Goal: Information Seeking & Learning: Learn about a topic

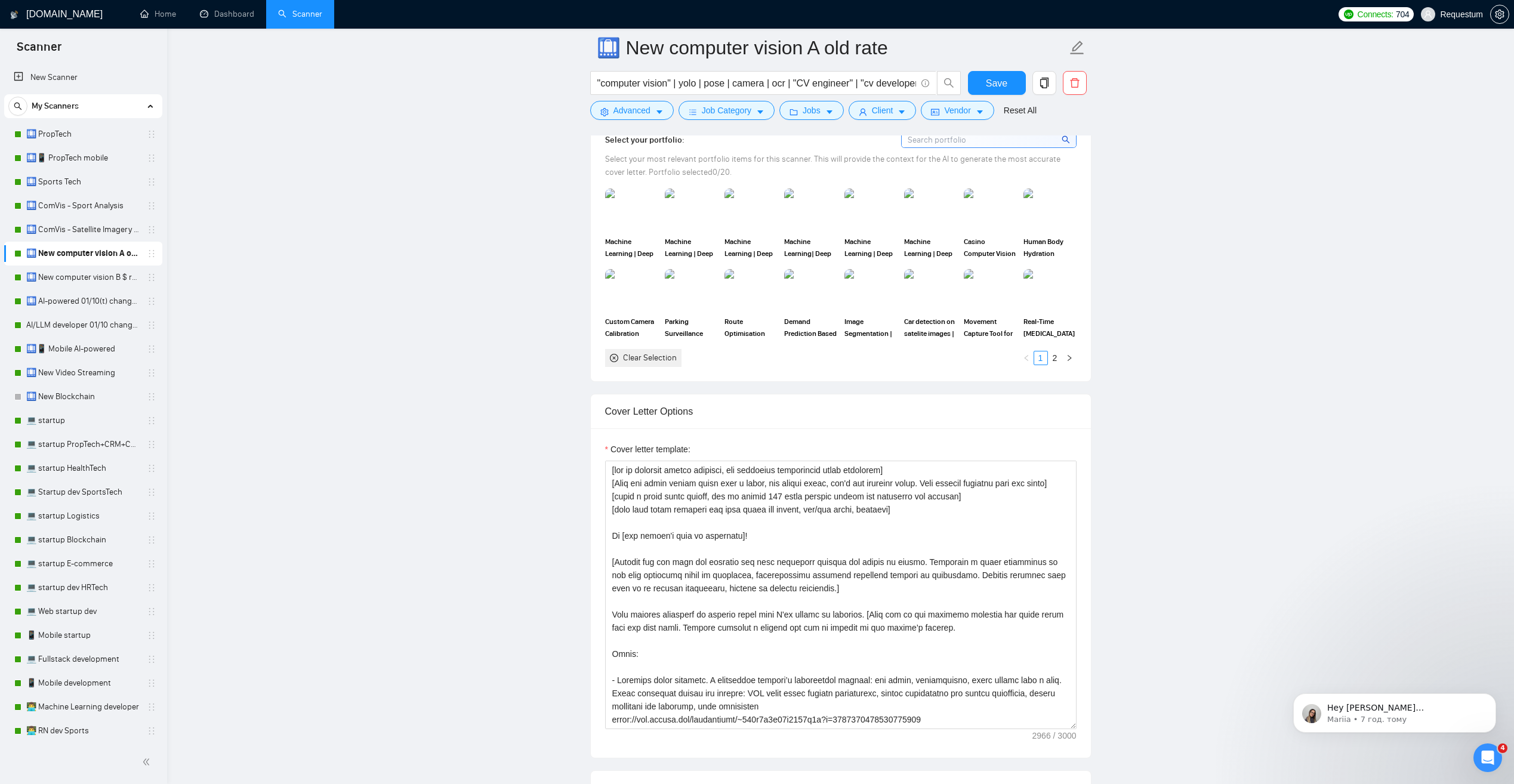
scroll to position [179, 0]
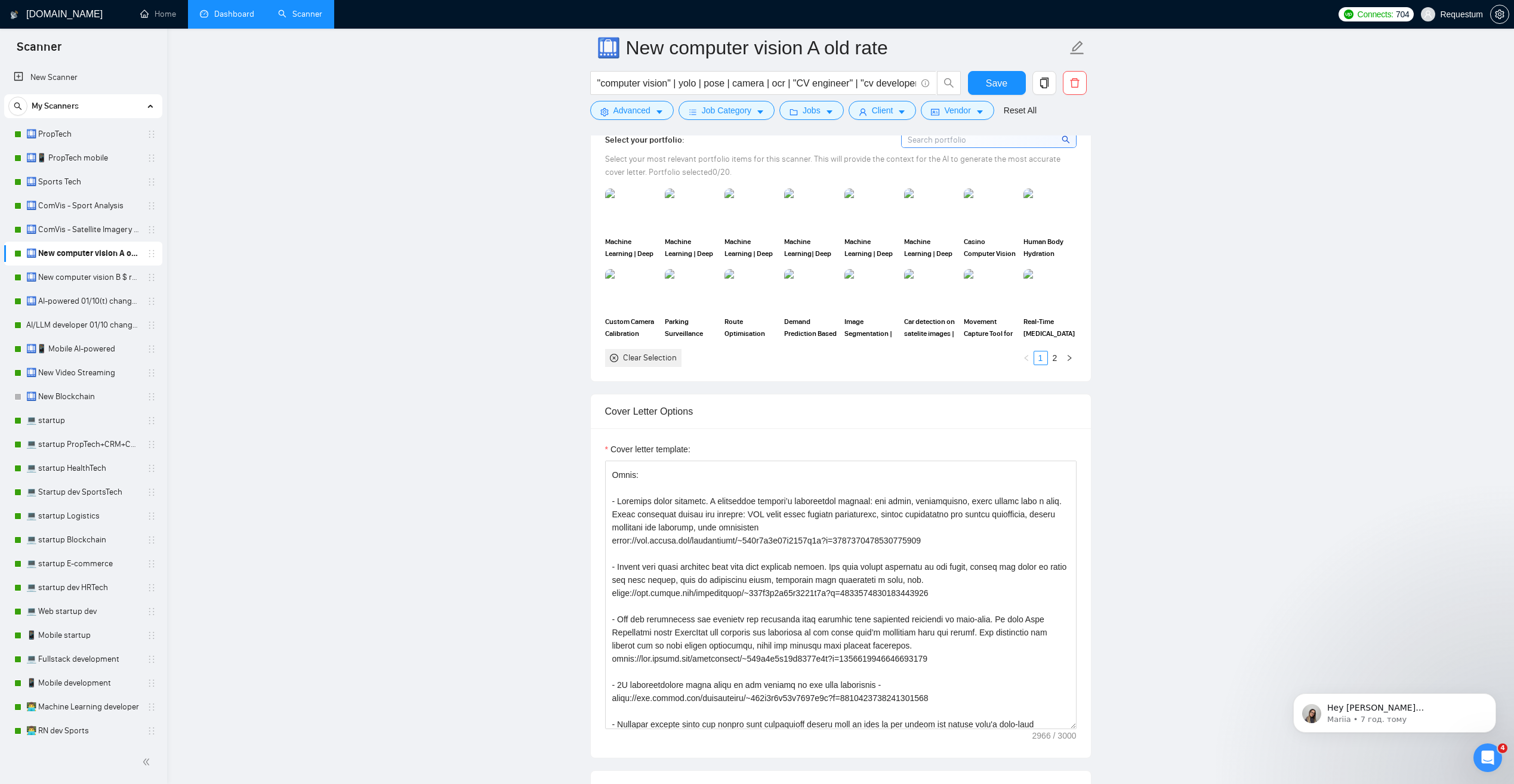
click at [221, 14] on link "Dashboard" at bounding box center [227, 14] width 54 height 10
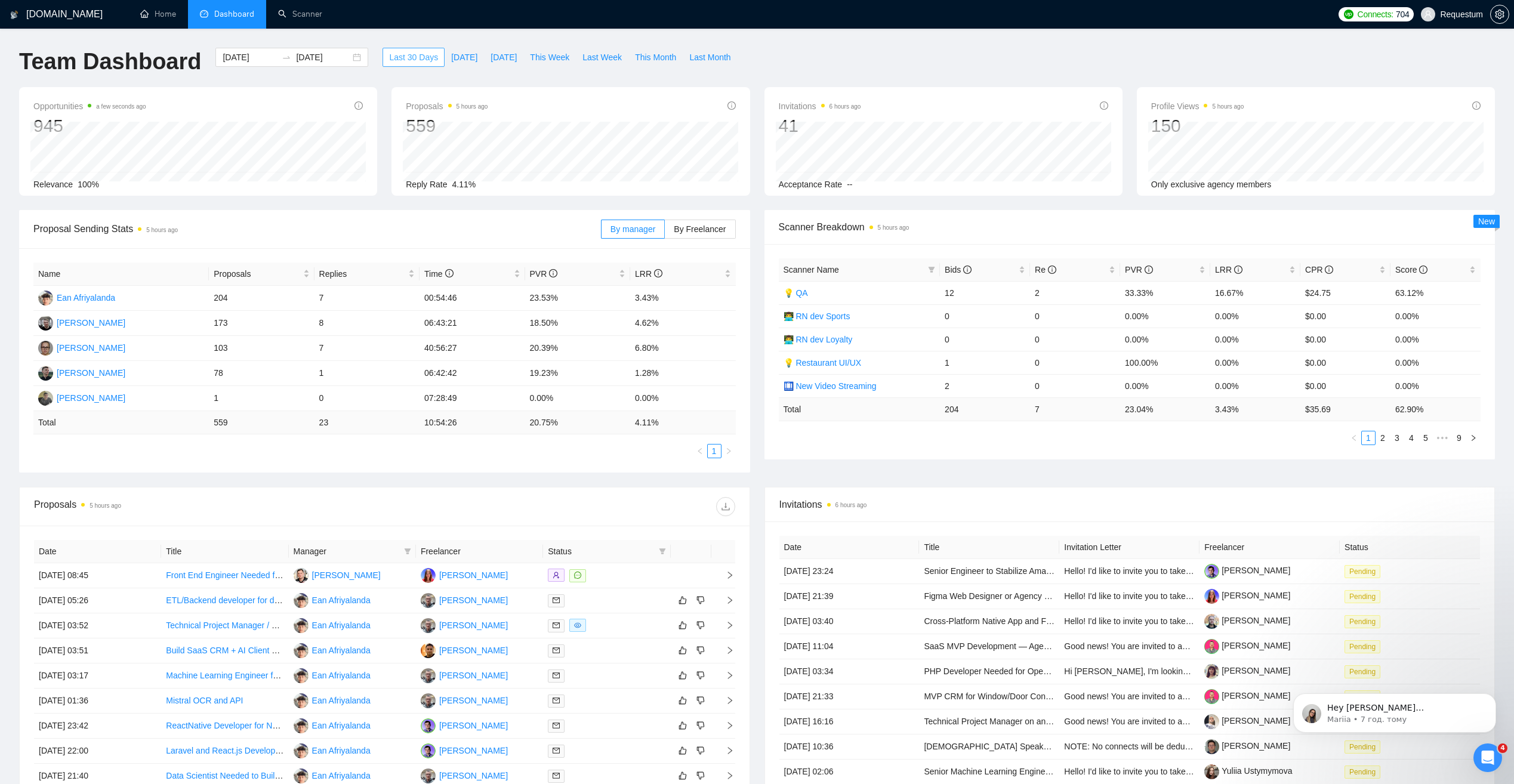
click at [407, 60] on span "Last 30 Days" at bounding box center [413, 57] width 49 height 13
click at [231, 60] on input "[DATE]" at bounding box center [249, 57] width 54 height 13
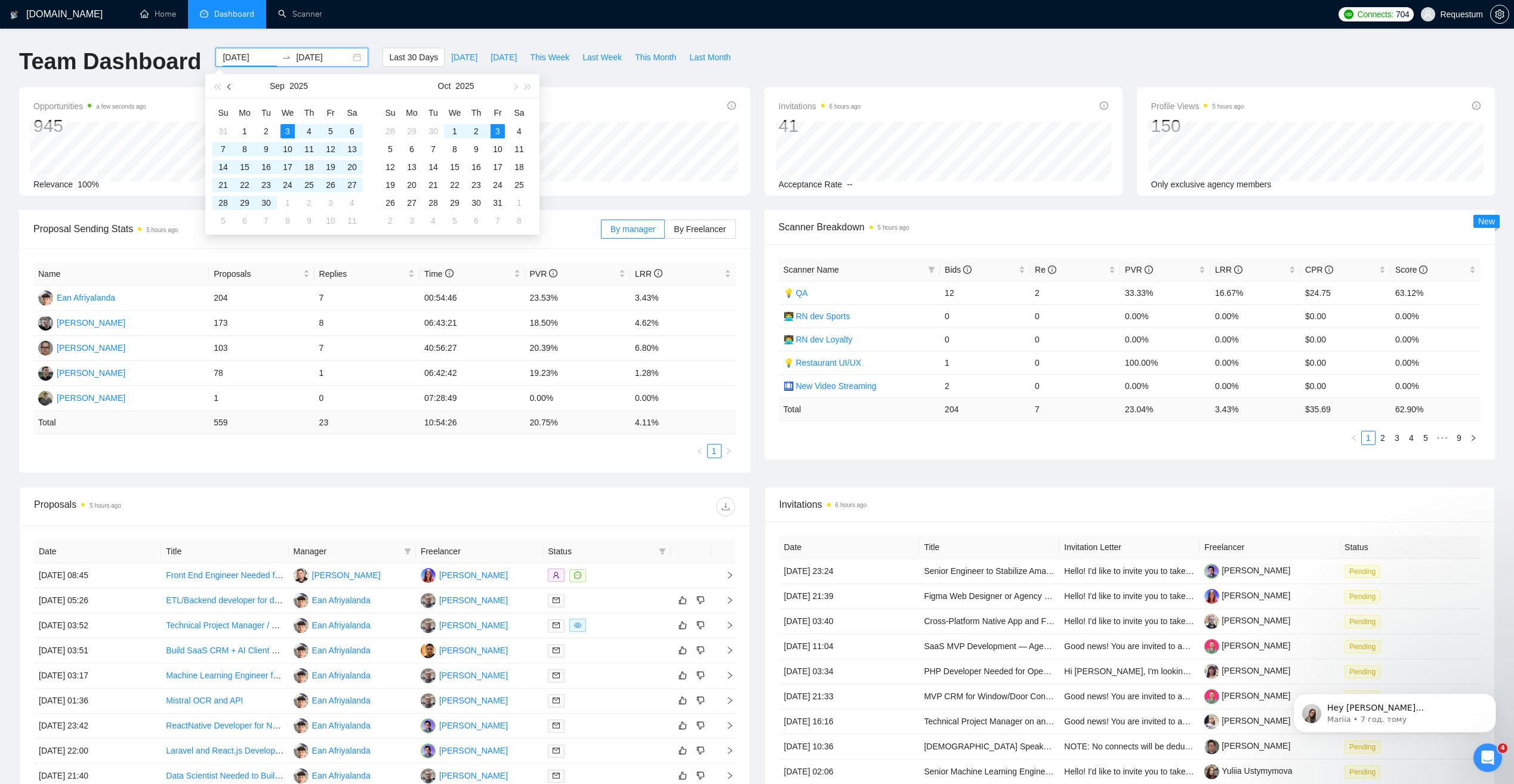
click at [232, 85] on span "button" at bounding box center [230, 86] width 6 height 6
type input "[DATE]"
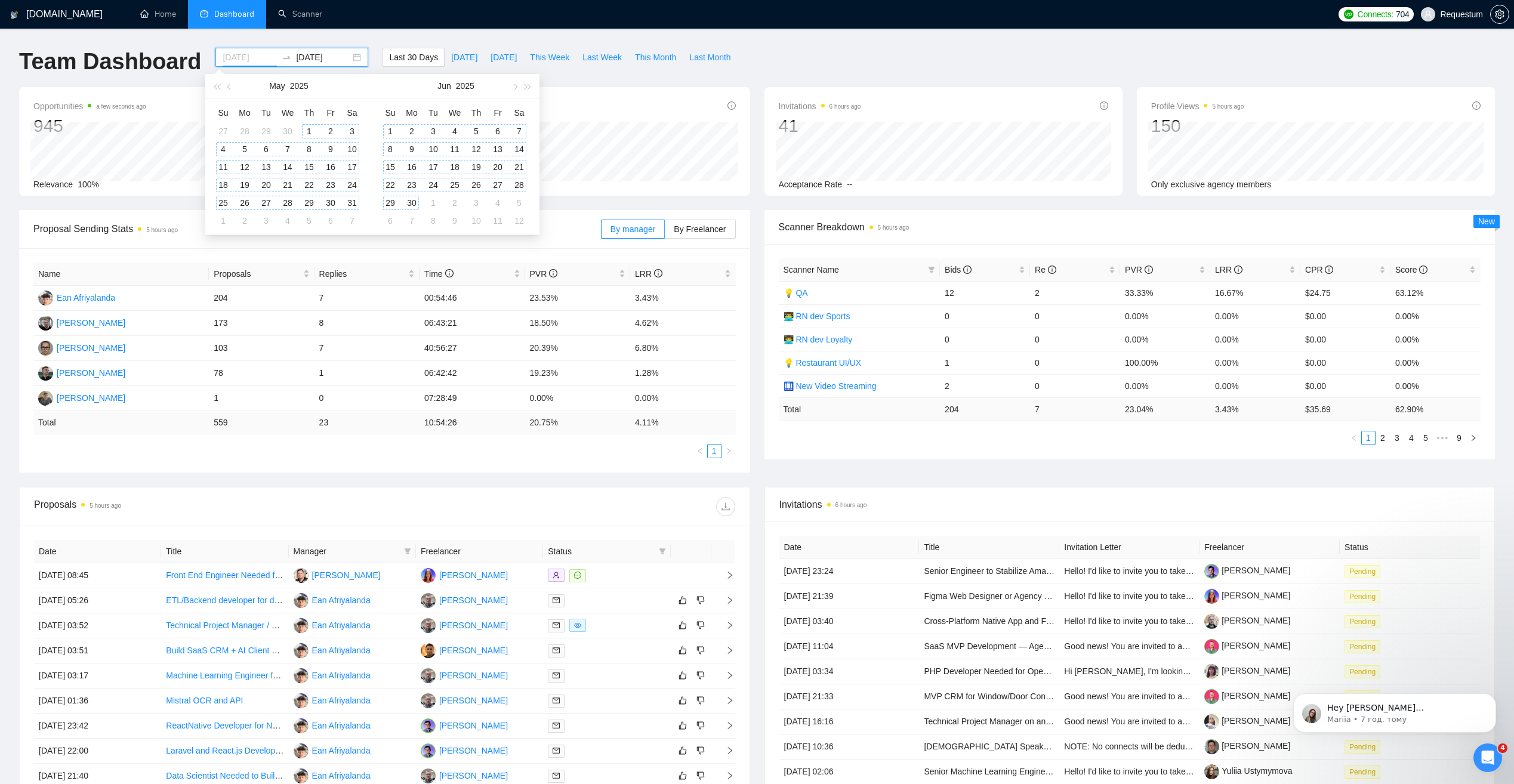
click at [307, 131] on div "1" at bounding box center [309, 131] width 14 height 14
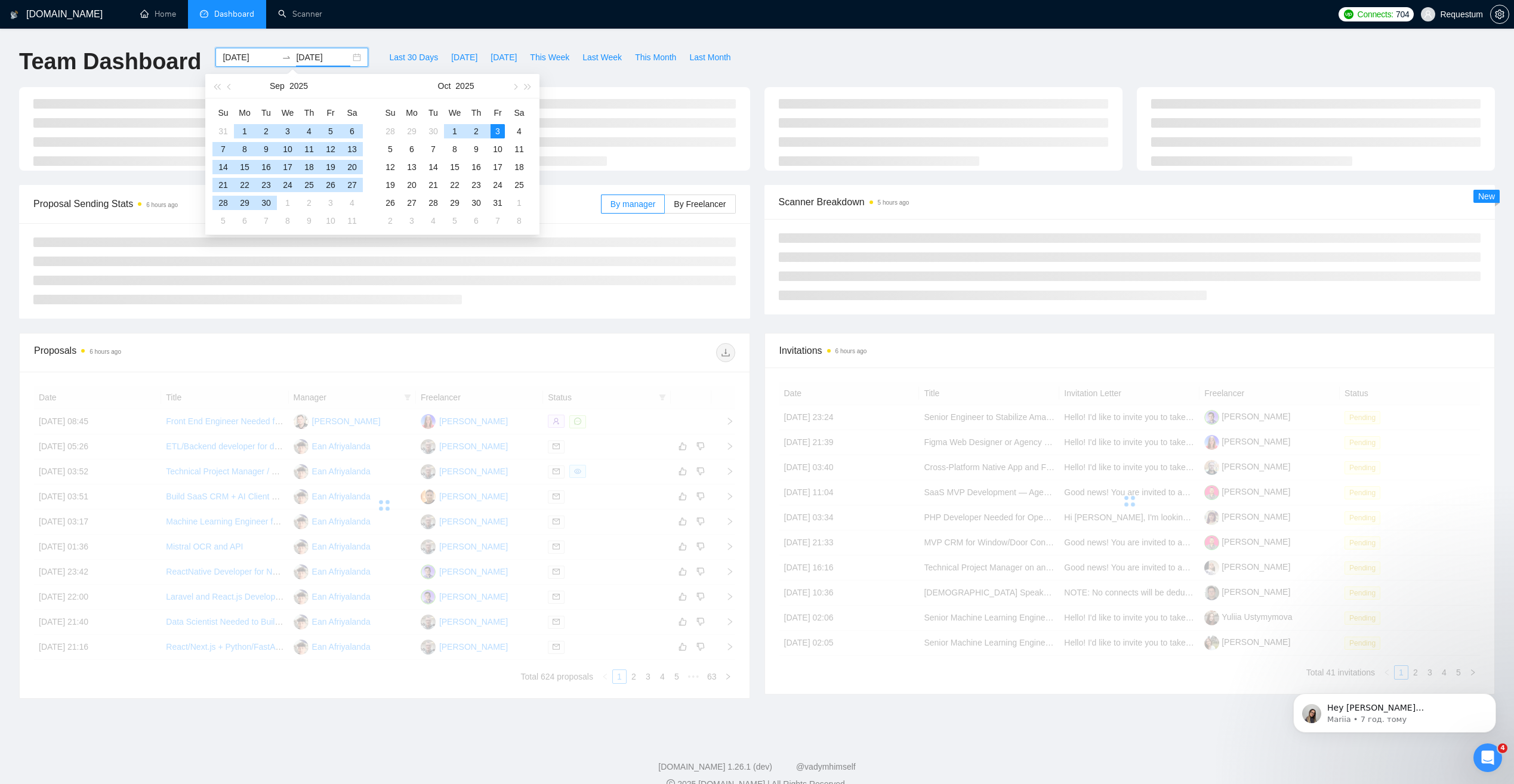
type input "[DATE]"
click at [247, 41] on div "[DOMAIN_NAME] Home Dashboard Scanner Connects: 704 Requestum Team Dashboard [DA…" at bounding box center [757, 402] width 1514 height 805
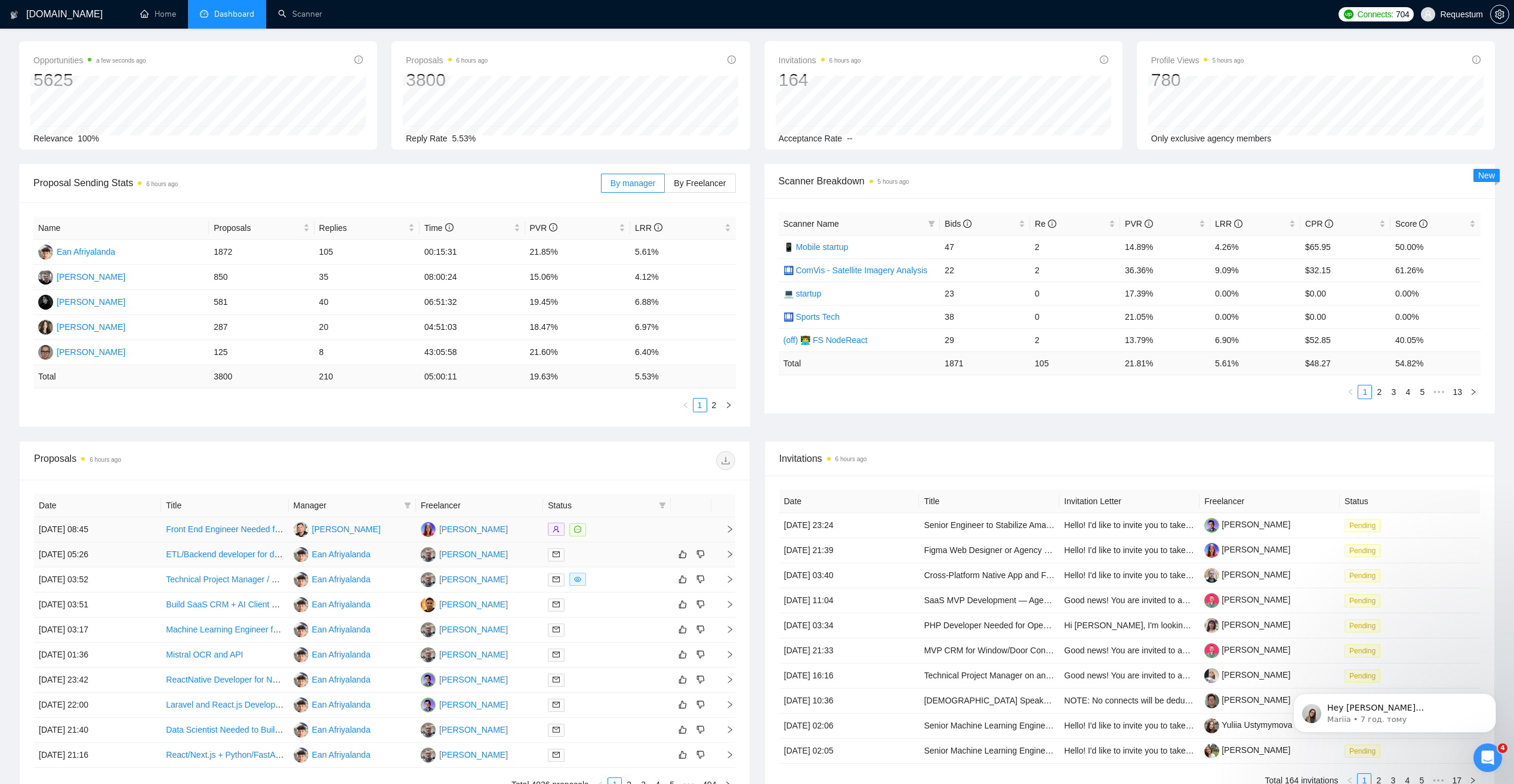
scroll to position [60, 0]
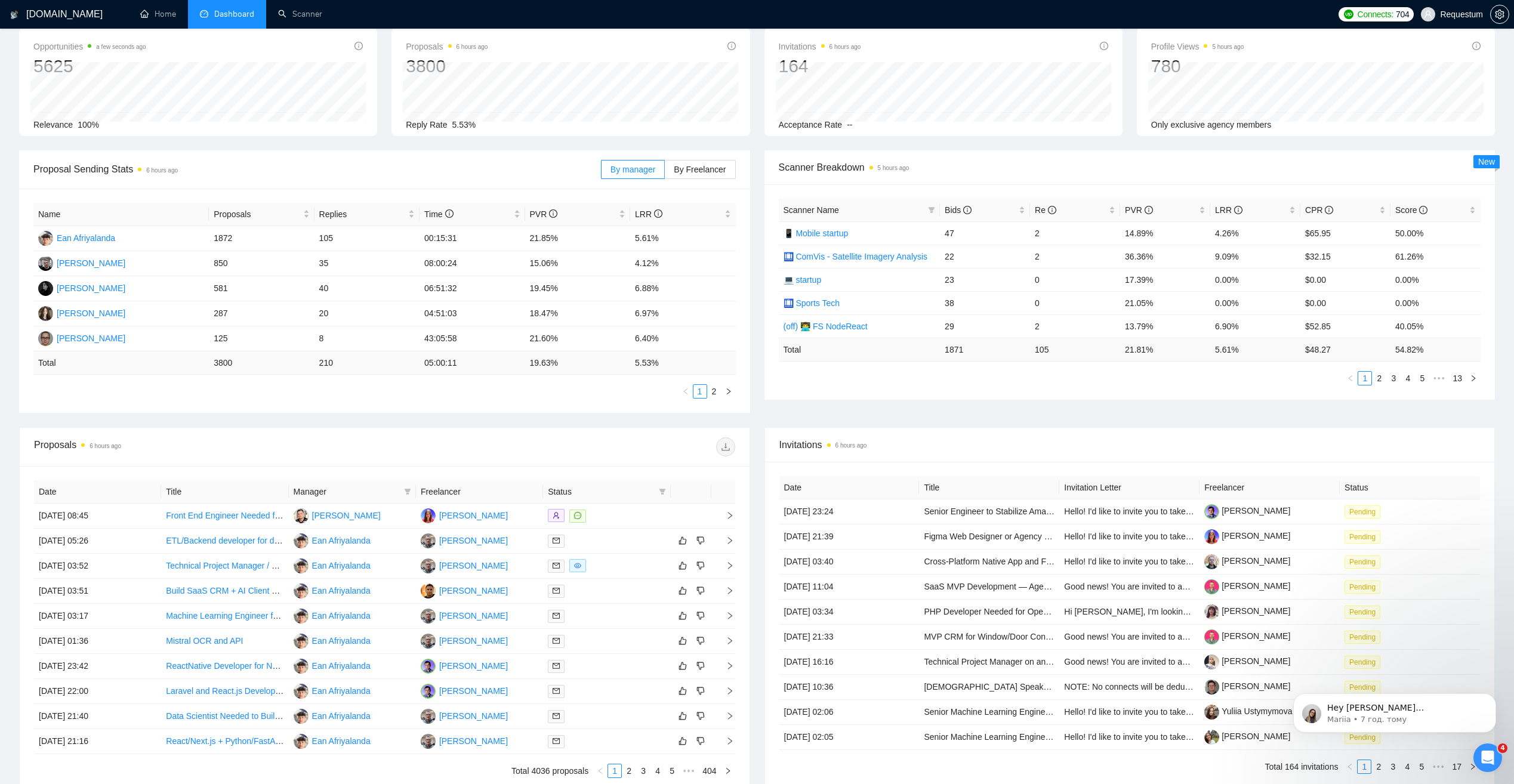
click at [343, 496] on span "Manager" at bounding box center [346, 491] width 105 height 13
click at [403, 491] on span at bounding box center [407, 492] width 12 height 18
click at [367, 630] on span "[PERSON_NAME]" at bounding box center [358, 626] width 68 height 10
checkbox input "true"
click at [566, 461] on div "Proposals 6 hours ago" at bounding box center [384, 446] width 701 height 38
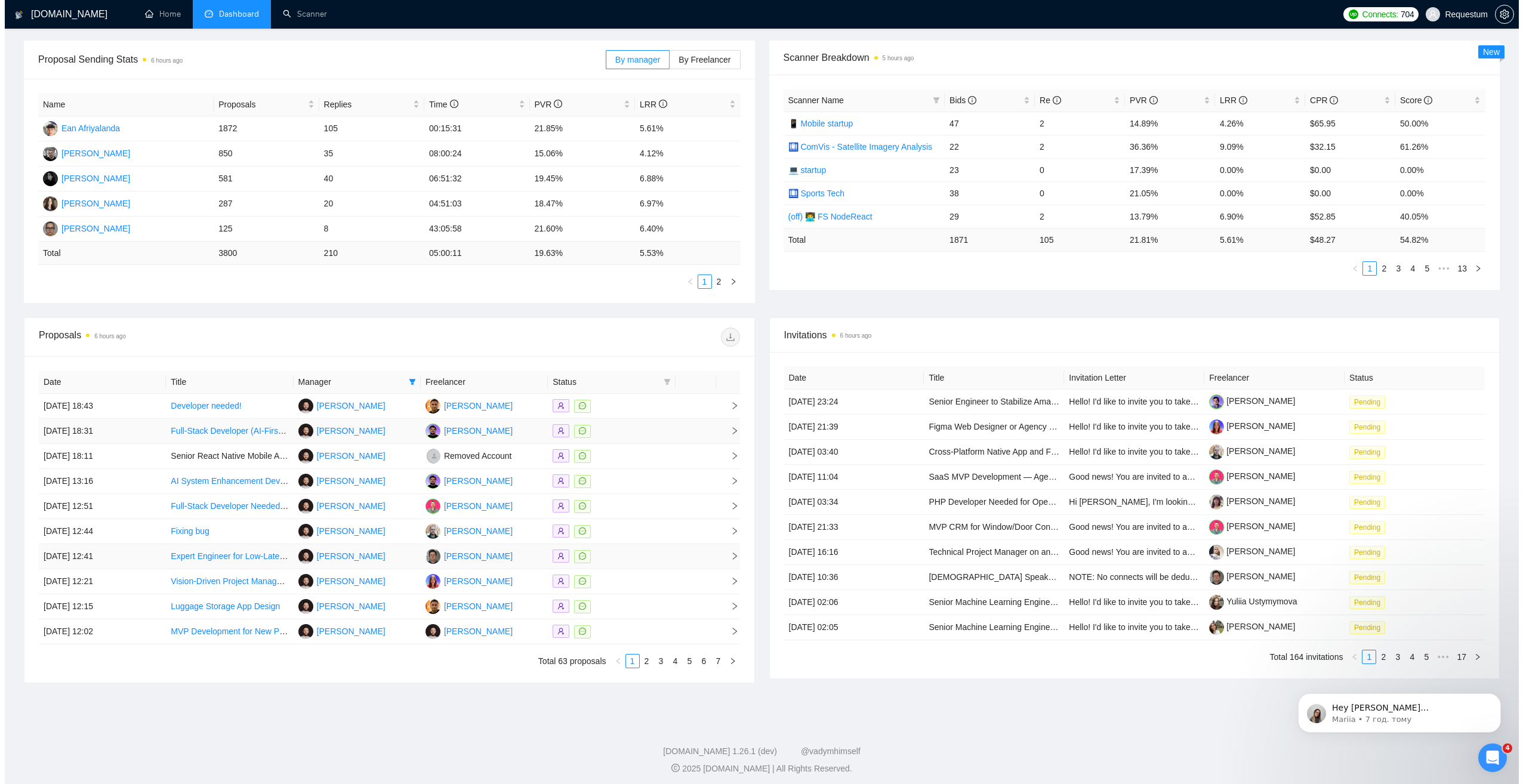
scroll to position [175, 0]
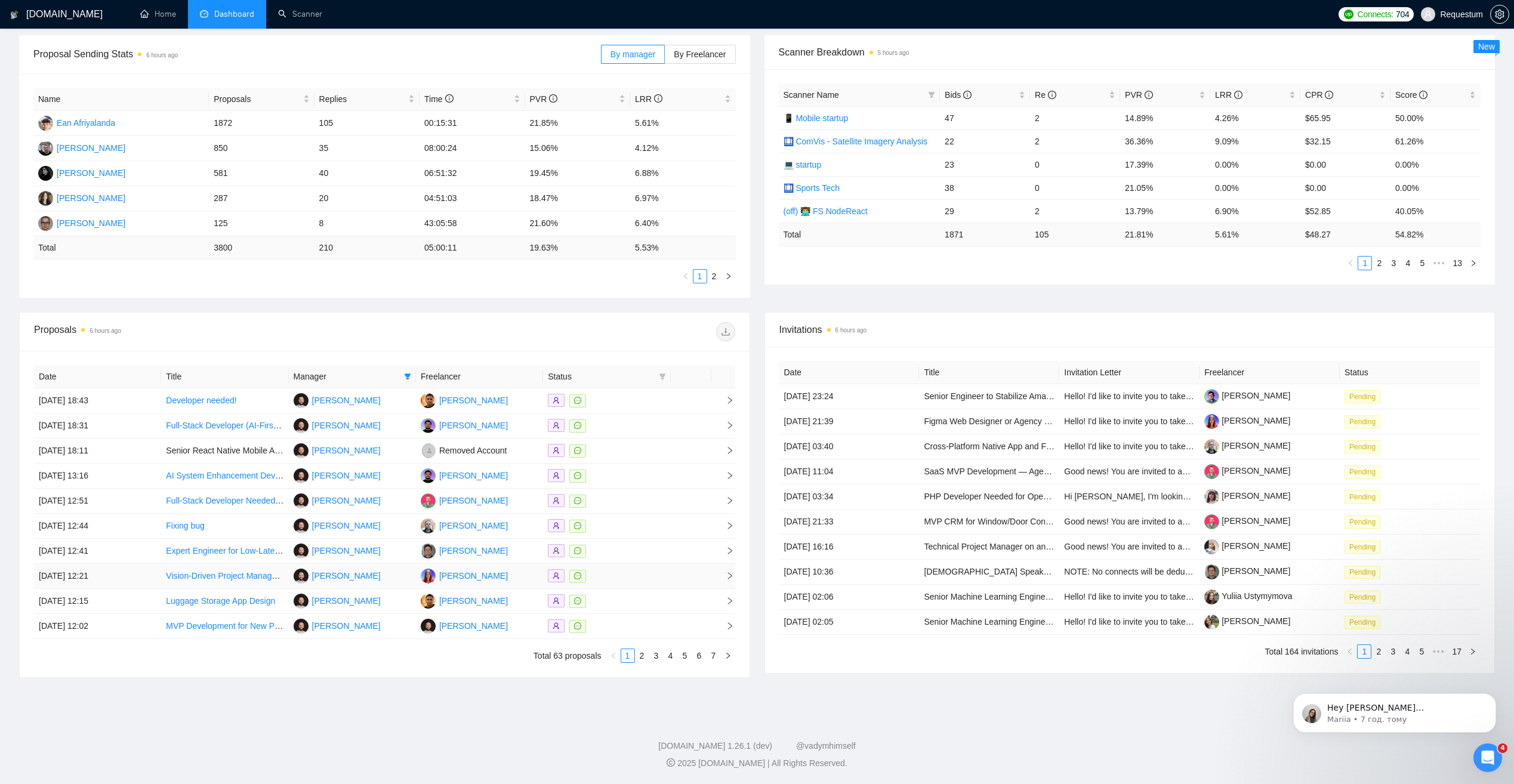
click at [625, 573] on div at bounding box center [607, 576] width 118 height 14
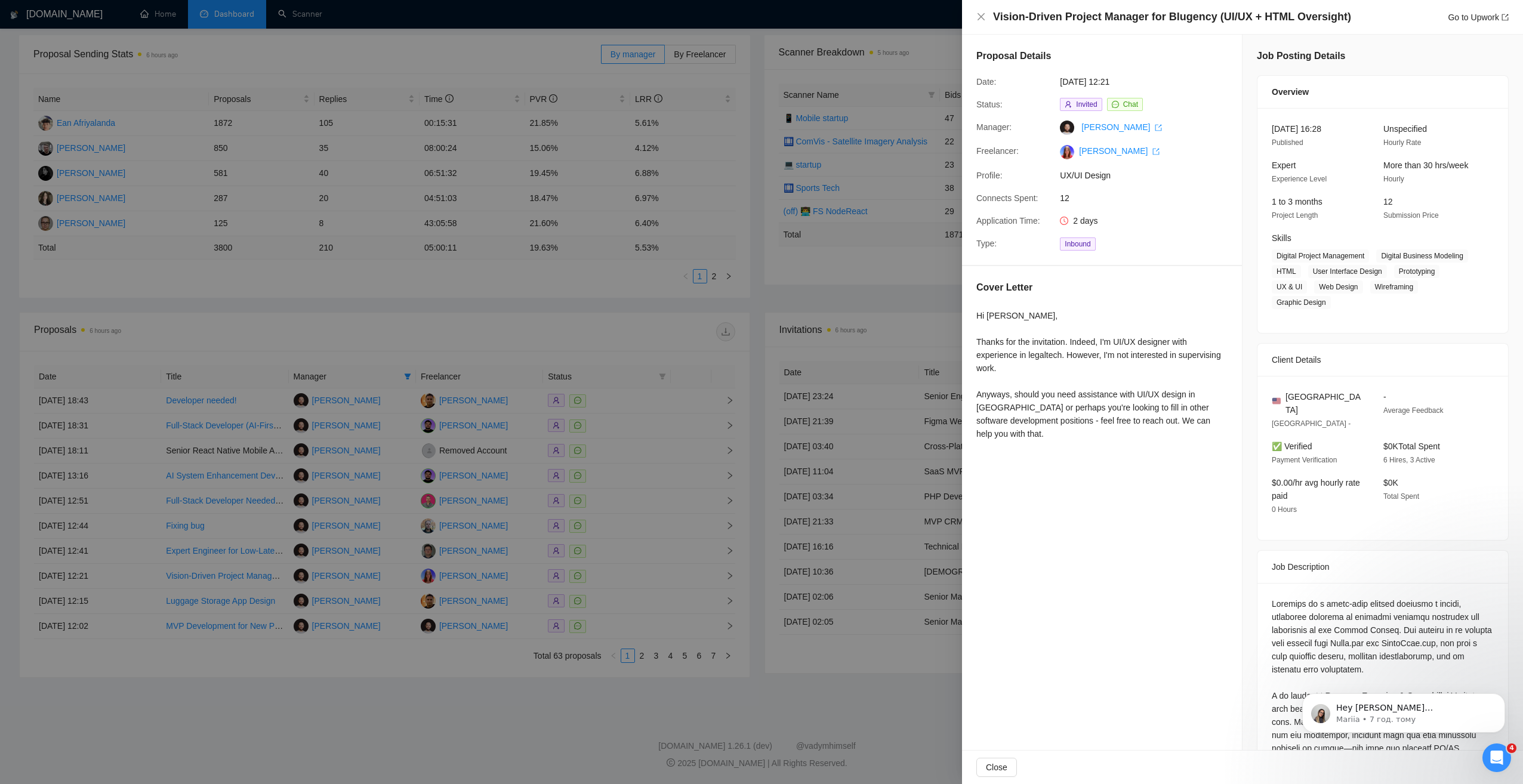
click at [622, 693] on div at bounding box center [762, 392] width 1523 height 784
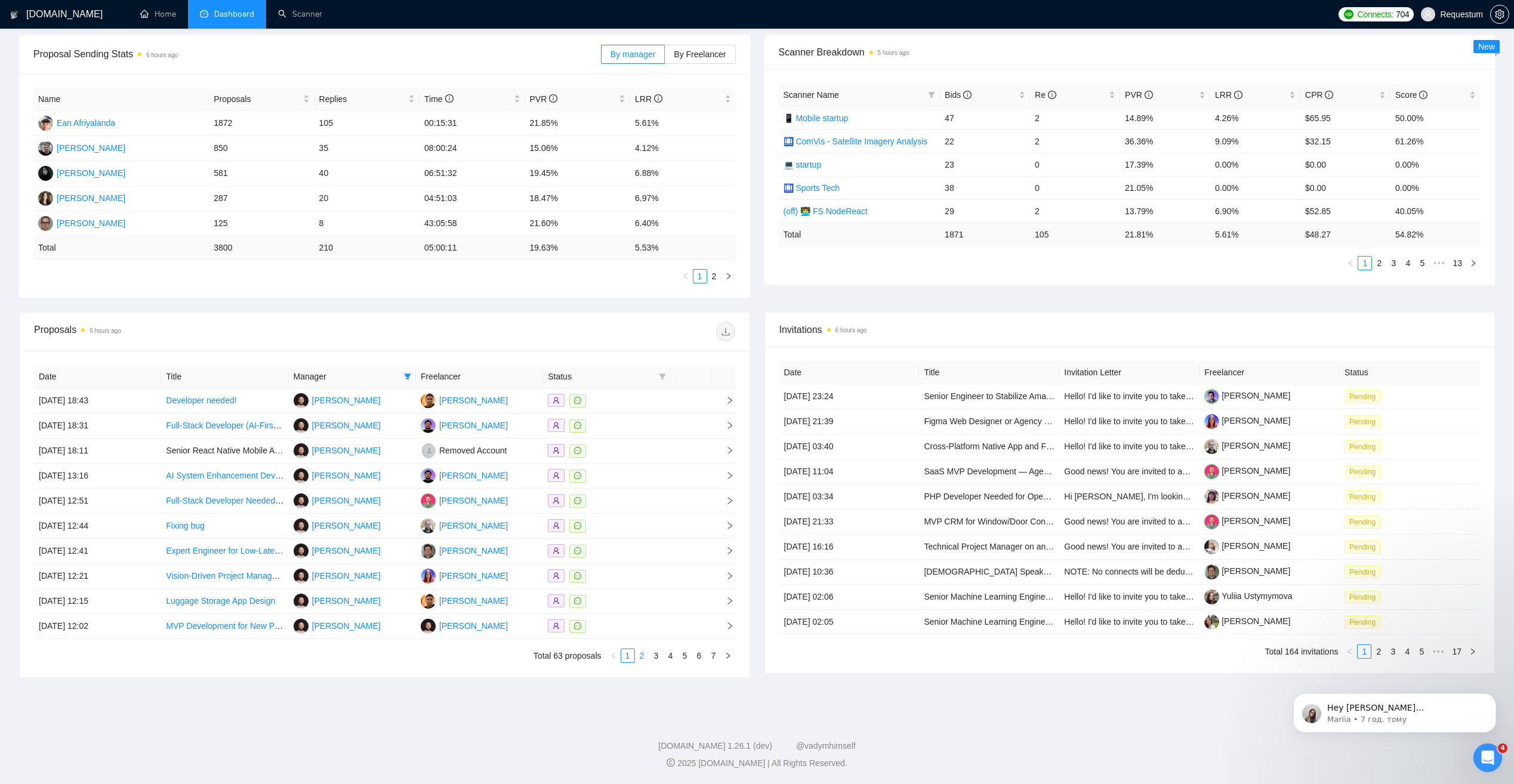
click at [640, 655] on link "2" at bounding box center [642, 655] width 13 height 13
click at [626, 549] on div at bounding box center [607, 550] width 118 height 14
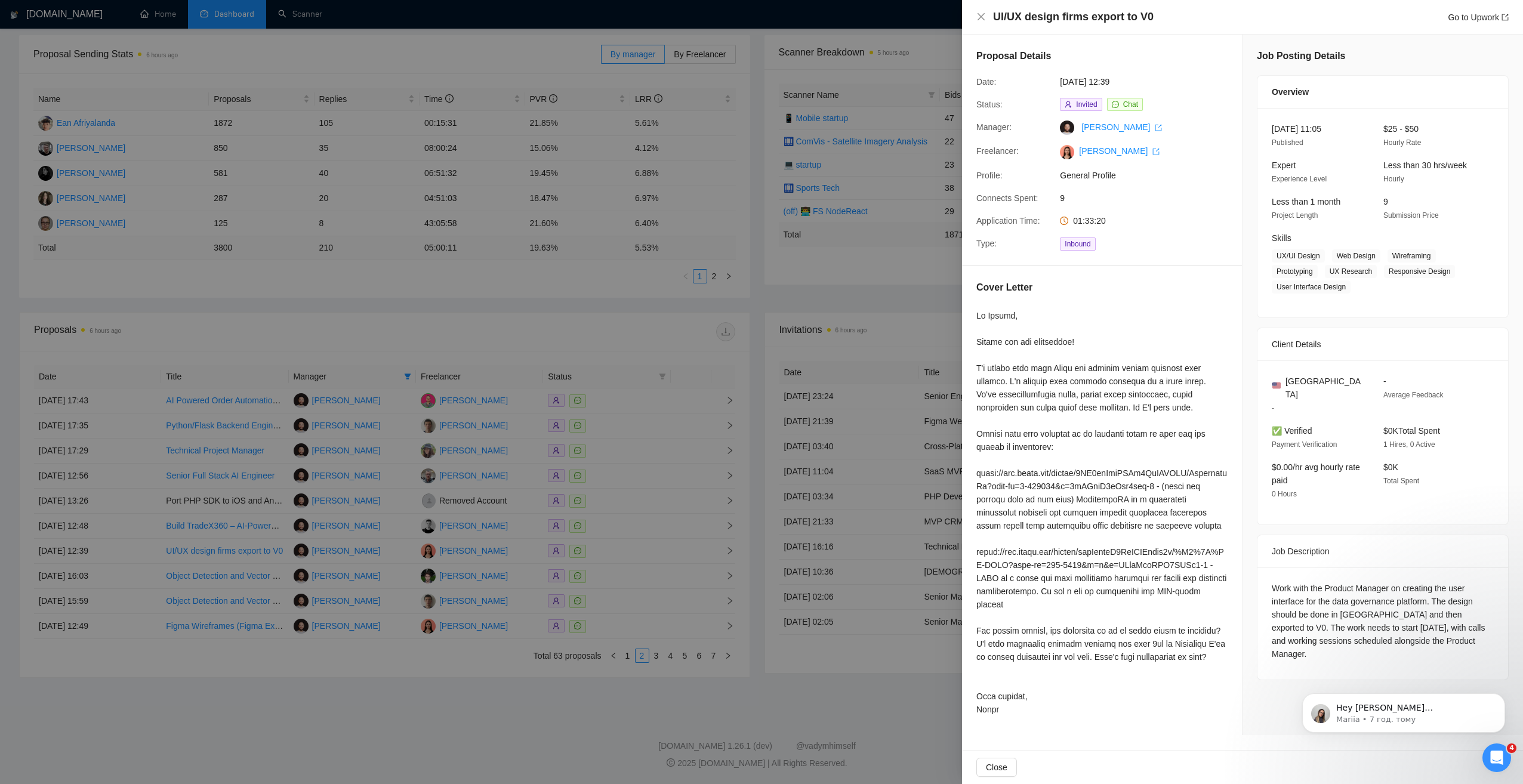
click at [612, 326] on div at bounding box center [762, 392] width 1523 height 784
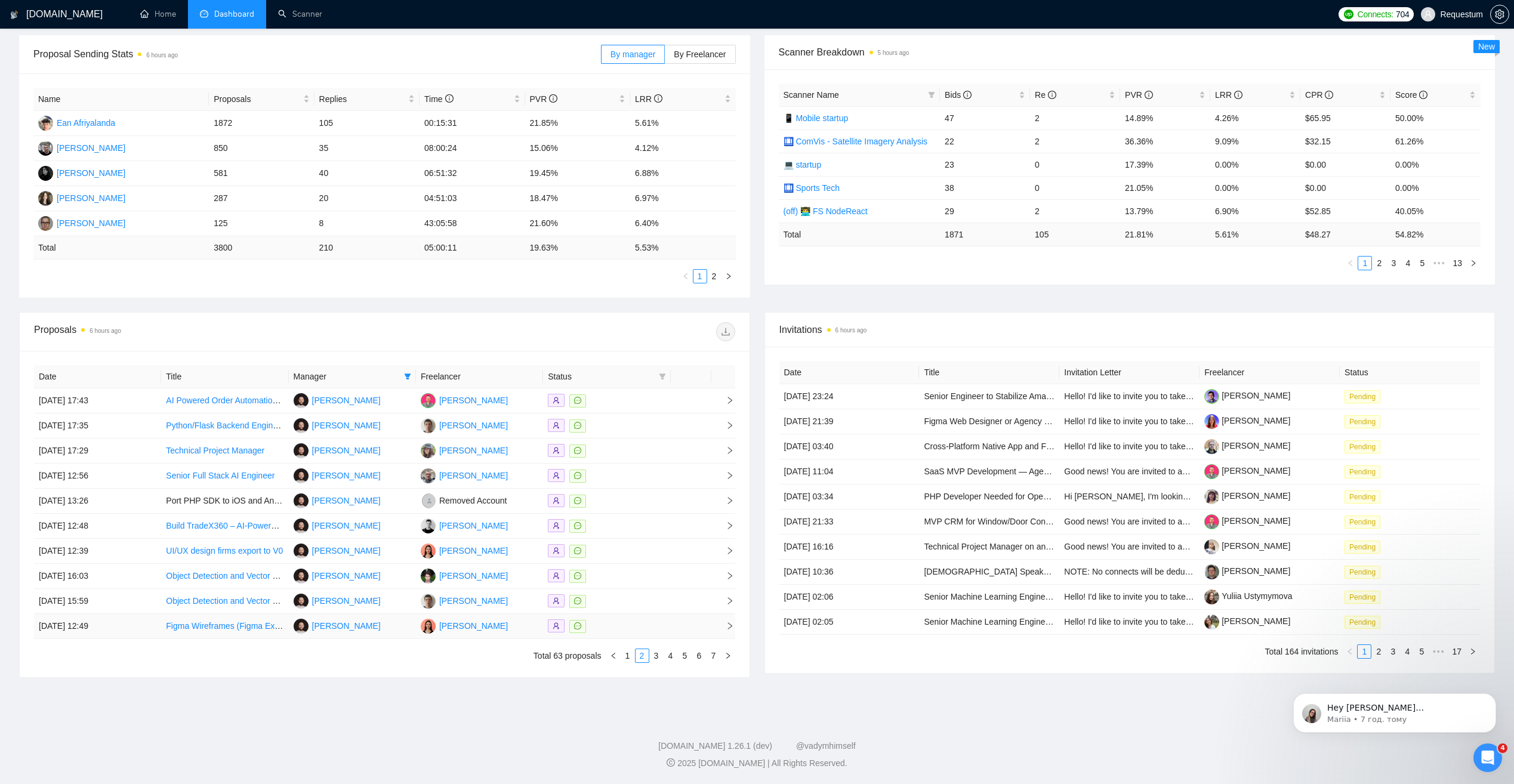
click at [616, 630] on div at bounding box center [607, 626] width 118 height 14
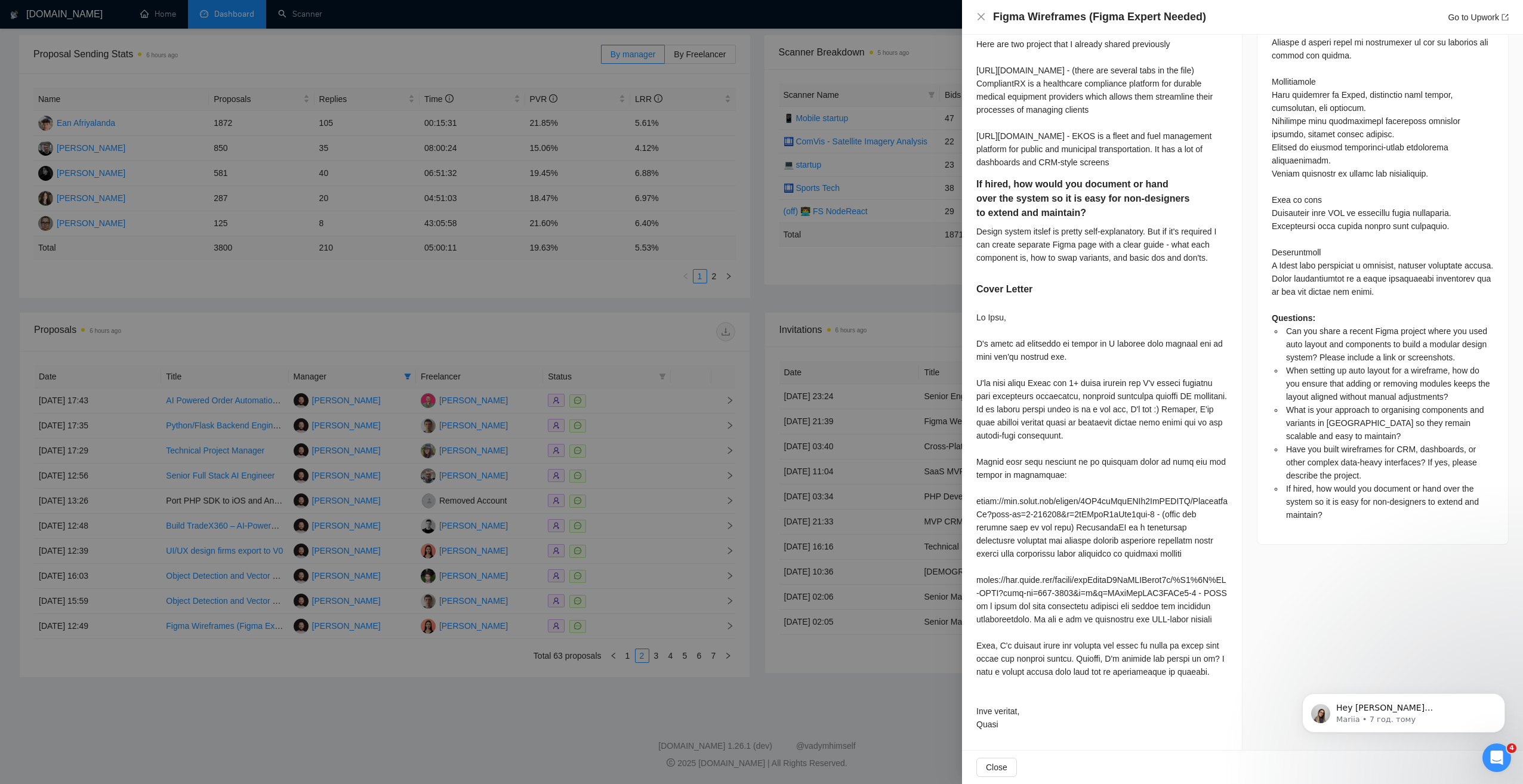
scroll to position [828, 0]
click at [505, 684] on div at bounding box center [762, 392] width 1523 height 784
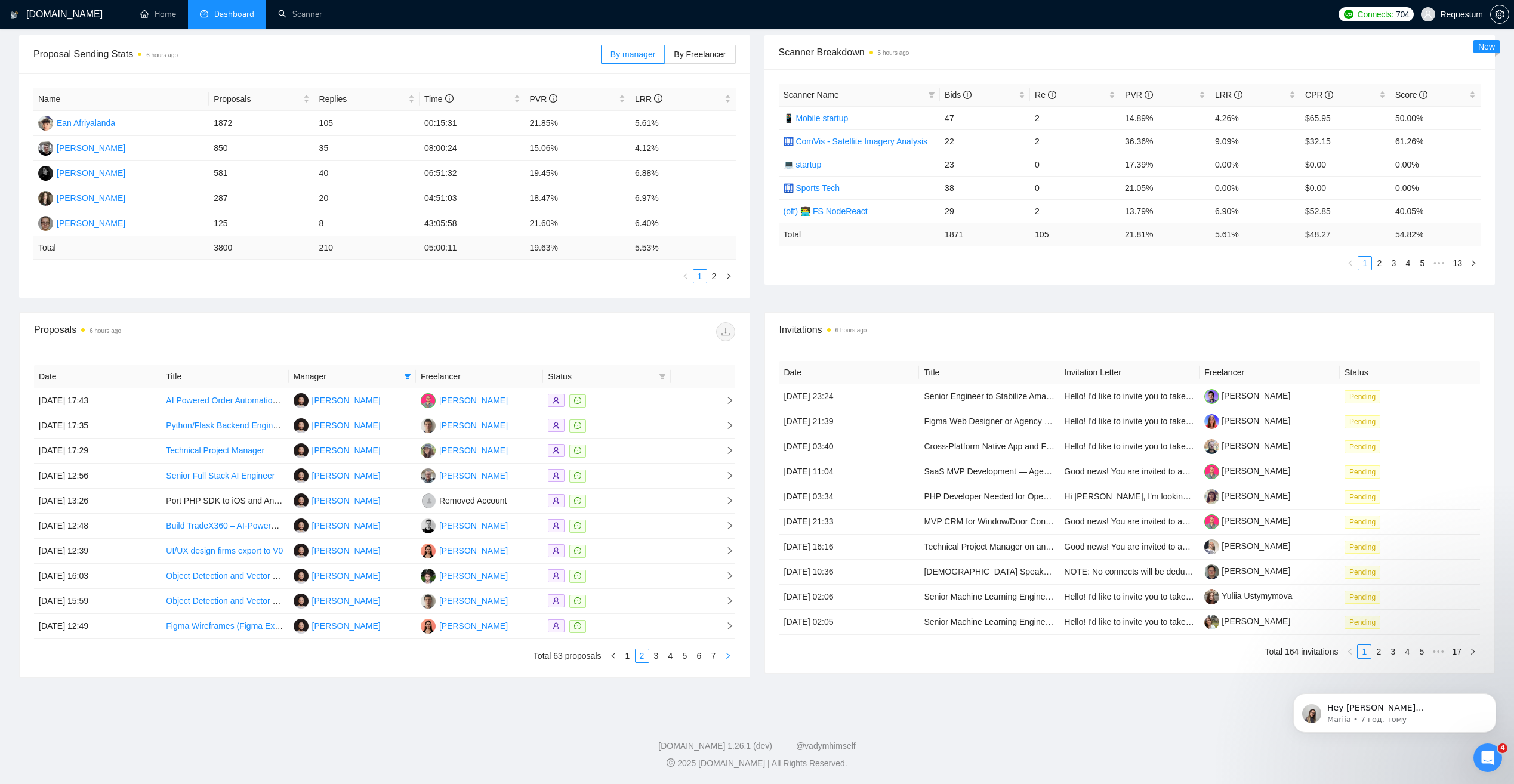
click at [728, 658] on icon "right" at bounding box center [728, 655] width 7 height 7
click at [617, 552] on div at bounding box center [607, 550] width 118 height 14
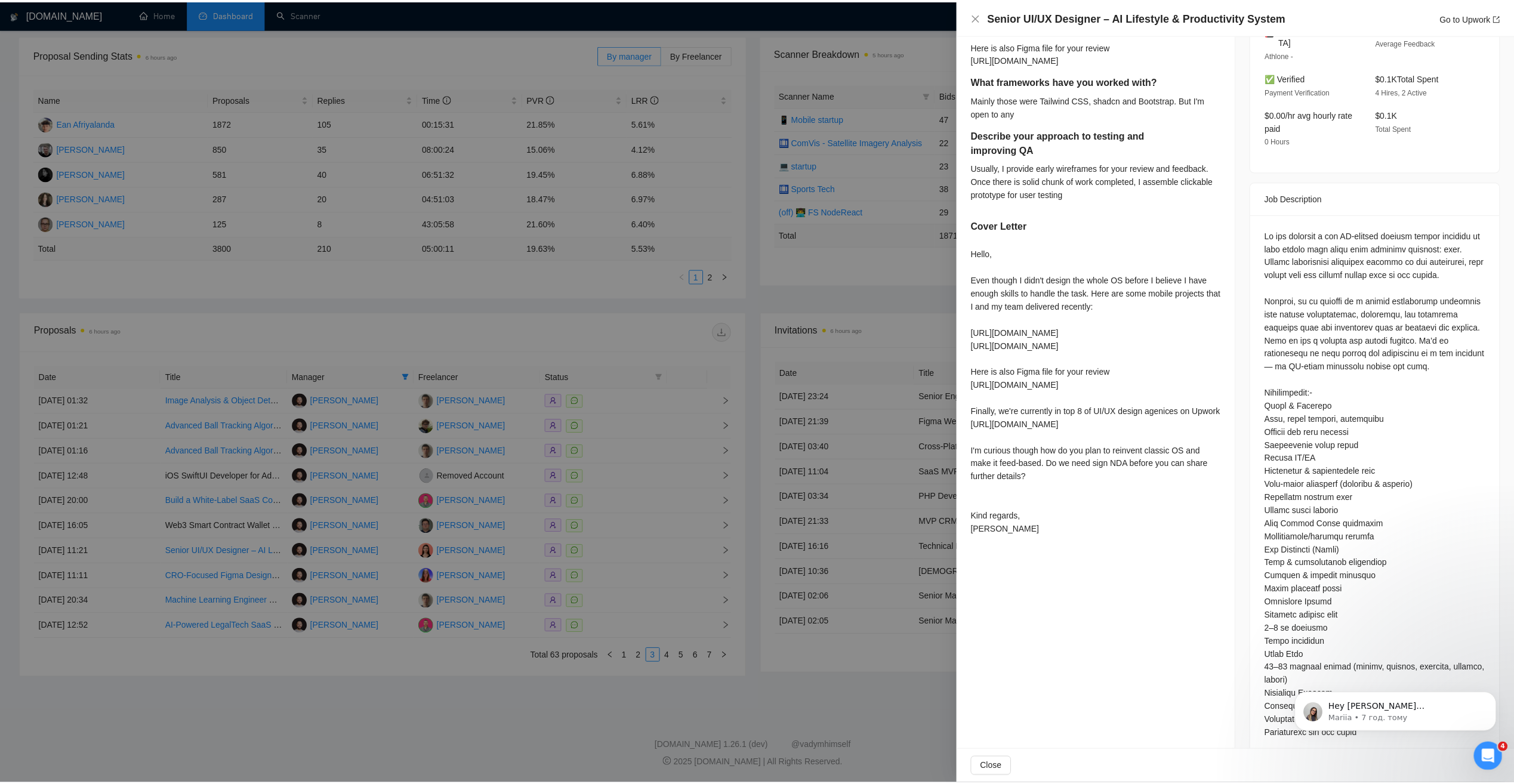
scroll to position [358, 0]
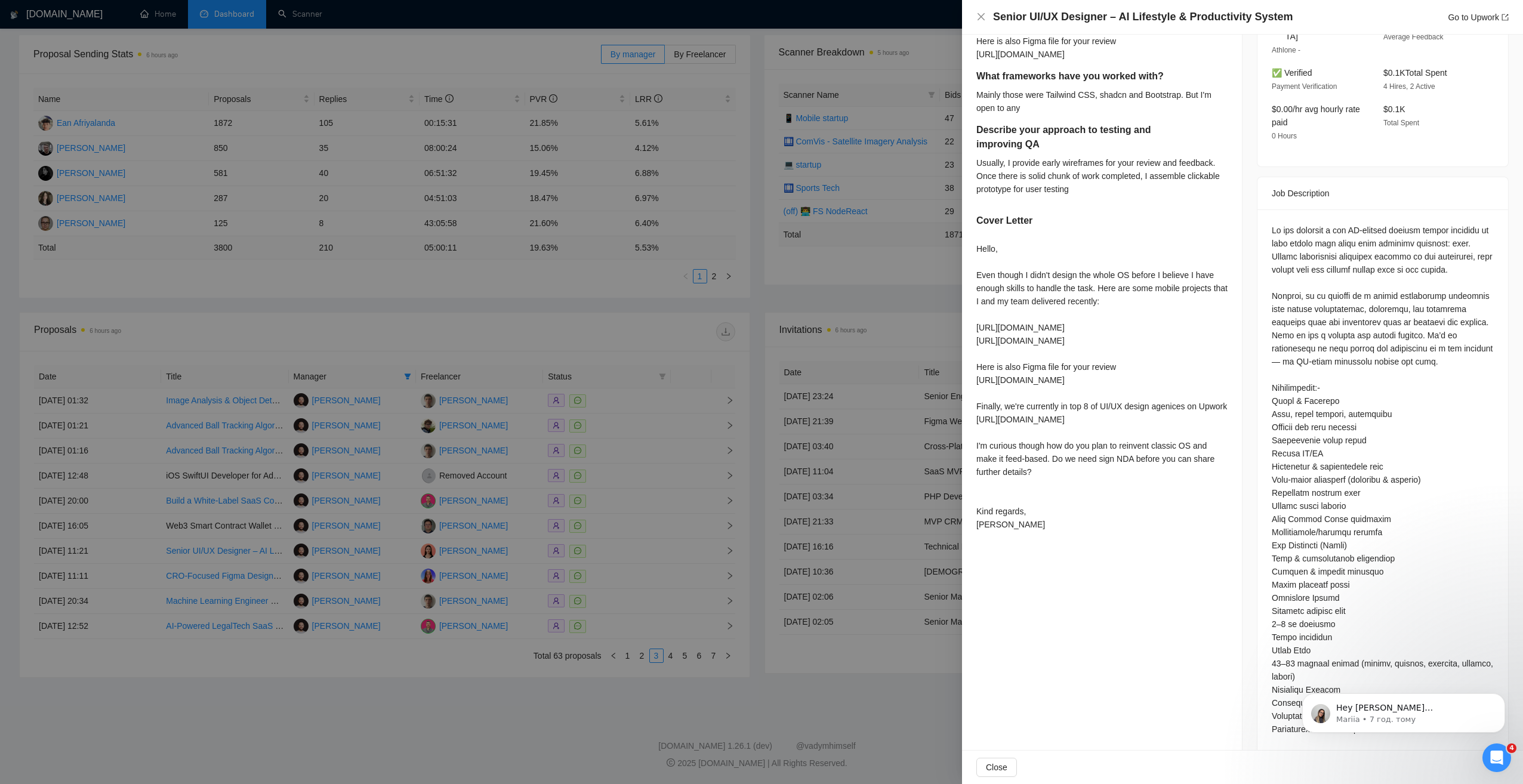
click at [842, 636] on div at bounding box center [762, 392] width 1523 height 784
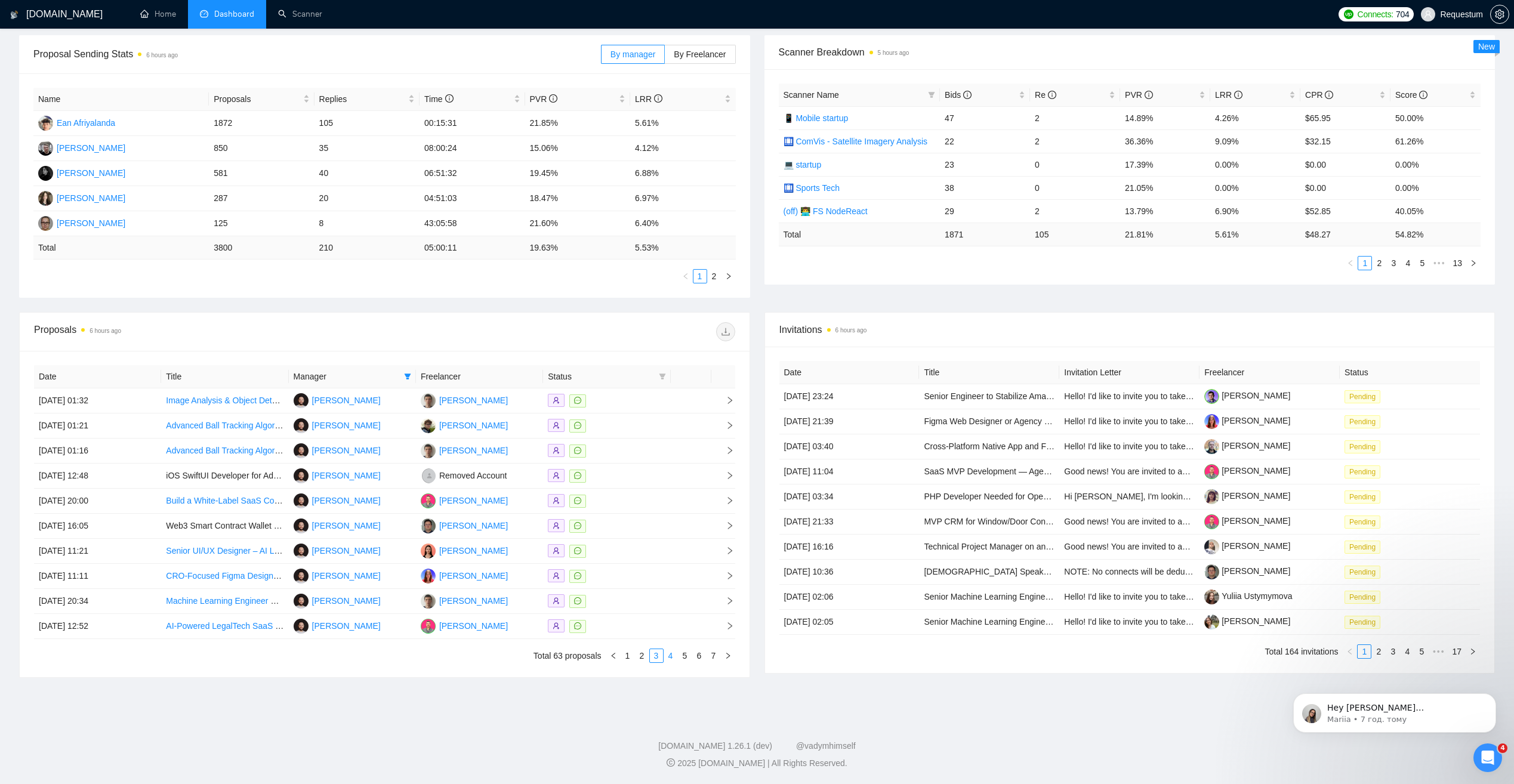
click at [670, 655] on link "4" at bounding box center [670, 655] width 13 height 13
click at [681, 655] on link "5" at bounding box center [685, 655] width 13 height 13
click at [702, 654] on link "6" at bounding box center [699, 655] width 13 height 13
click at [717, 654] on link "7" at bounding box center [713, 655] width 13 height 13
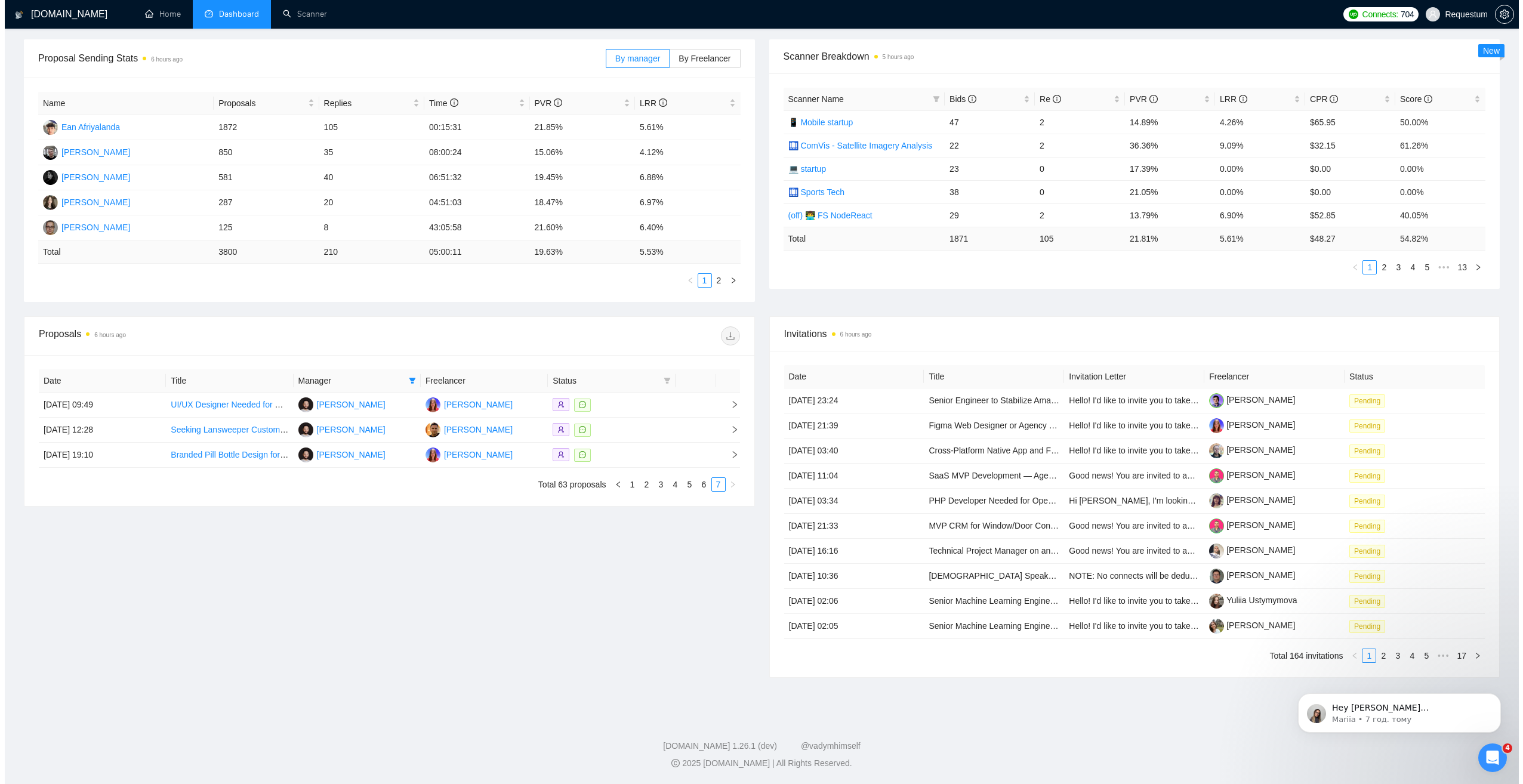
scroll to position [170, 0]
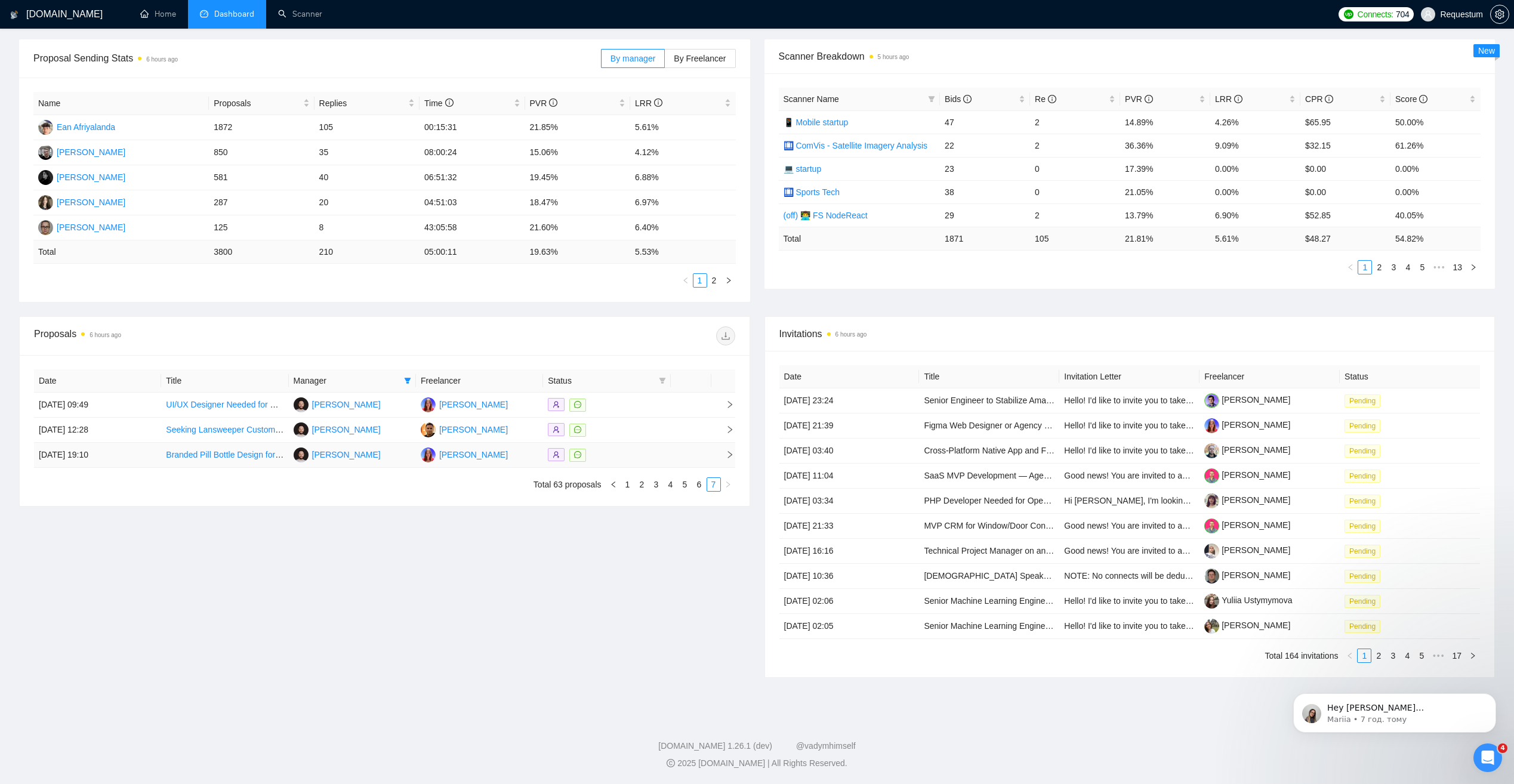
click at [627, 448] on div at bounding box center [607, 454] width 118 height 14
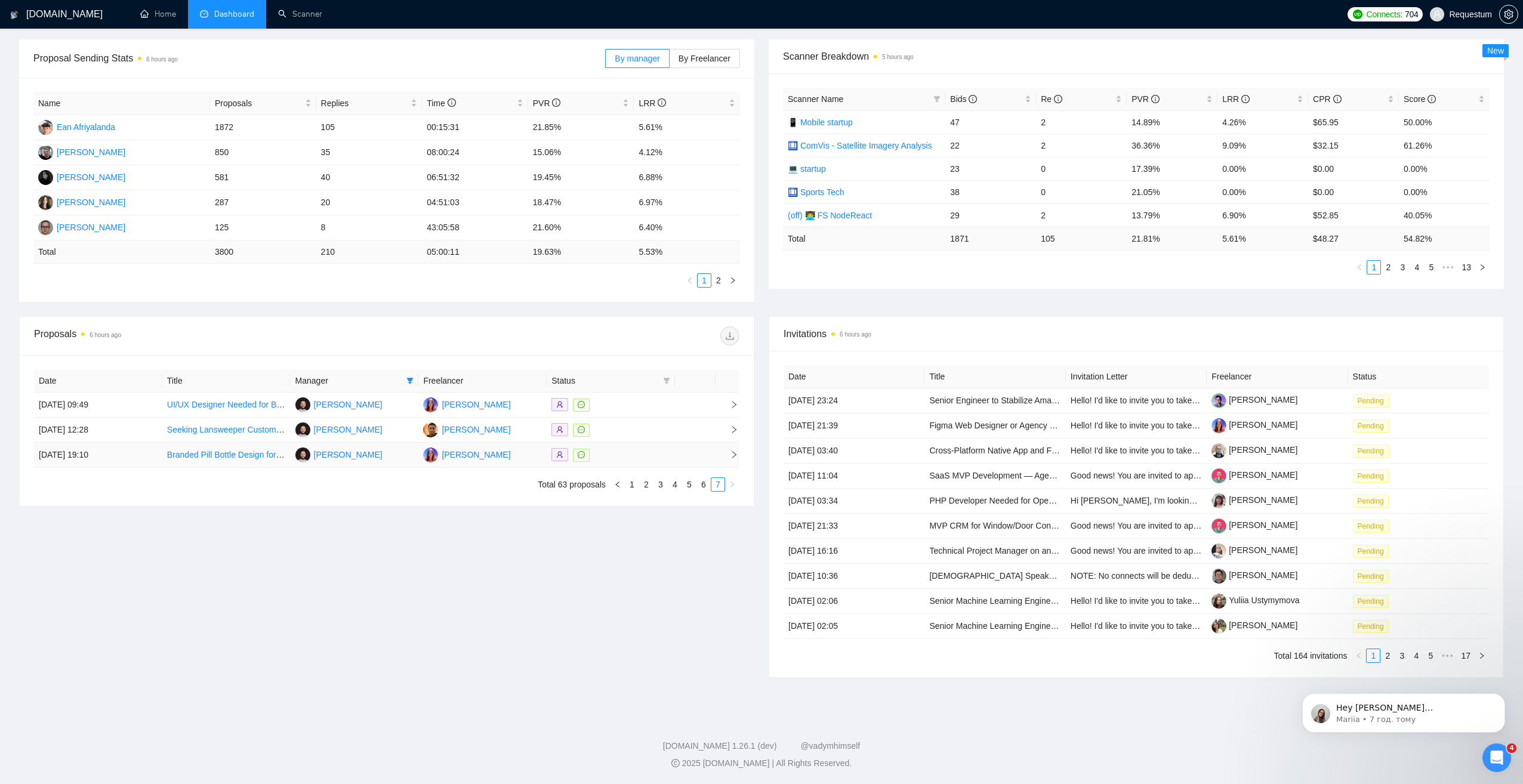
scroll to position [201, 0]
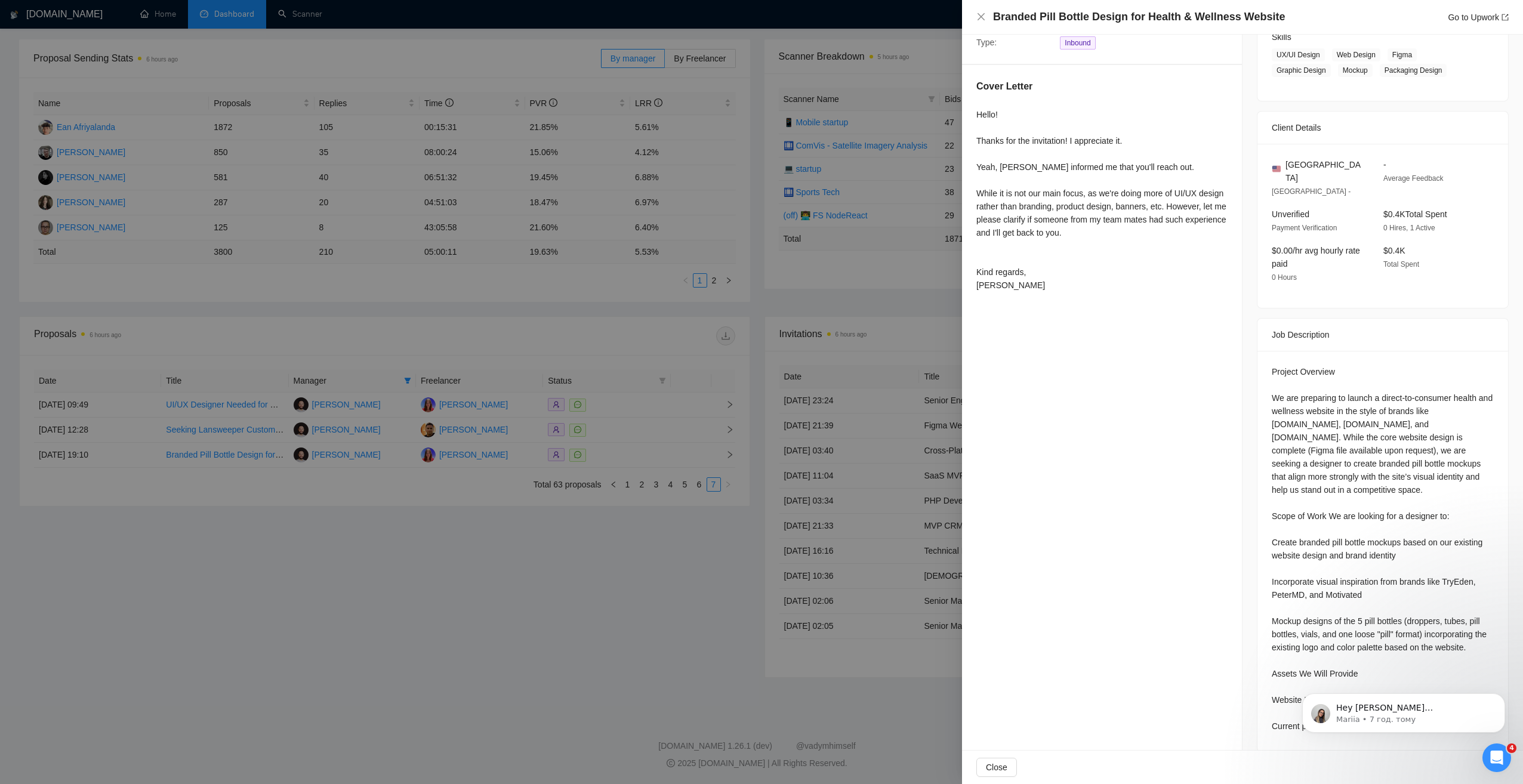
click at [504, 531] on div at bounding box center [762, 392] width 1523 height 784
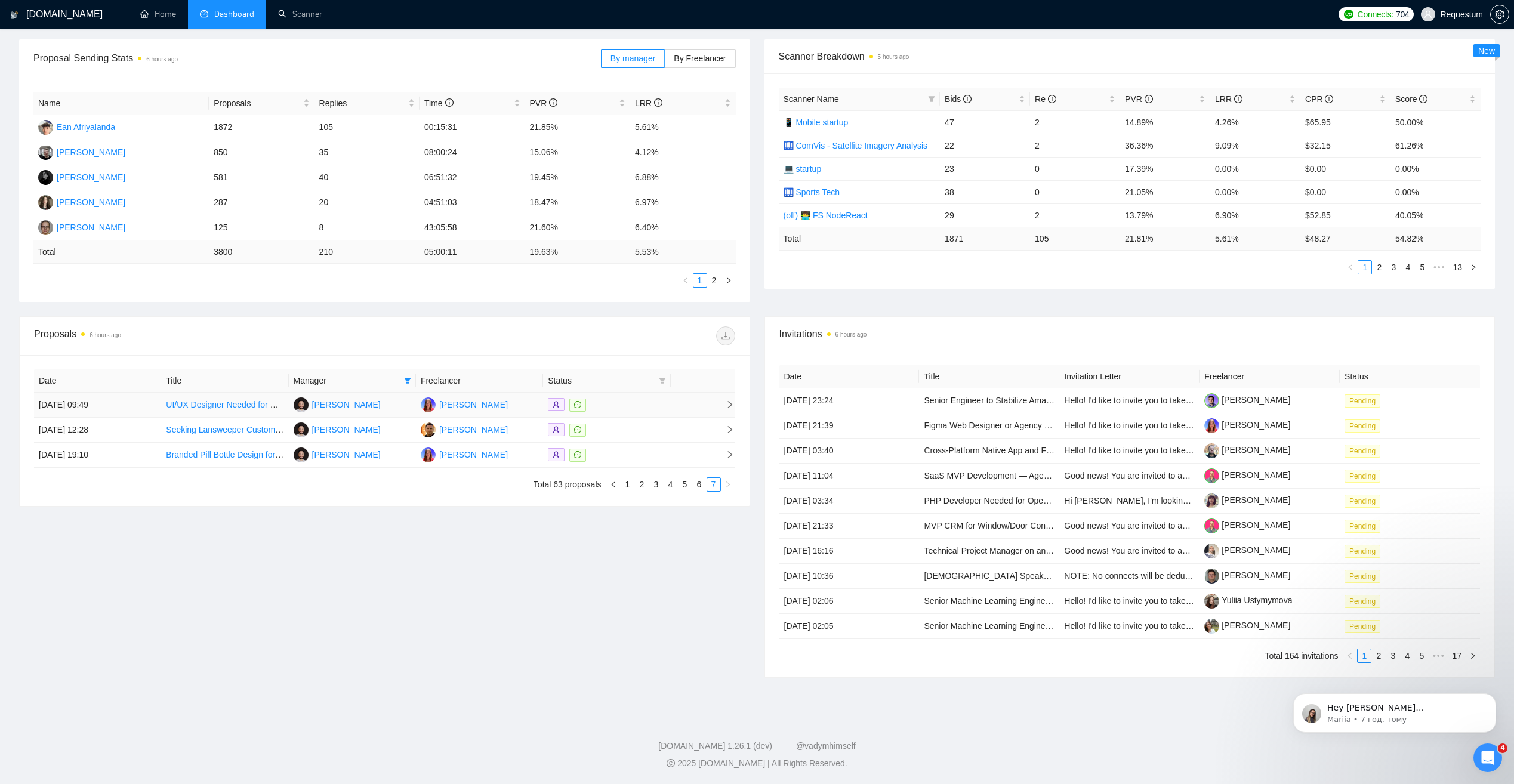
click at [635, 411] on div at bounding box center [607, 404] width 118 height 14
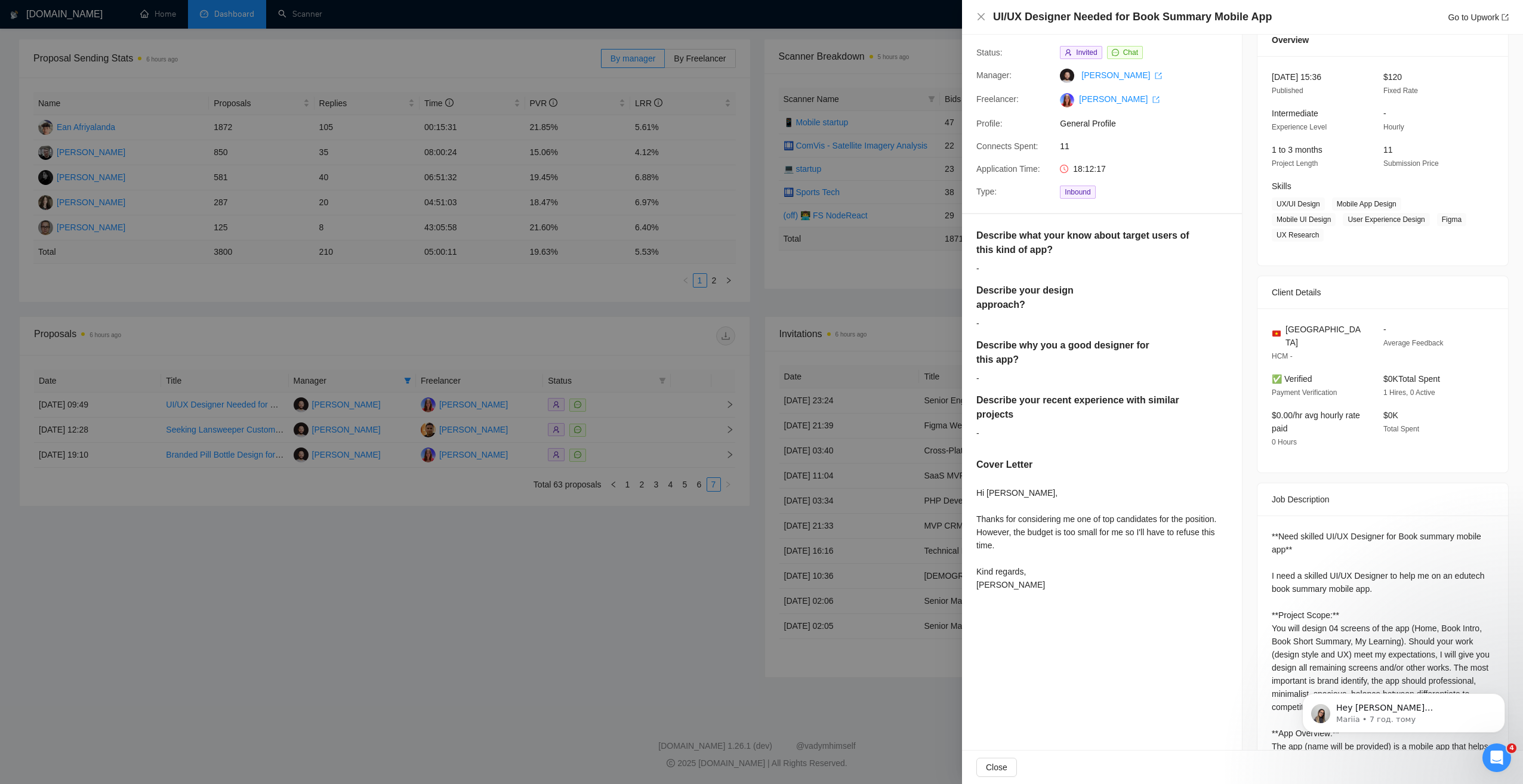
scroll to position [60, 0]
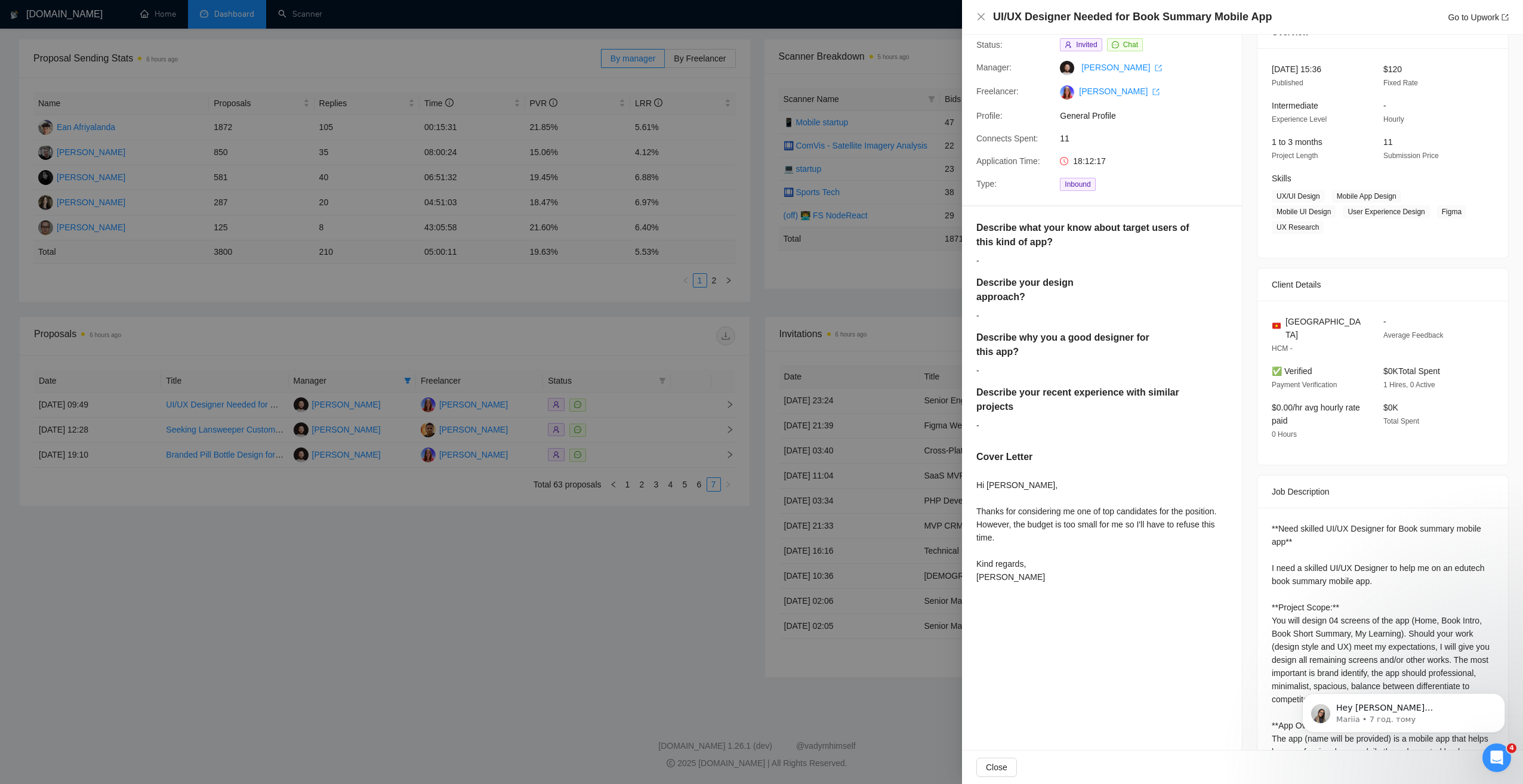
drag, startPoint x: 587, startPoint y: 580, endPoint x: 668, endPoint y: 538, distance: 91.2
click at [588, 580] on div at bounding box center [762, 392] width 1523 height 784
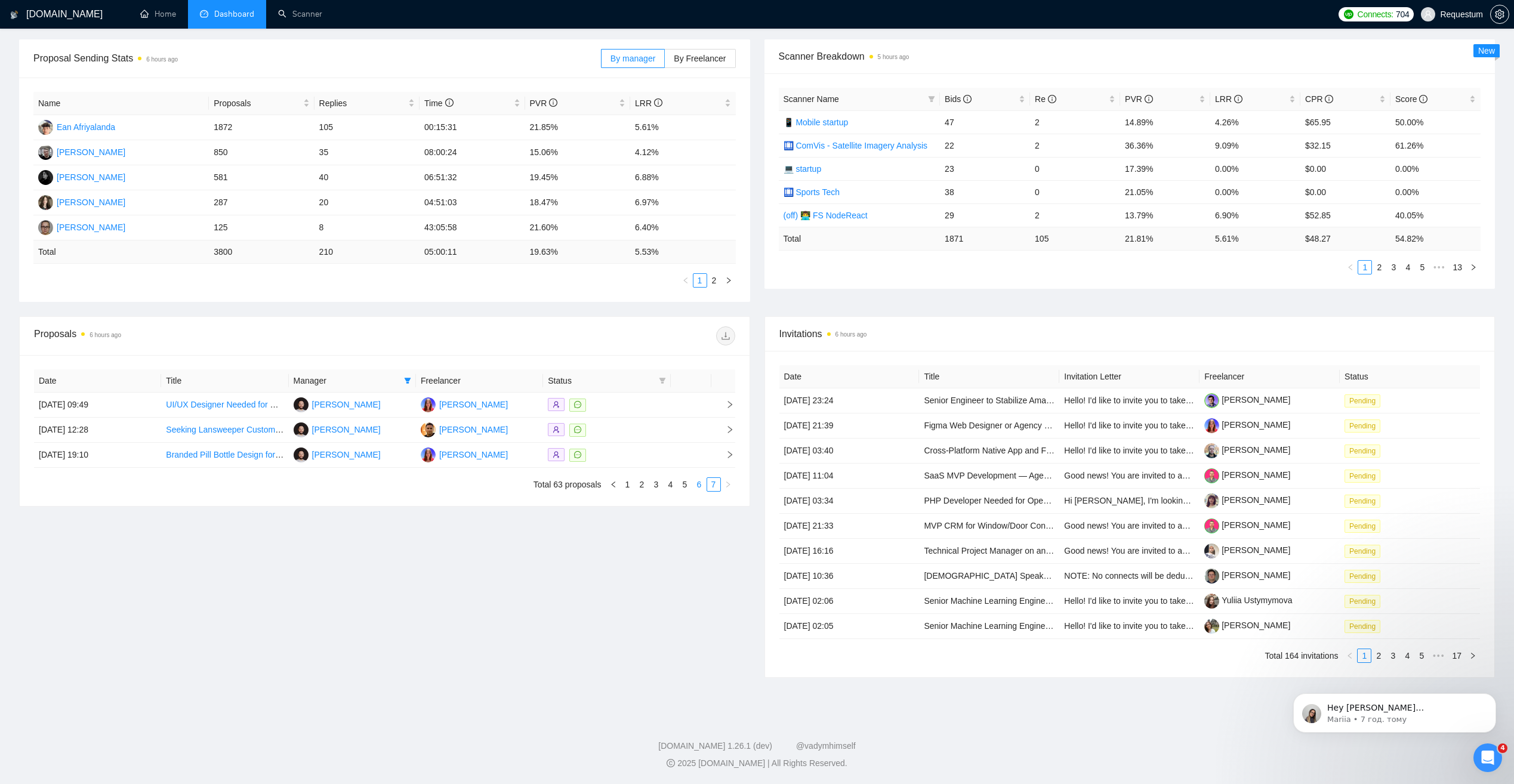
click at [698, 484] on link "6" at bounding box center [699, 484] width 13 height 13
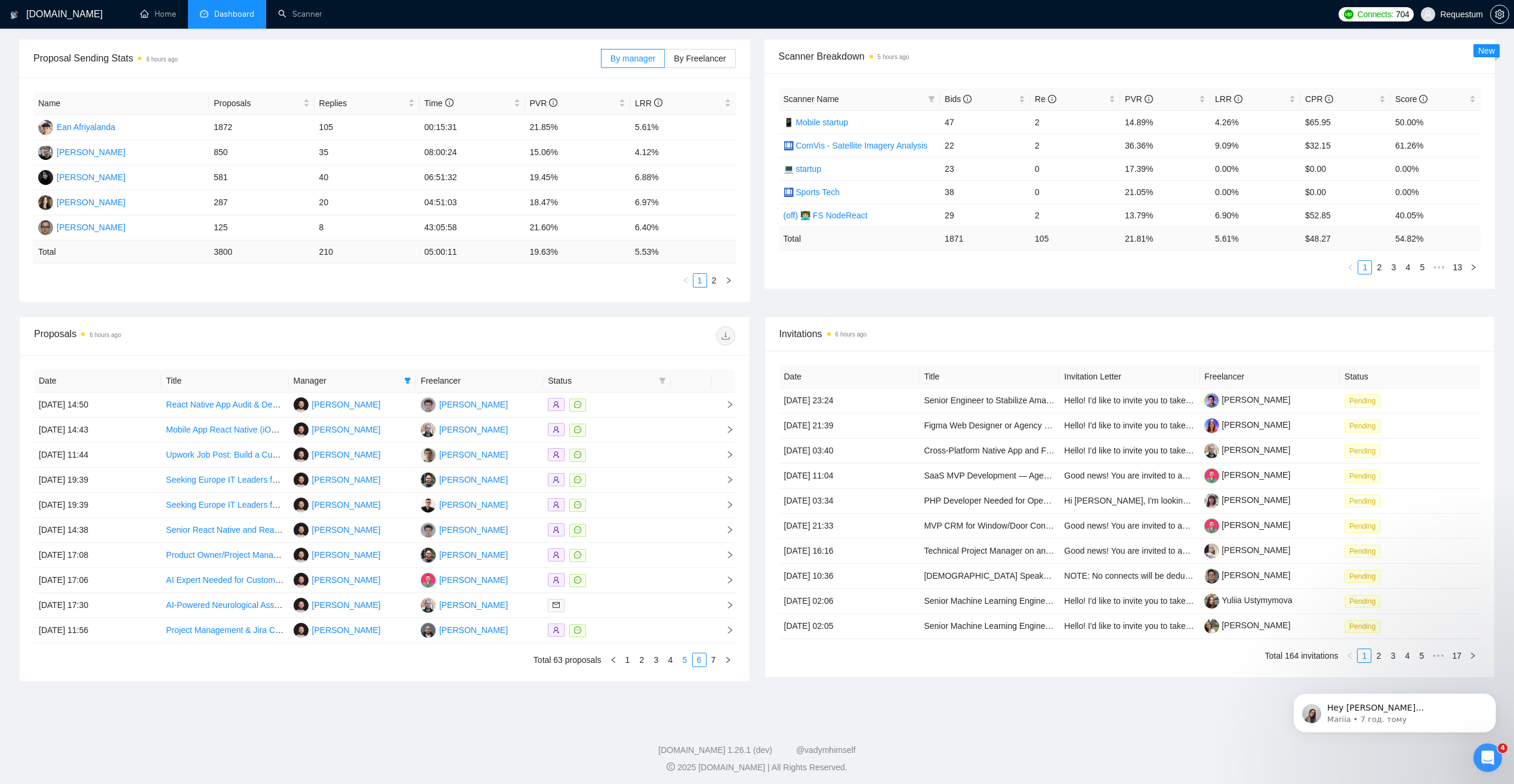
click at [686, 660] on link "5" at bounding box center [685, 660] width 13 height 13
click at [670, 661] on link "4" at bounding box center [670, 660] width 13 height 13
click at [655, 660] on link "3" at bounding box center [656, 660] width 13 height 13
click at [627, 580] on div at bounding box center [607, 580] width 118 height 14
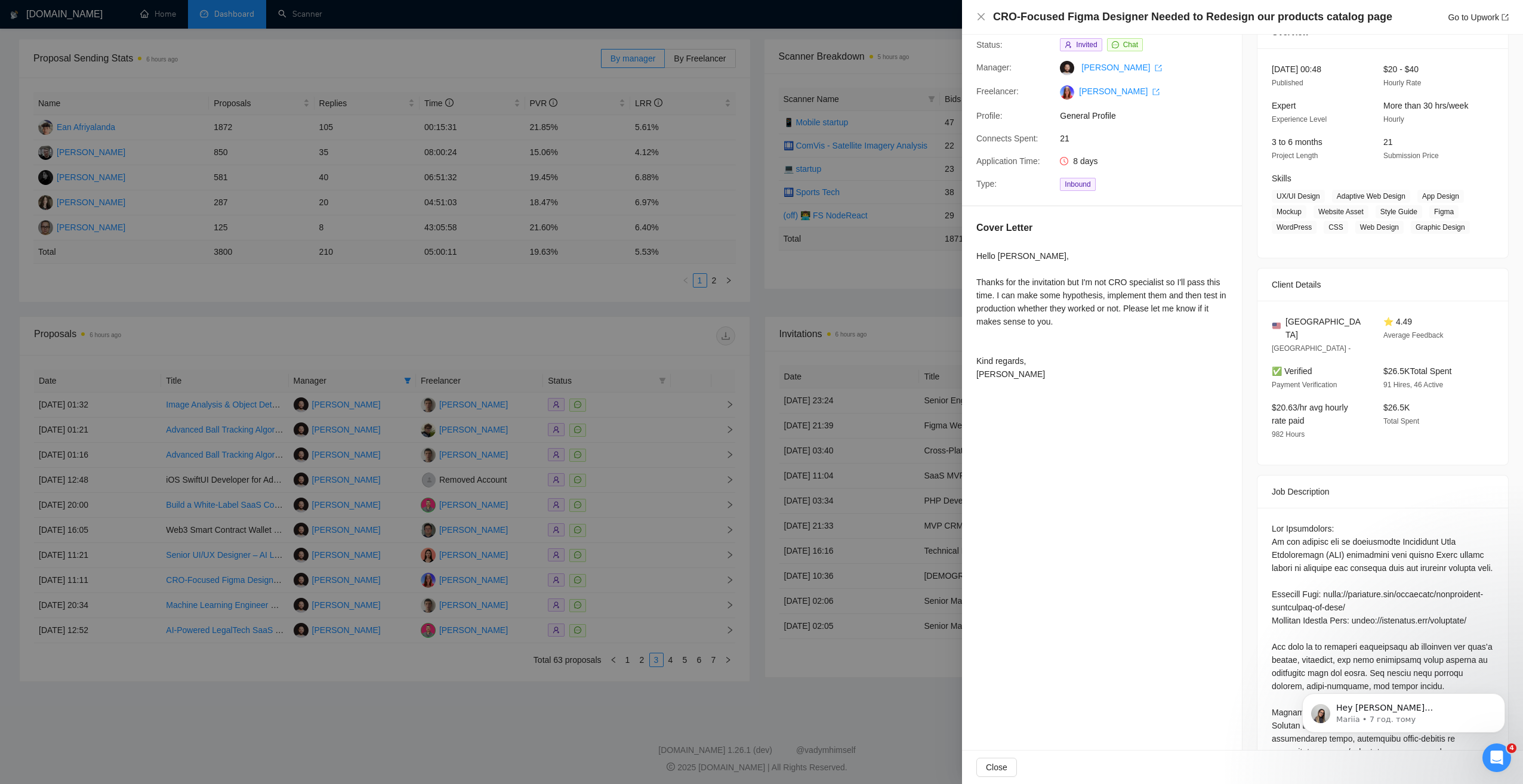
click at [557, 690] on div at bounding box center [762, 392] width 1523 height 784
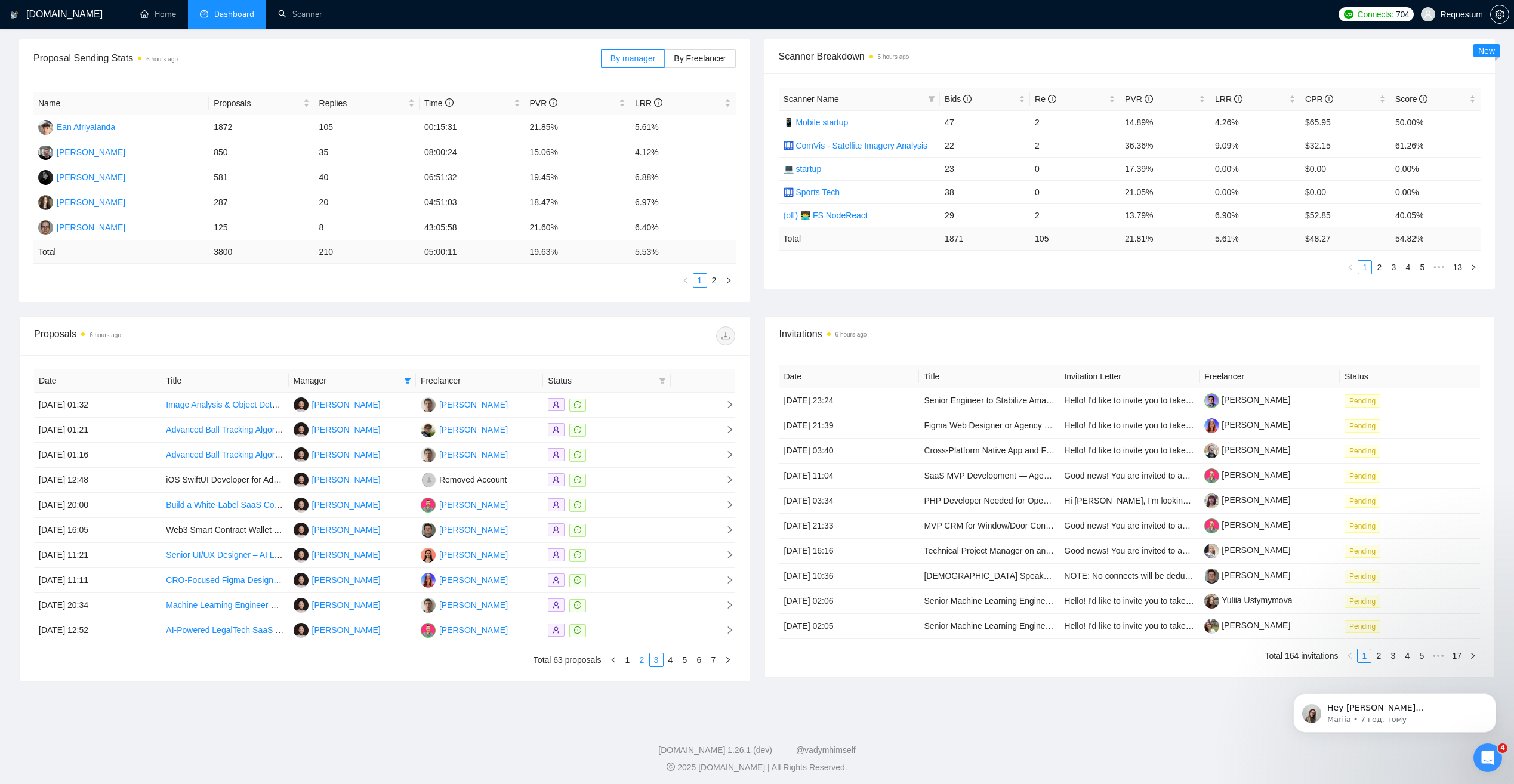
click at [643, 657] on link "2" at bounding box center [642, 660] width 13 height 13
click at [636, 635] on div at bounding box center [607, 630] width 118 height 14
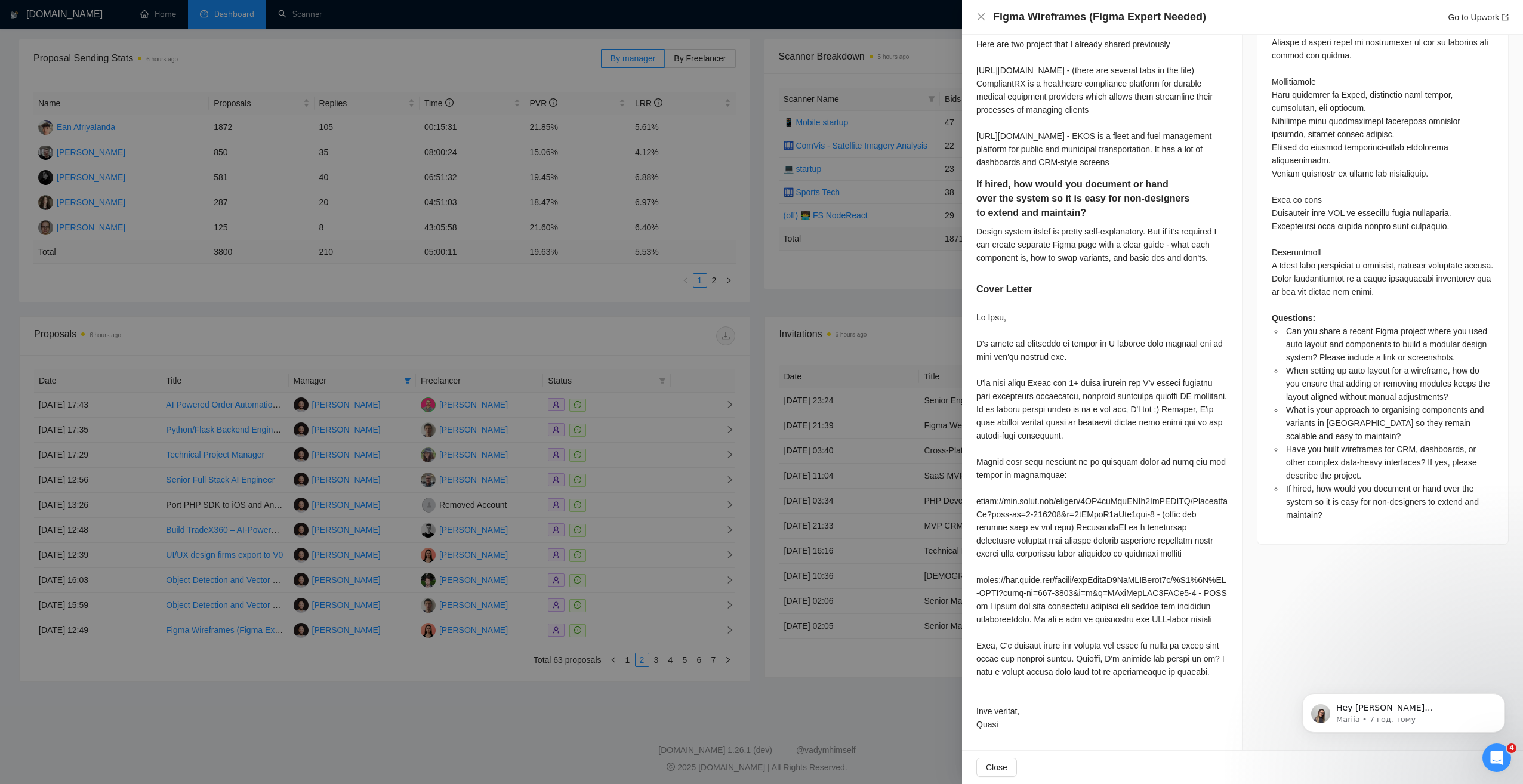
scroll to position [828, 0]
click at [554, 691] on div at bounding box center [762, 392] width 1523 height 784
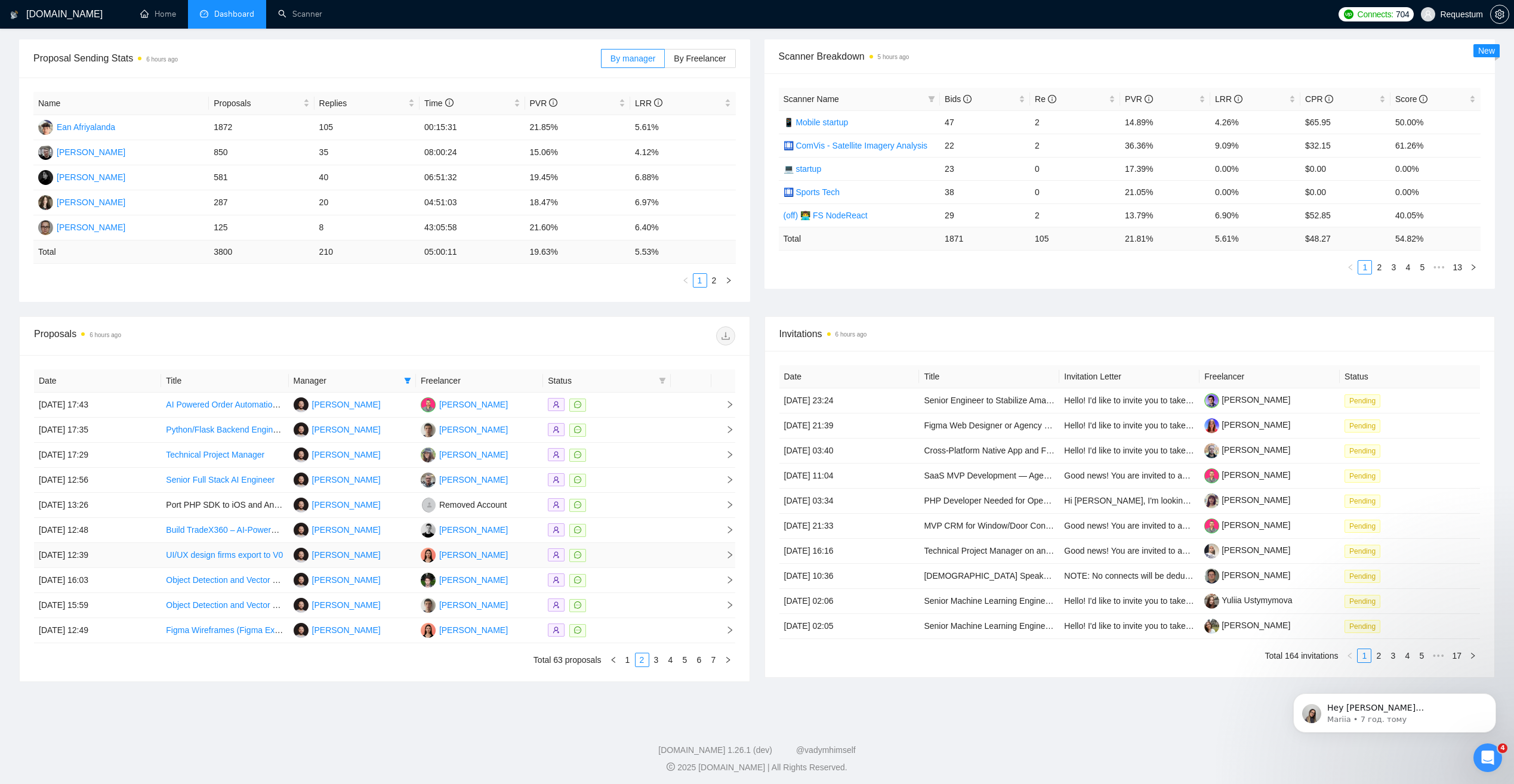
click at [622, 558] on div at bounding box center [607, 554] width 118 height 14
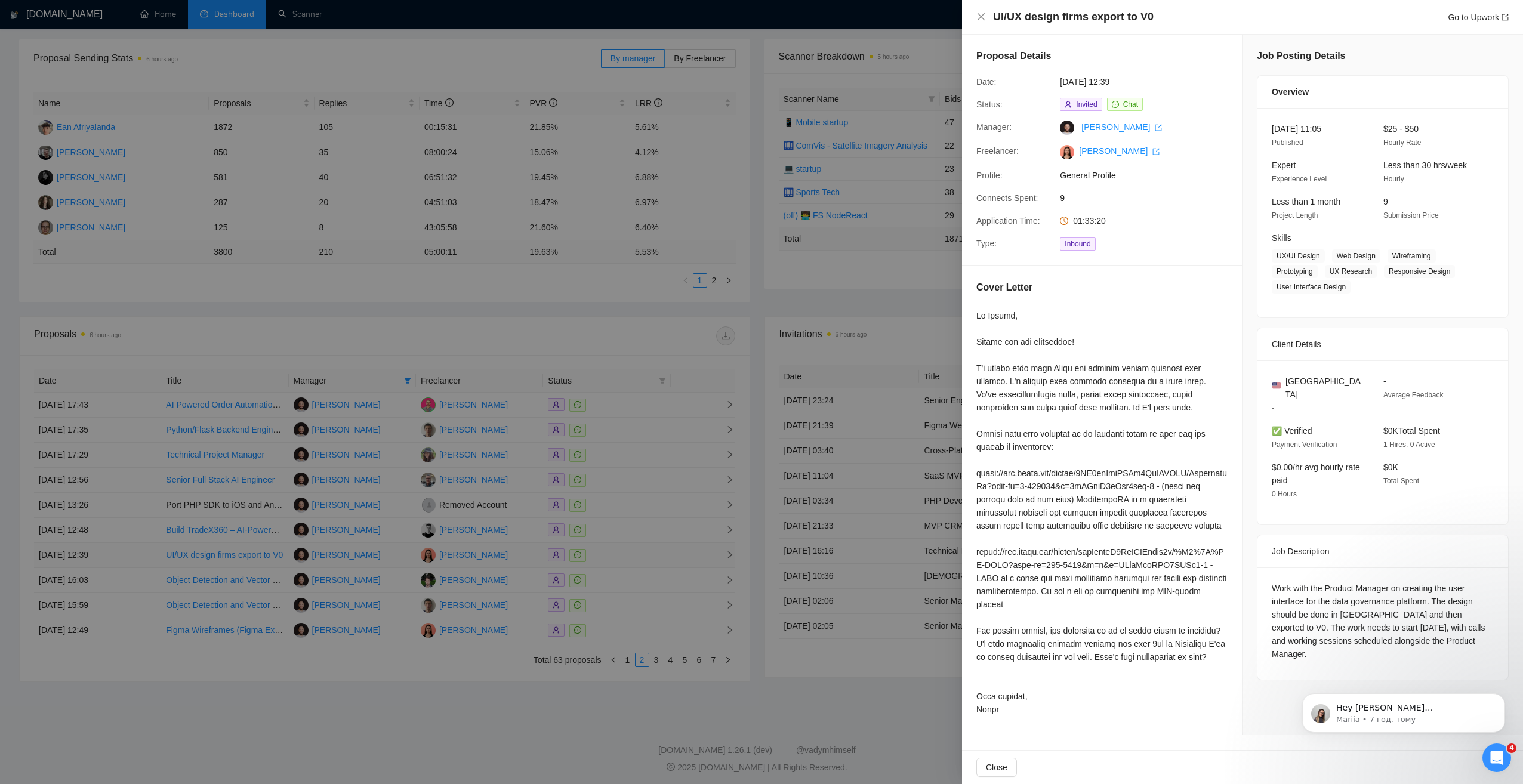
scroll to position [0, 0]
drag, startPoint x: 976, startPoint y: 344, endPoint x: 1086, endPoint y: 345, distance: 110.0
click at [1086, 345] on div "Cover Letter" at bounding box center [1102, 500] width 280 height 469
copy div "Thanks for the invitation!"
click at [988, 372] on div at bounding box center [1102, 512] width 251 height 407
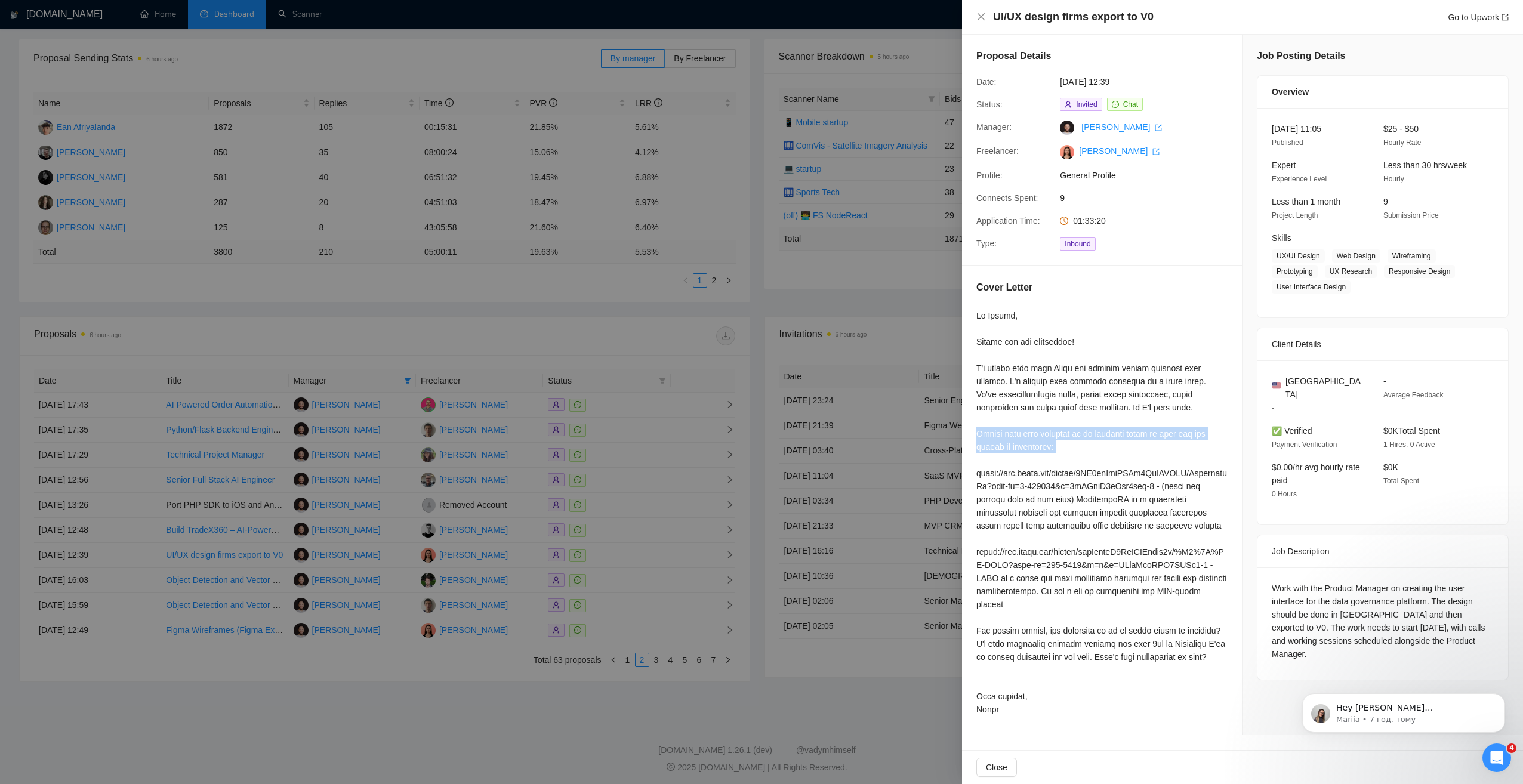
drag, startPoint x: 976, startPoint y: 435, endPoint x: 1075, endPoint y: 454, distance: 100.8
click at [1075, 454] on div "Cover Letter" at bounding box center [1102, 500] width 280 height 469
drag, startPoint x: 1075, startPoint y: 454, endPoint x: 980, endPoint y: 370, distance: 126.8
click at [987, 375] on div at bounding box center [1102, 512] width 251 height 407
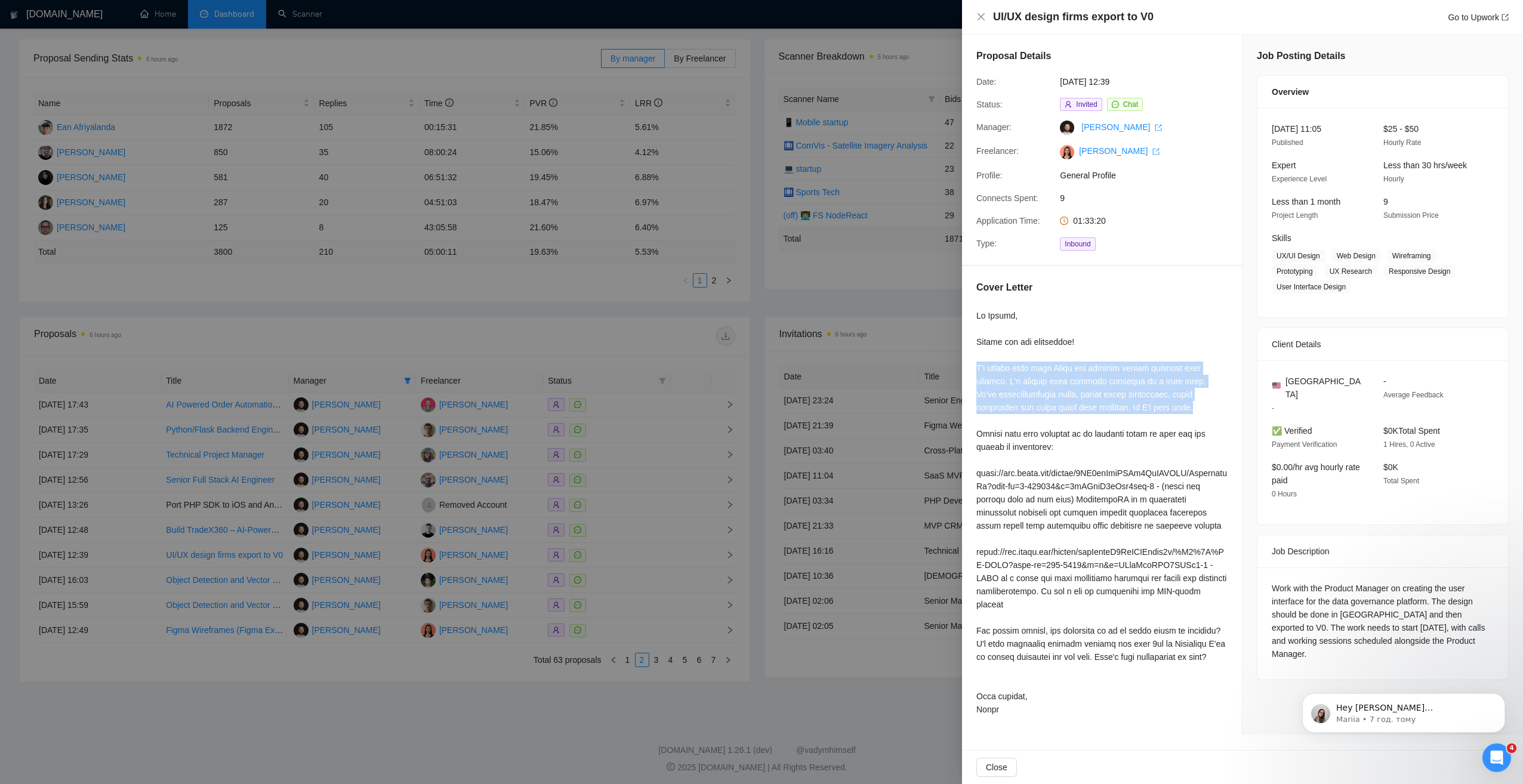
drag, startPoint x: 988, startPoint y: 368, endPoint x: 1160, endPoint y: 412, distance: 177.5
click at [1160, 412] on div "Cover Letter" at bounding box center [1102, 500] width 280 height 469
drag, startPoint x: 1160, startPoint y: 412, endPoint x: 1172, endPoint y: 423, distance: 16.3
click at [1148, 412] on div at bounding box center [1148, 412] width 0 height 0
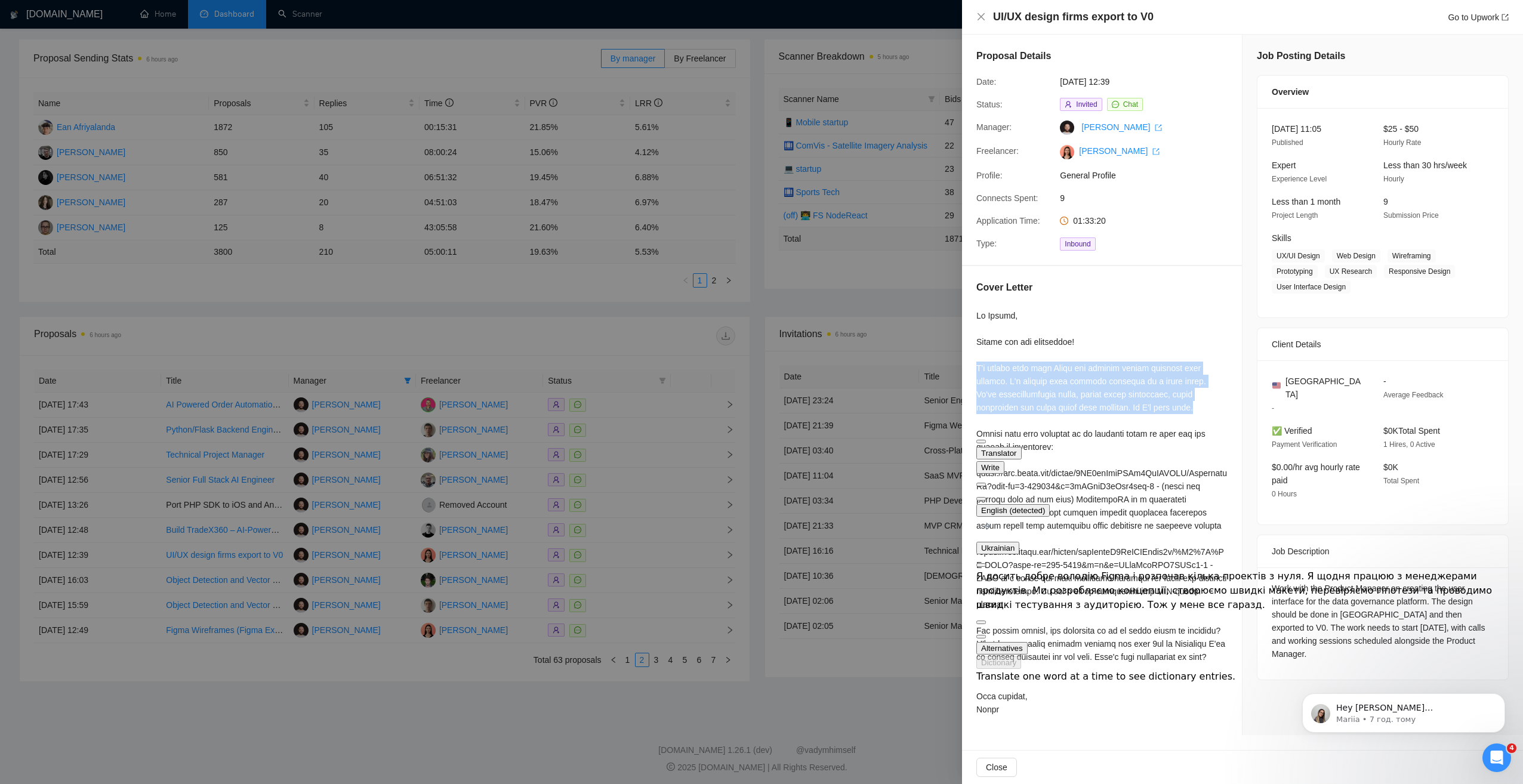
click at [1063, 376] on div at bounding box center [1102, 512] width 251 height 407
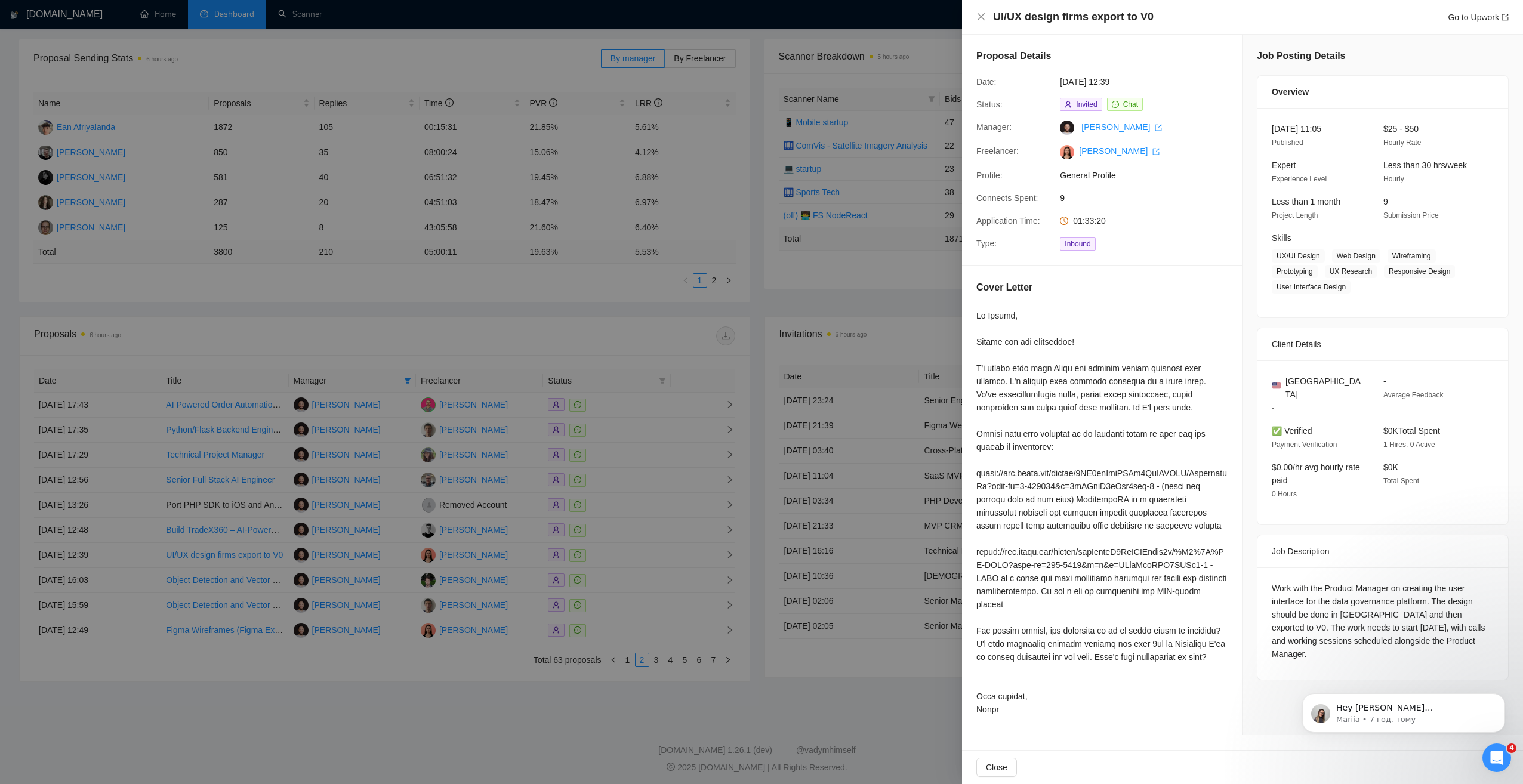
click at [480, 639] on div at bounding box center [762, 392] width 1523 height 784
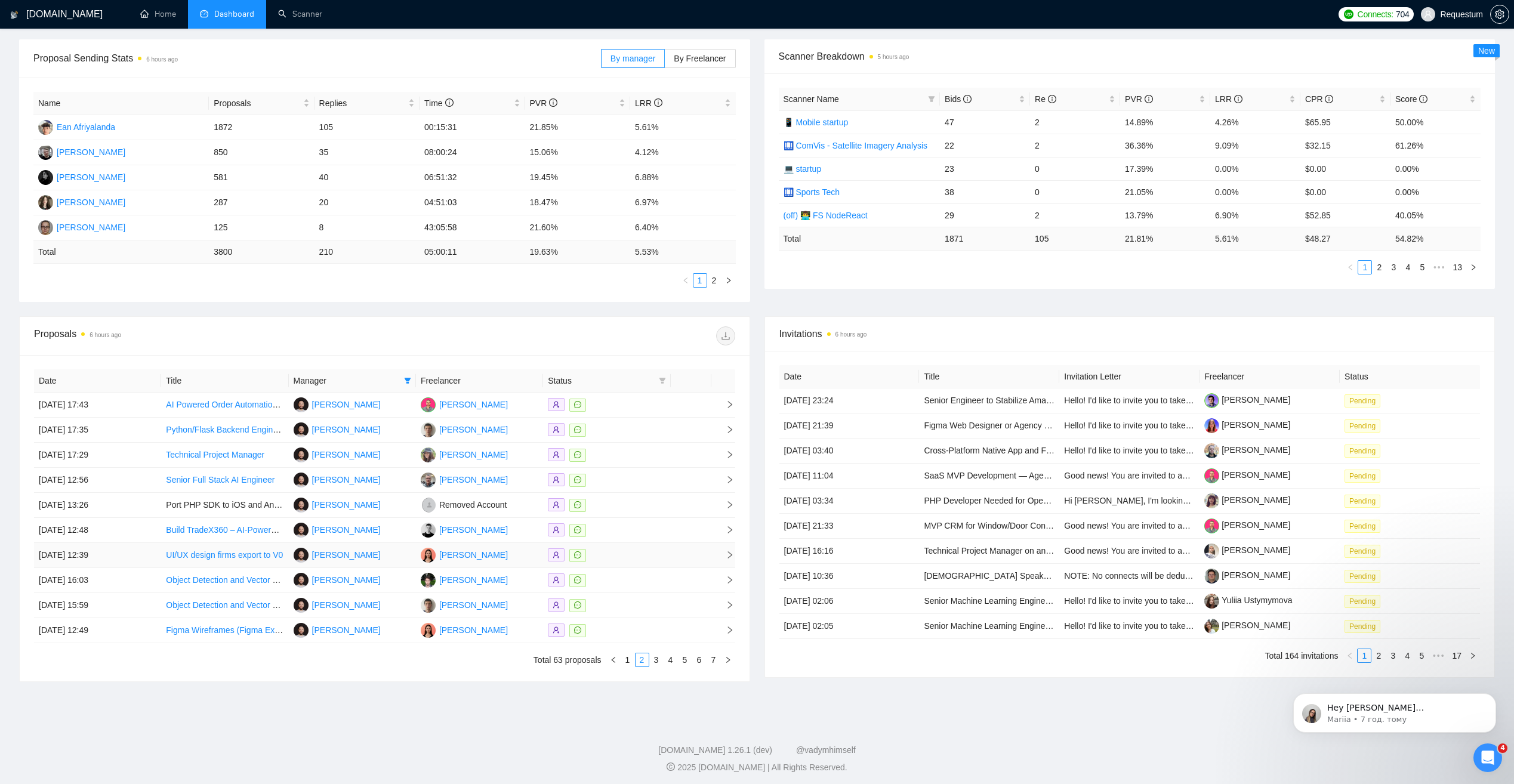
click at [629, 551] on div at bounding box center [607, 554] width 118 height 14
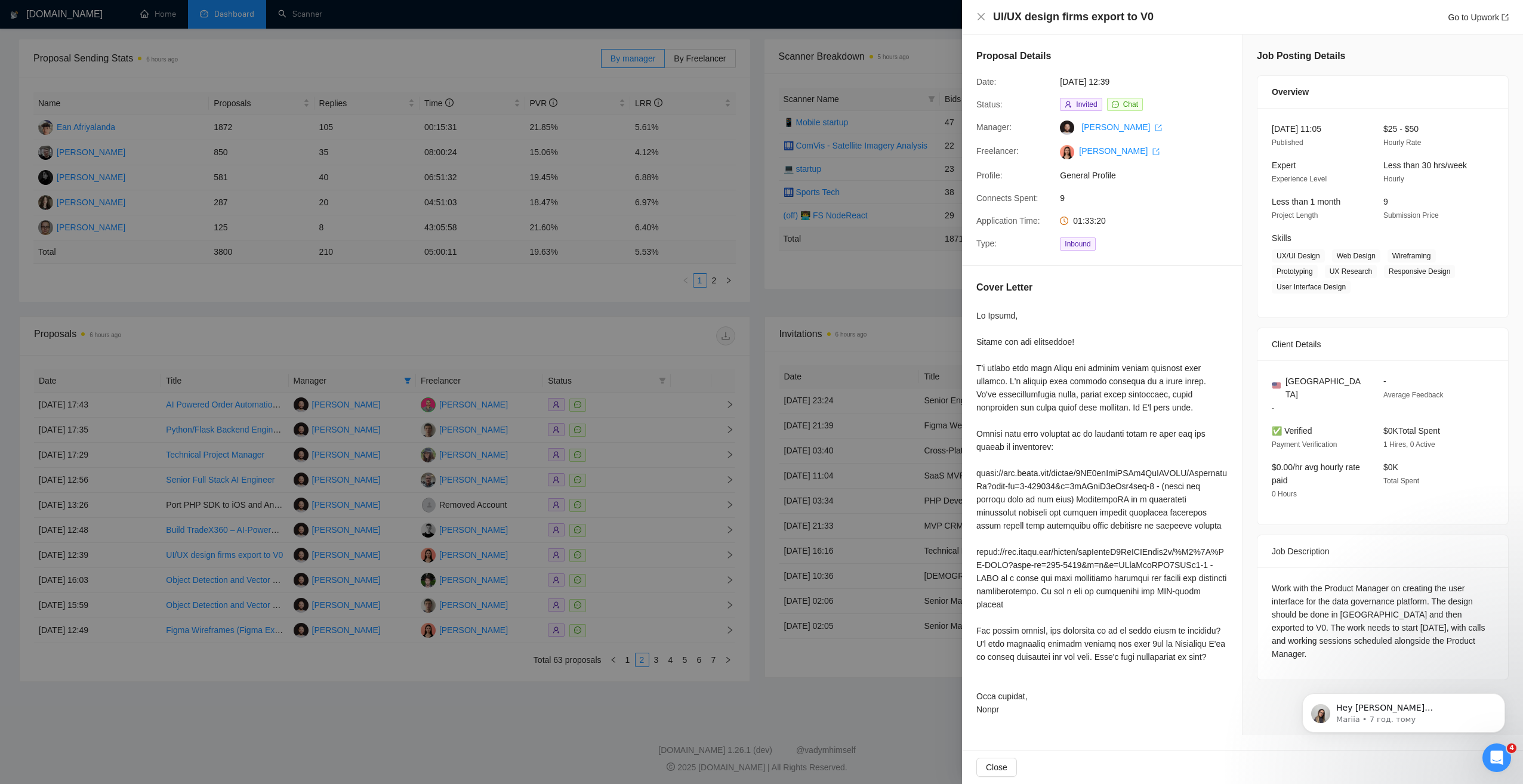
click at [634, 556] on div at bounding box center [762, 392] width 1523 height 784
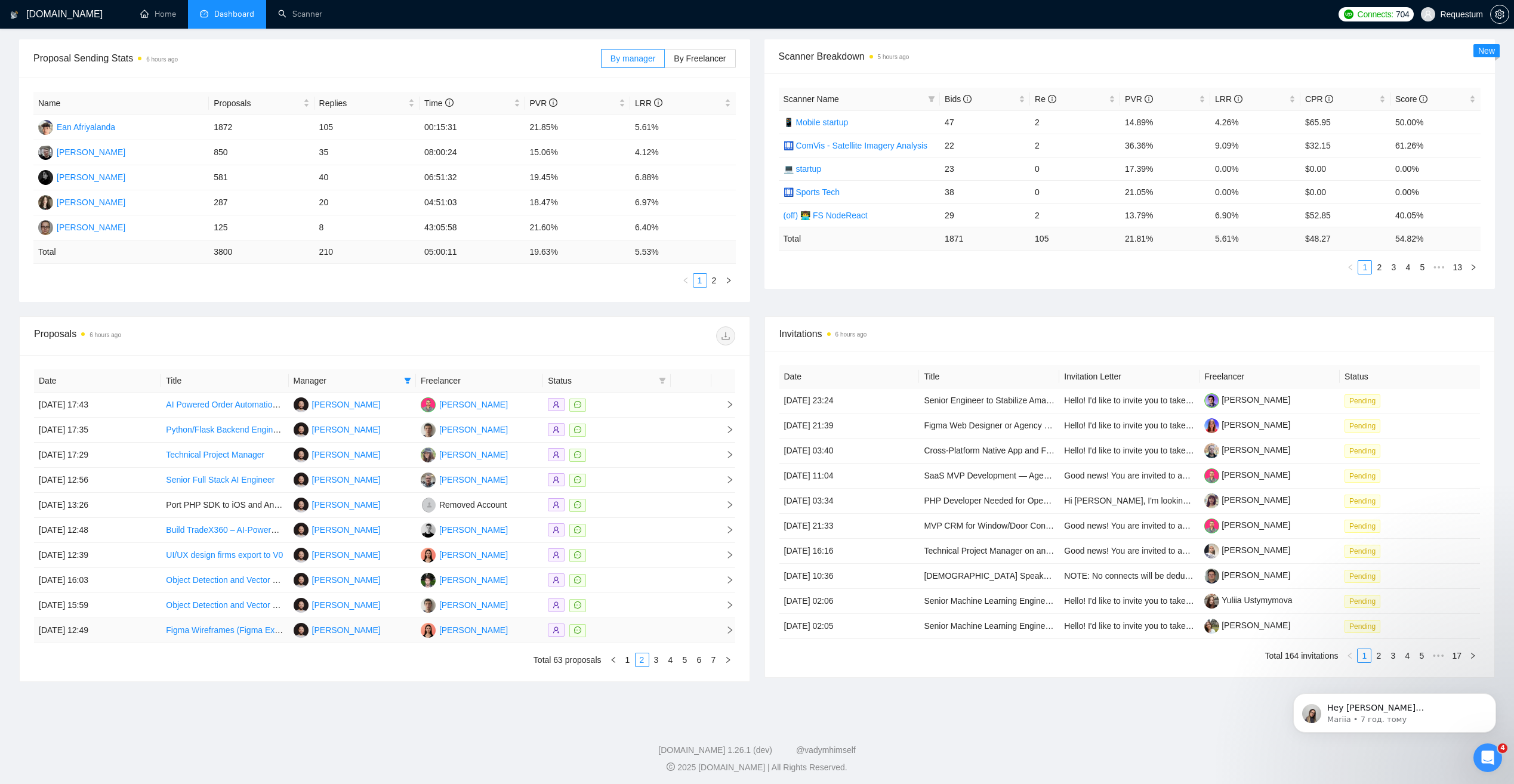
click at [638, 631] on div at bounding box center [607, 630] width 118 height 14
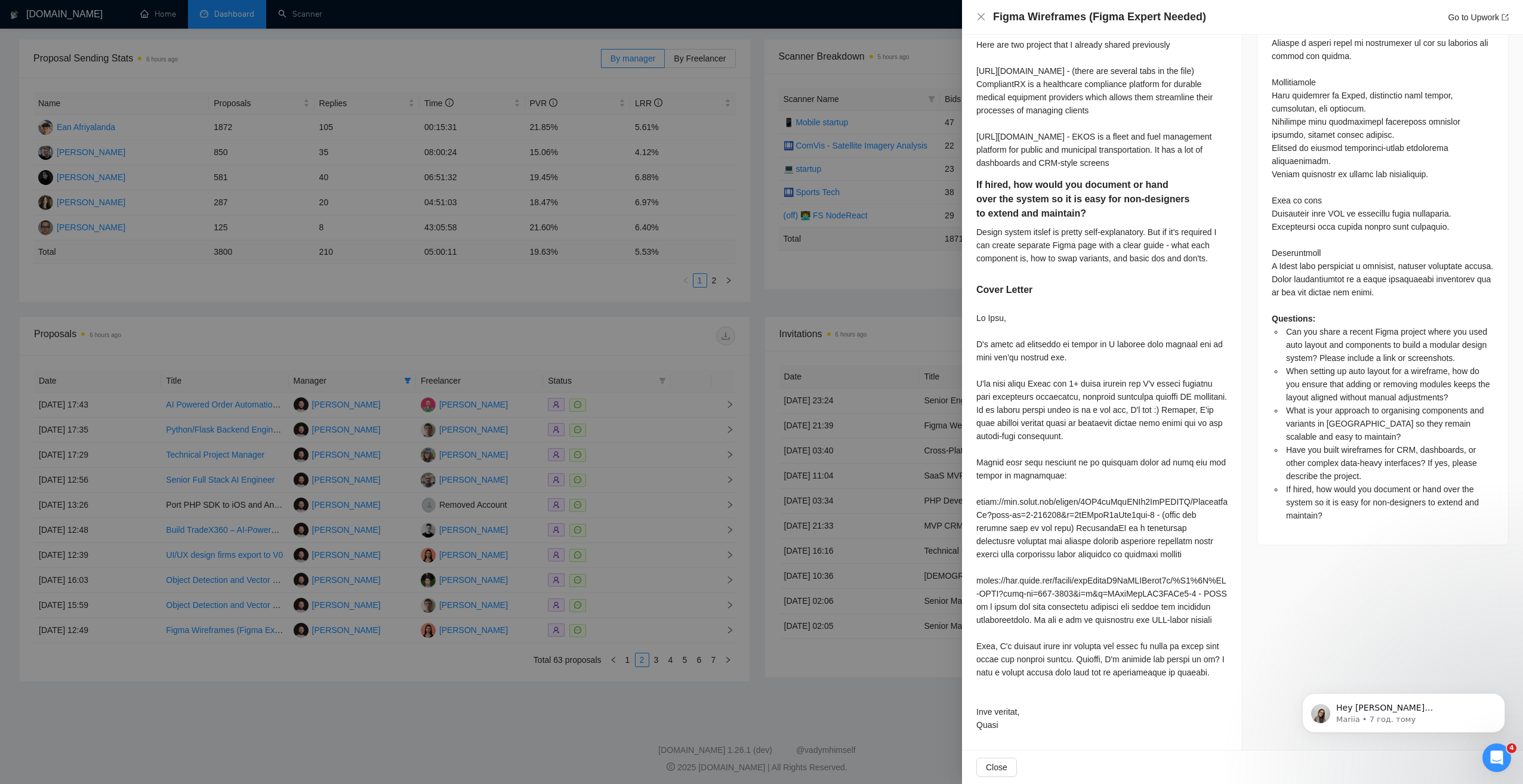
scroll to position [776, 0]
click at [551, 663] on div at bounding box center [762, 392] width 1523 height 784
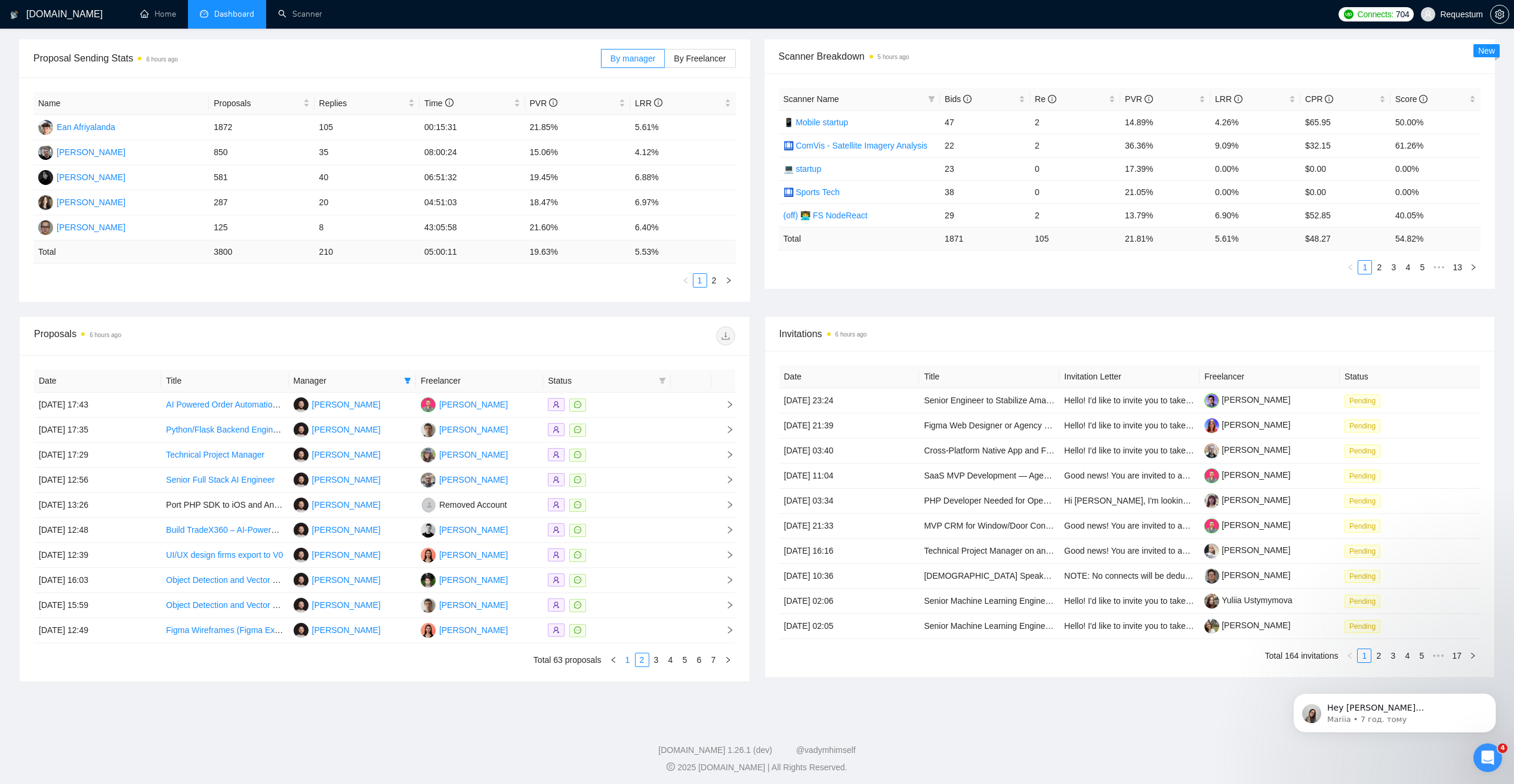
click at [633, 653] on link "1" at bounding box center [627, 660] width 13 height 13
click at [610, 581] on div at bounding box center [607, 580] width 118 height 14
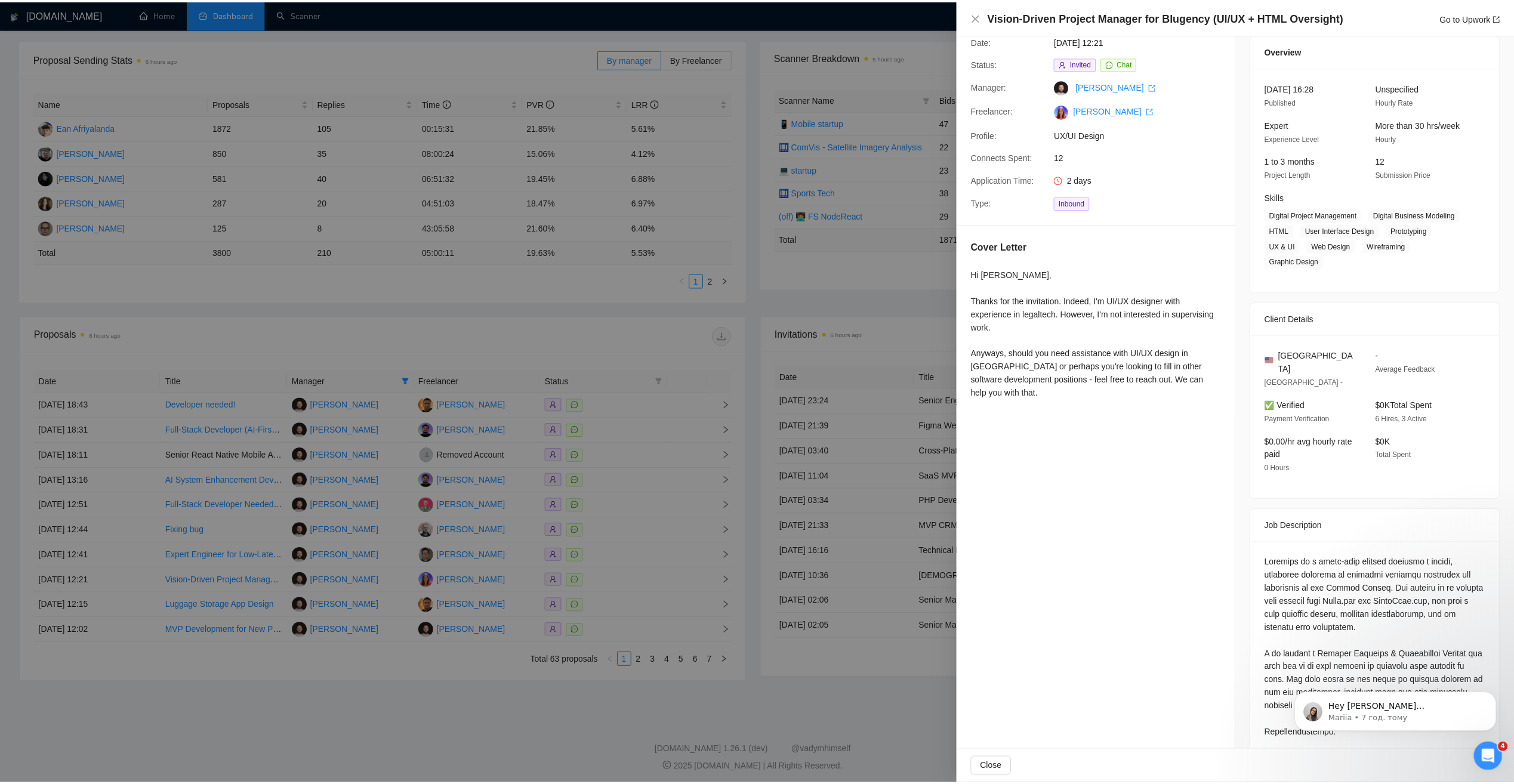
scroll to position [0, 0]
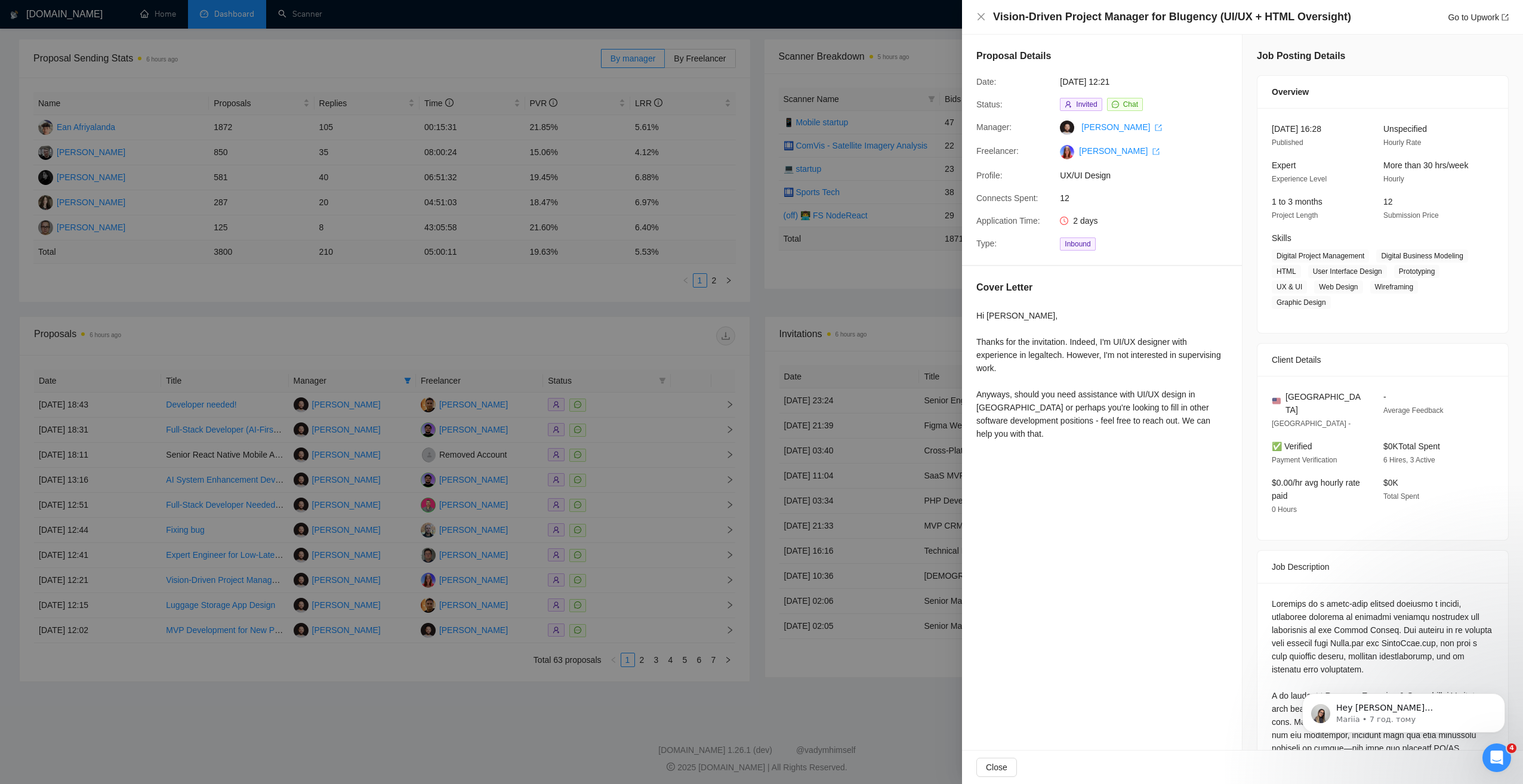
click at [592, 360] on div at bounding box center [762, 392] width 1523 height 784
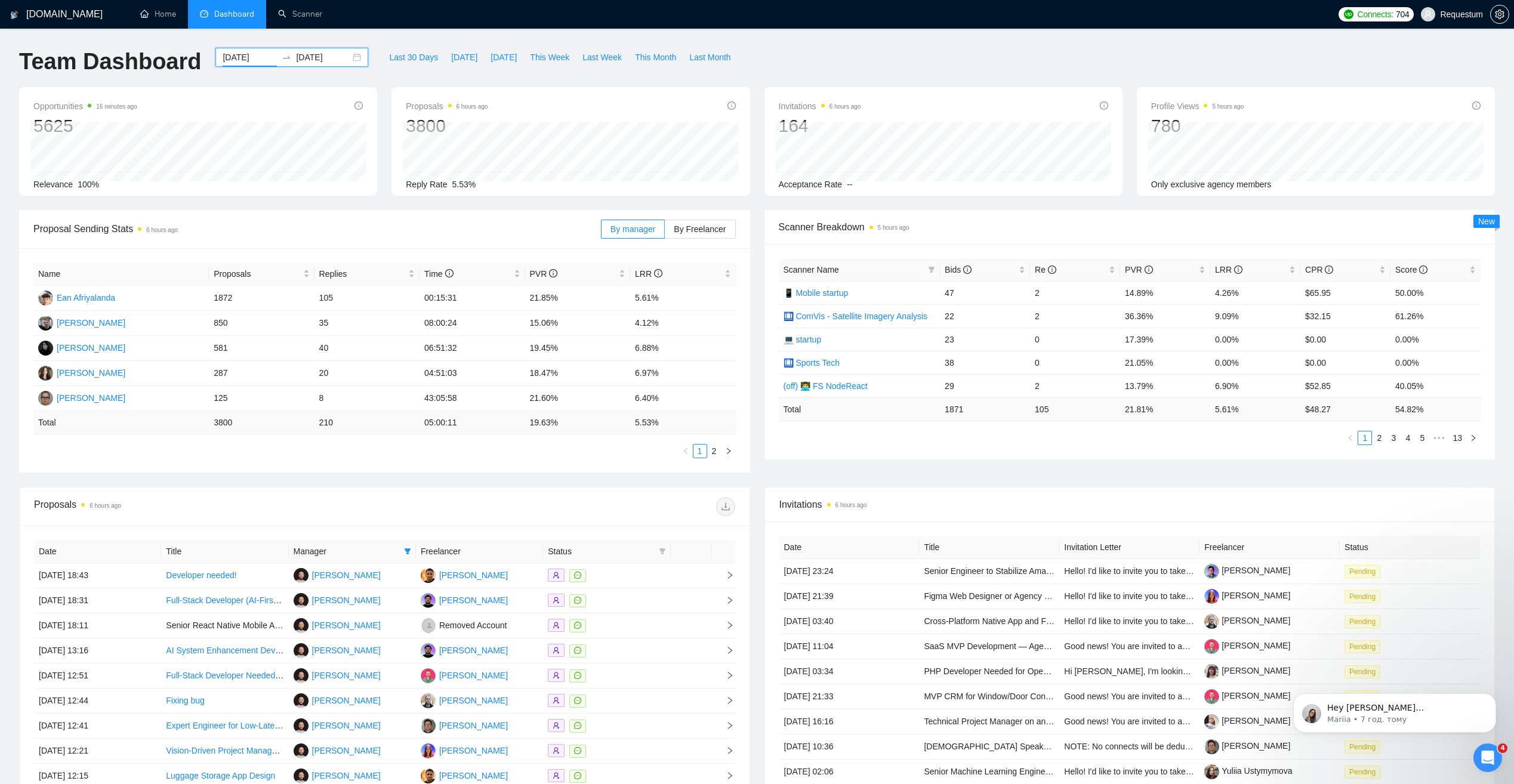
click at [226, 52] on input "[DATE]" at bounding box center [249, 57] width 54 height 13
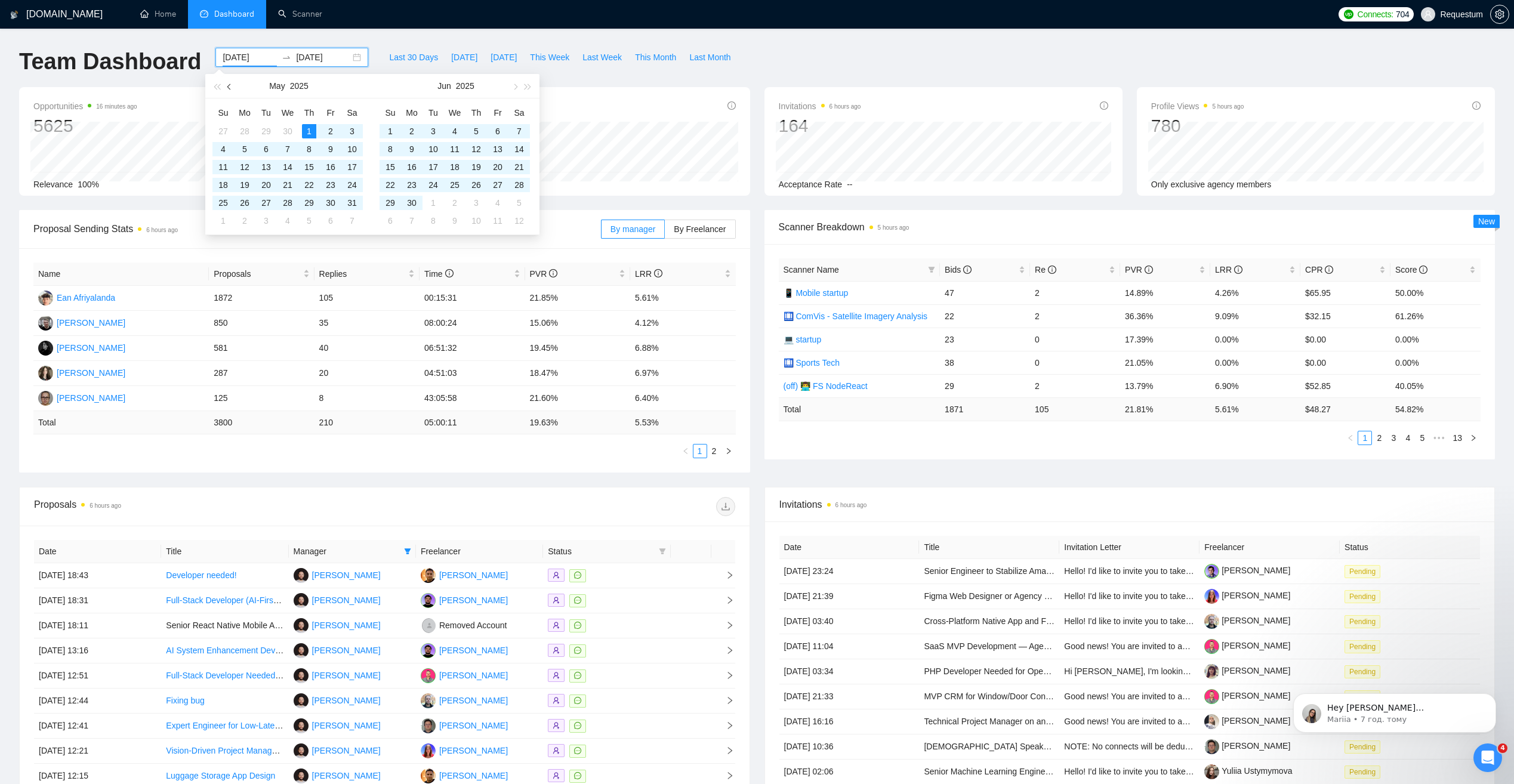
click at [226, 87] on button "button" at bounding box center [230, 86] width 13 height 24
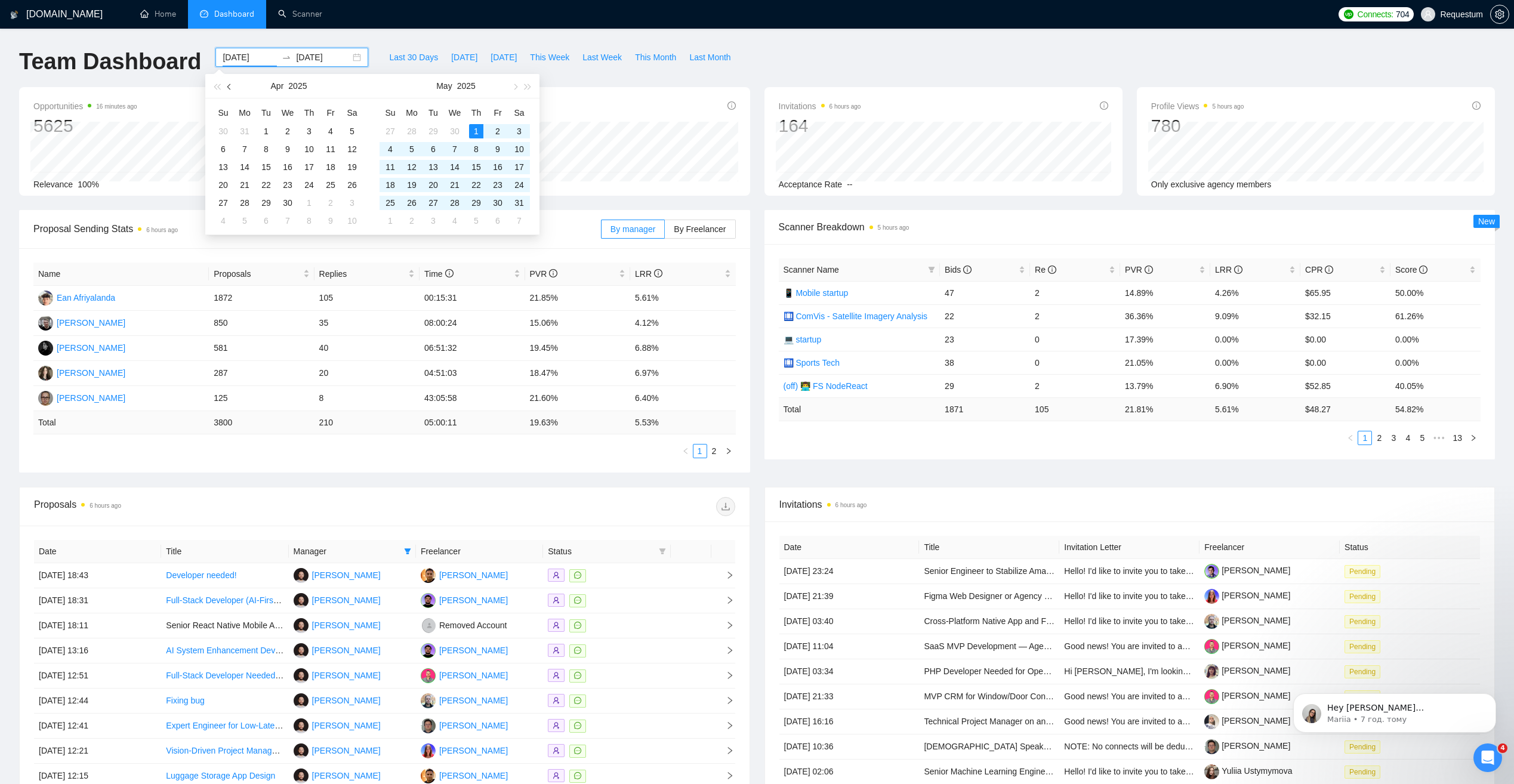
click at [226, 87] on button "button" at bounding box center [230, 86] width 13 height 24
type input "[DATE]"
click at [351, 129] on div "1" at bounding box center [352, 131] width 14 height 14
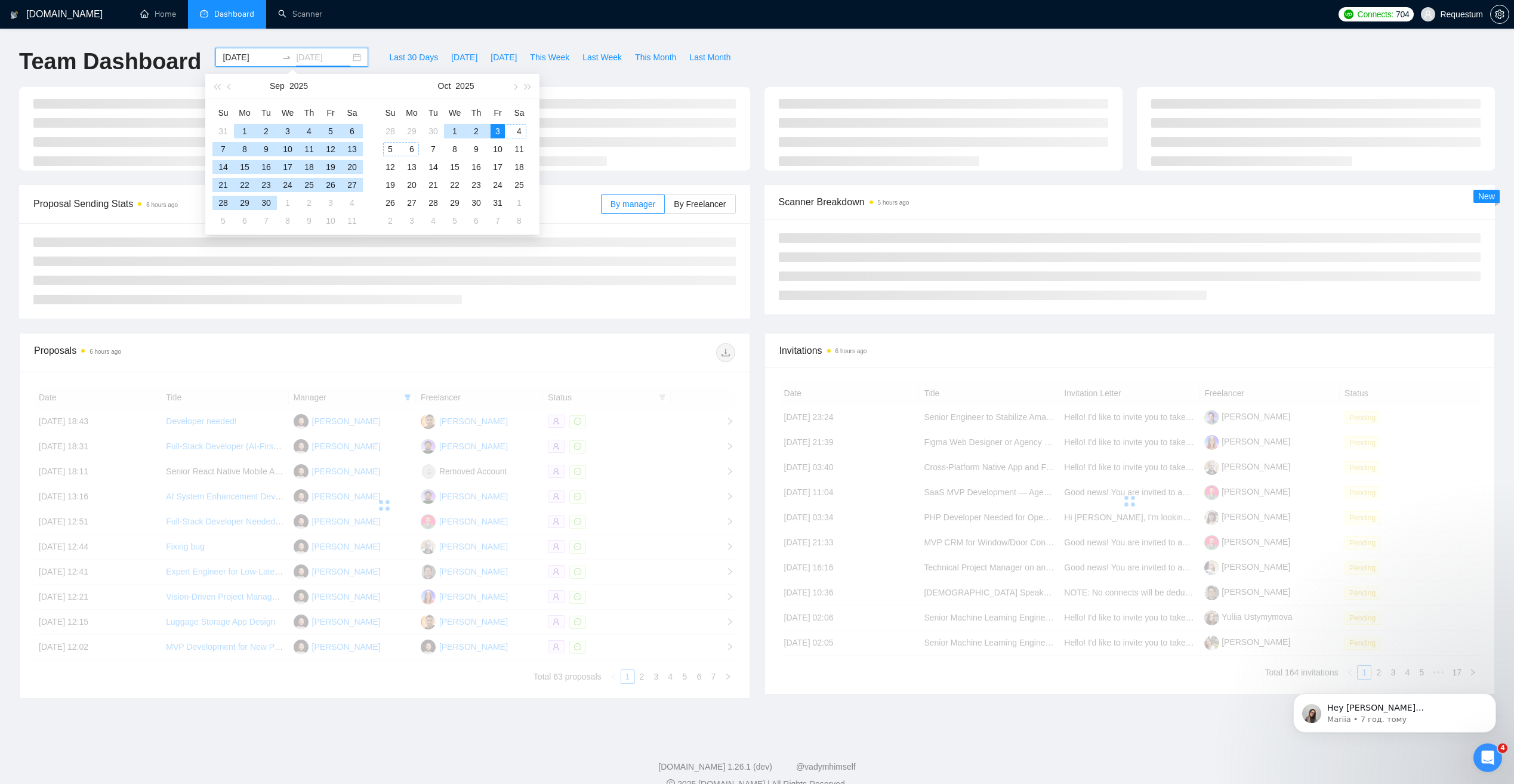
type input "[DATE]"
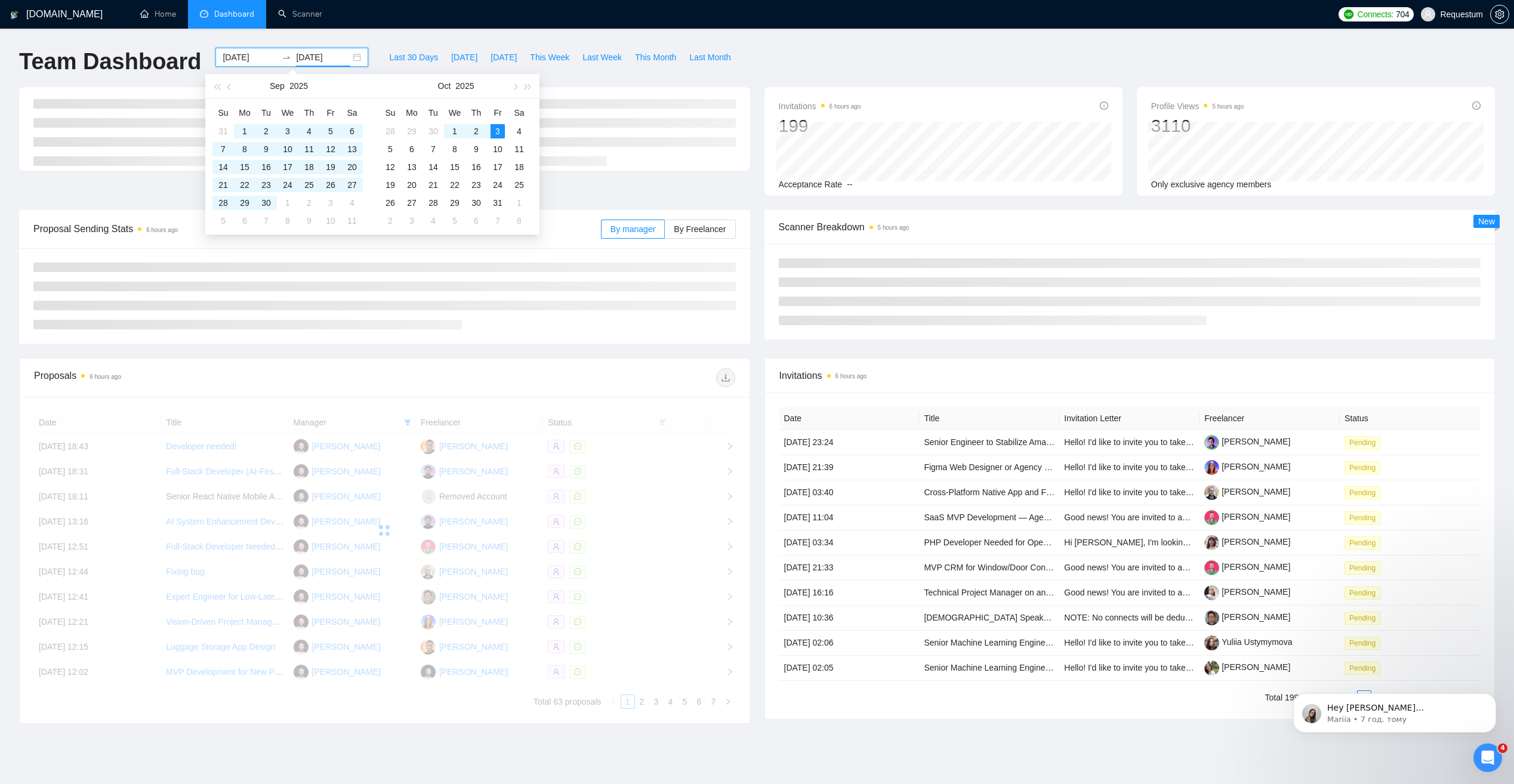
click at [580, 372] on div at bounding box center [559, 377] width 350 height 19
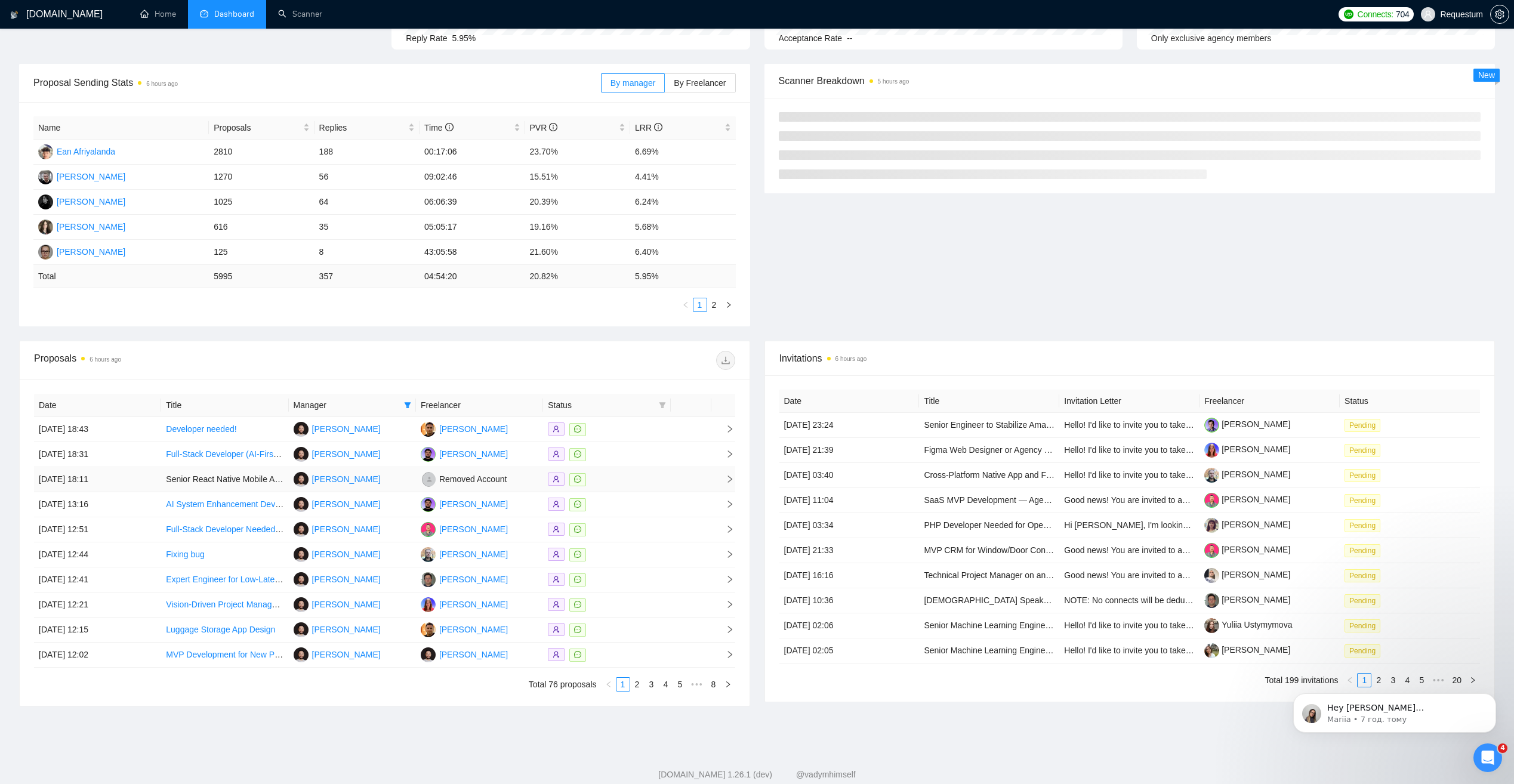
scroll to position [175, 0]
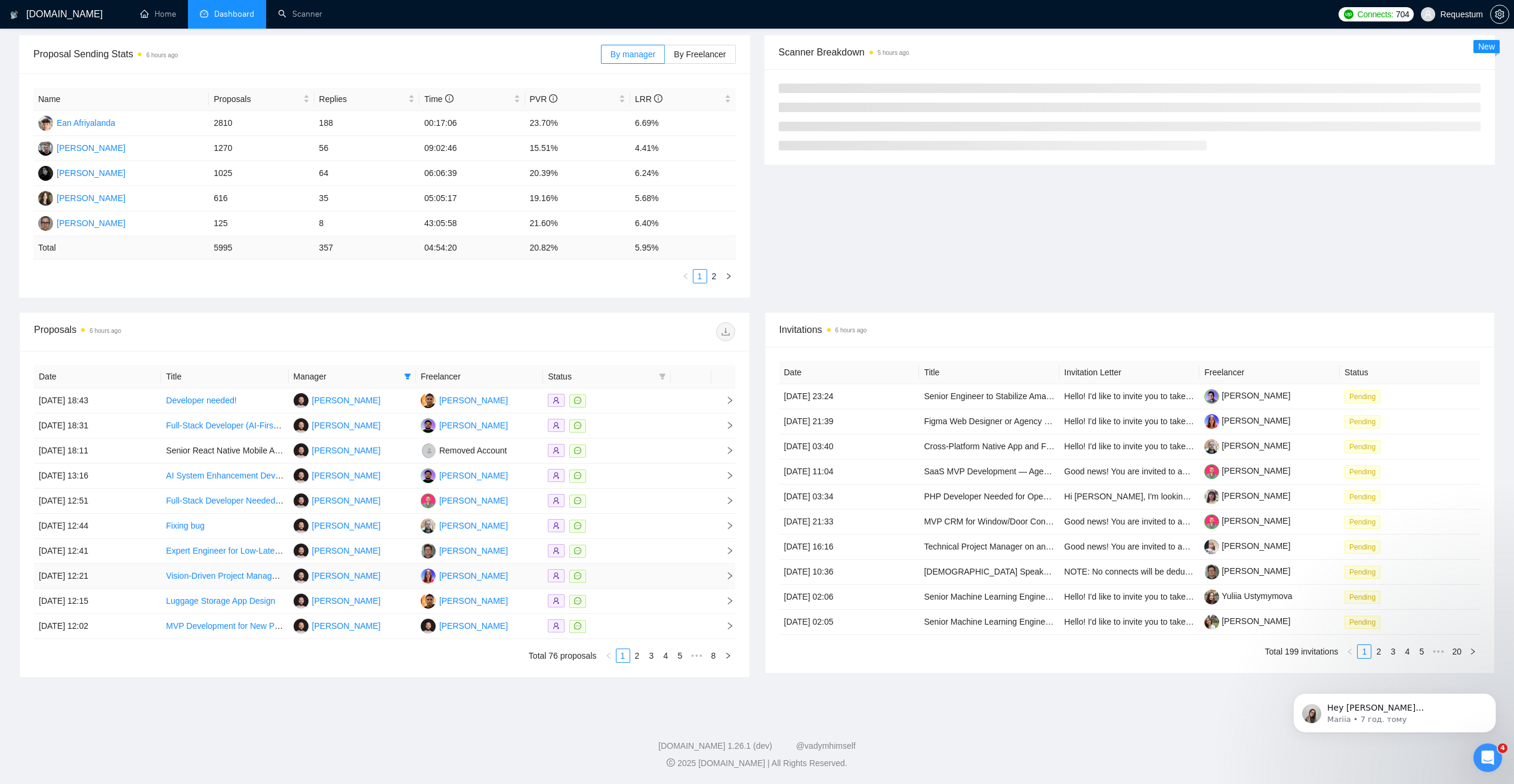
click at [616, 576] on div at bounding box center [607, 576] width 118 height 14
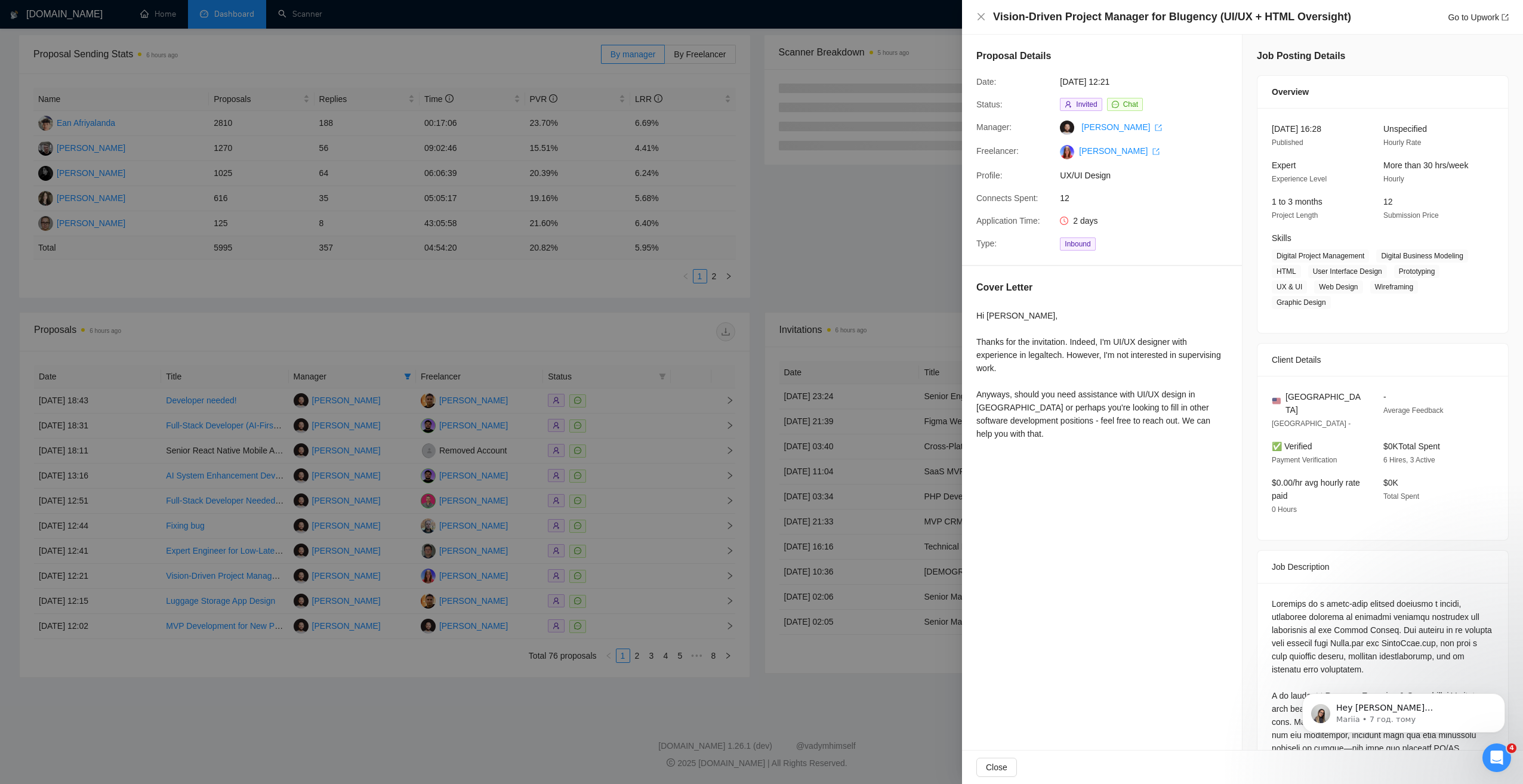
click at [432, 679] on div at bounding box center [762, 392] width 1523 height 784
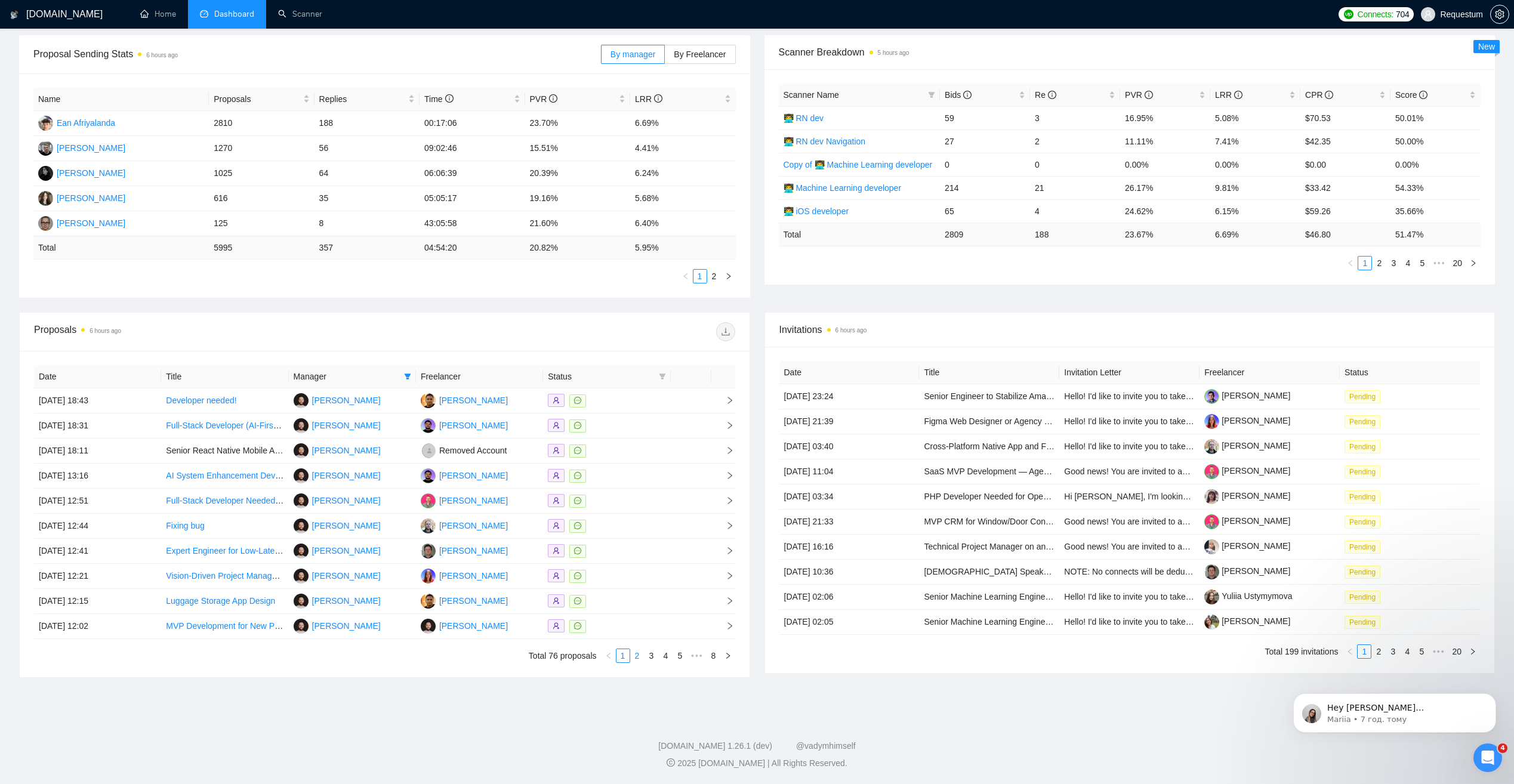
click at [637, 658] on link "2" at bounding box center [637, 655] width 13 height 13
click at [620, 556] on div at bounding box center [607, 550] width 118 height 14
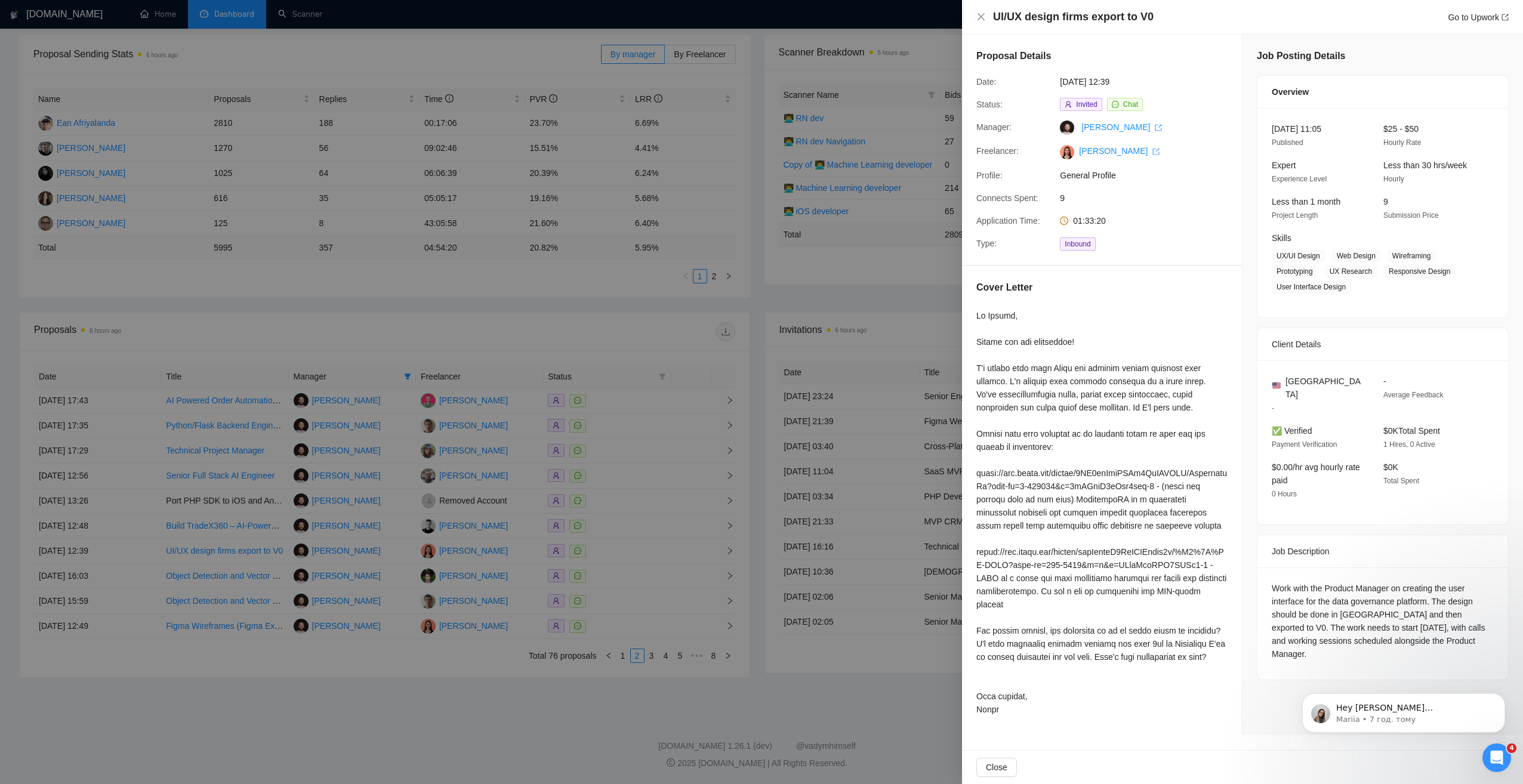
click at [465, 340] on div at bounding box center [762, 392] width 1523 height 784
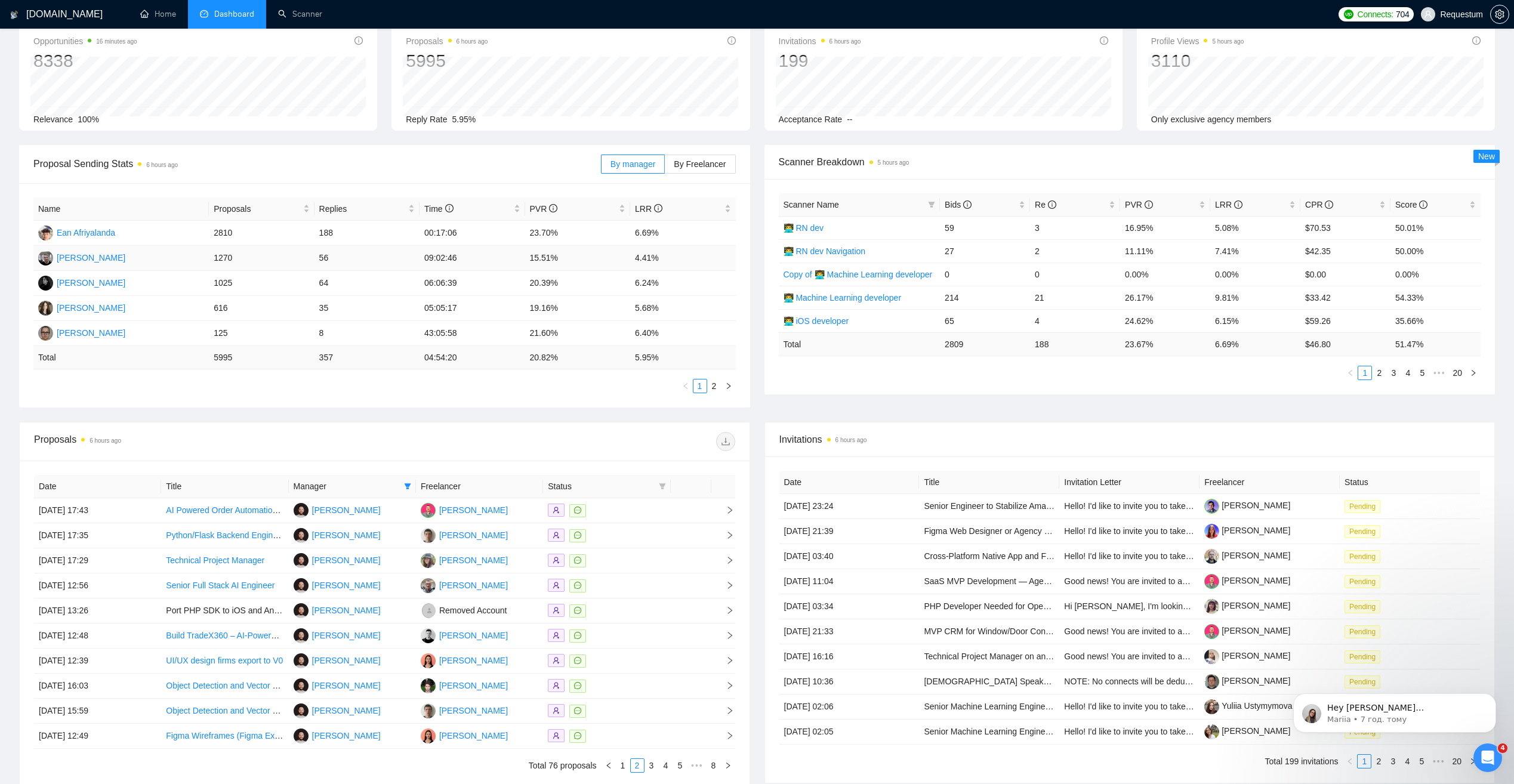
scroll to position [0, 0]
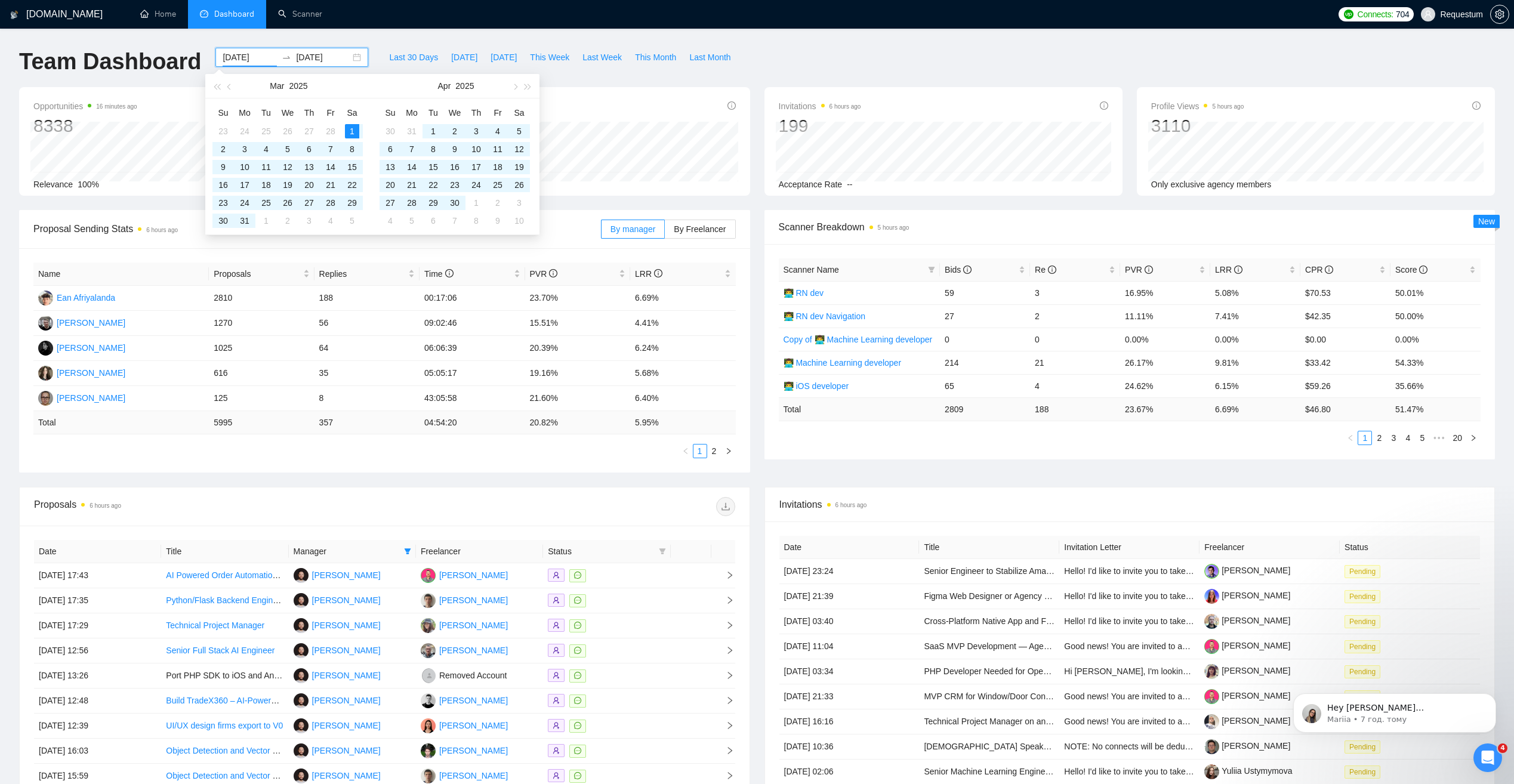
click at [229, 57] on input "[DATE]" at bounding box center [249, 57] width 54 height 13
click at [226, 88] on button "button" at bounding box center [230, 86] width 13 height 24
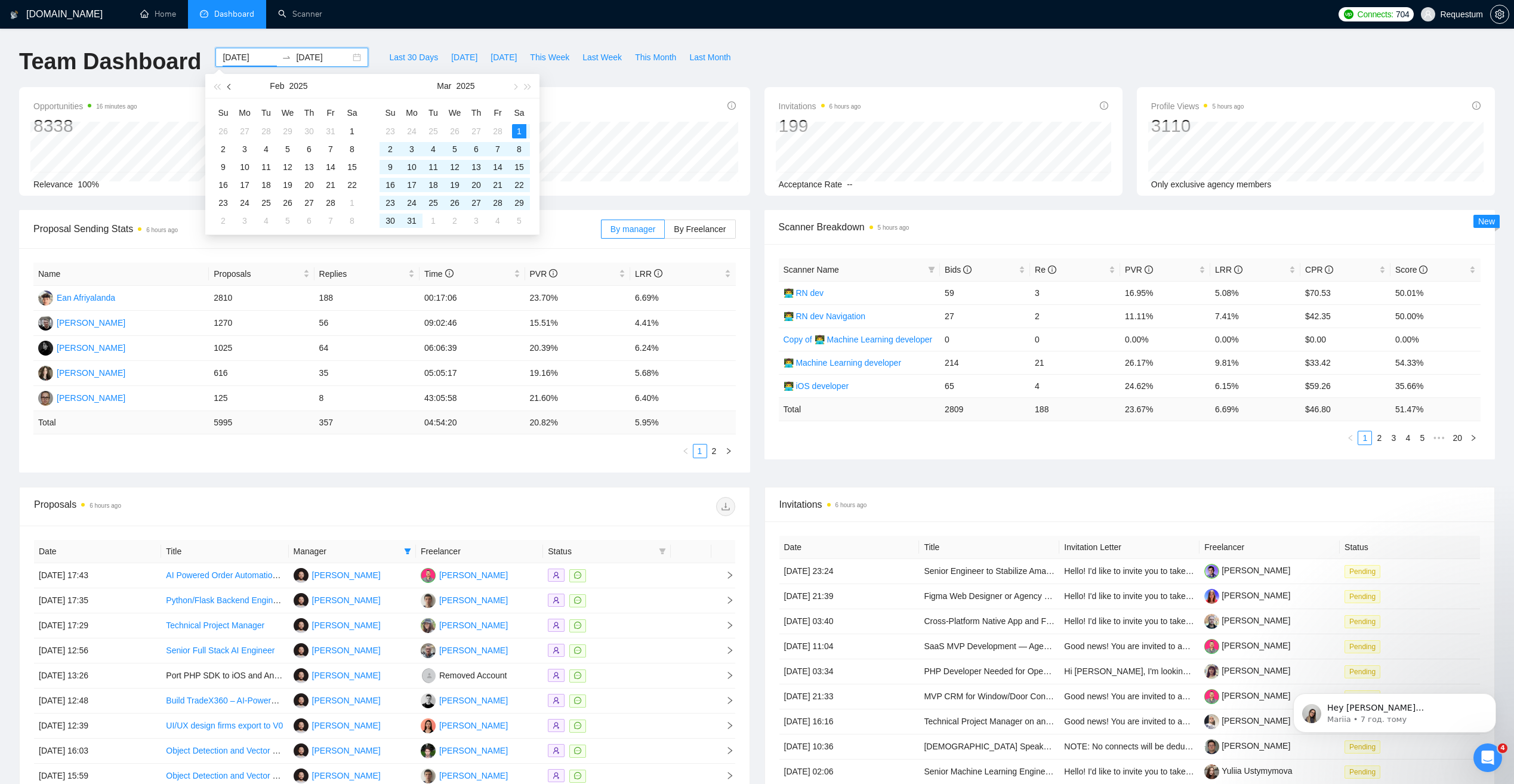
click at [226, 88] on button "button" at bounding box center [230, 86] width 13 height 24
type input "[DATE]"
click at [329, 133] on div "1" at bounding box center [331, 131] width 14 height 14
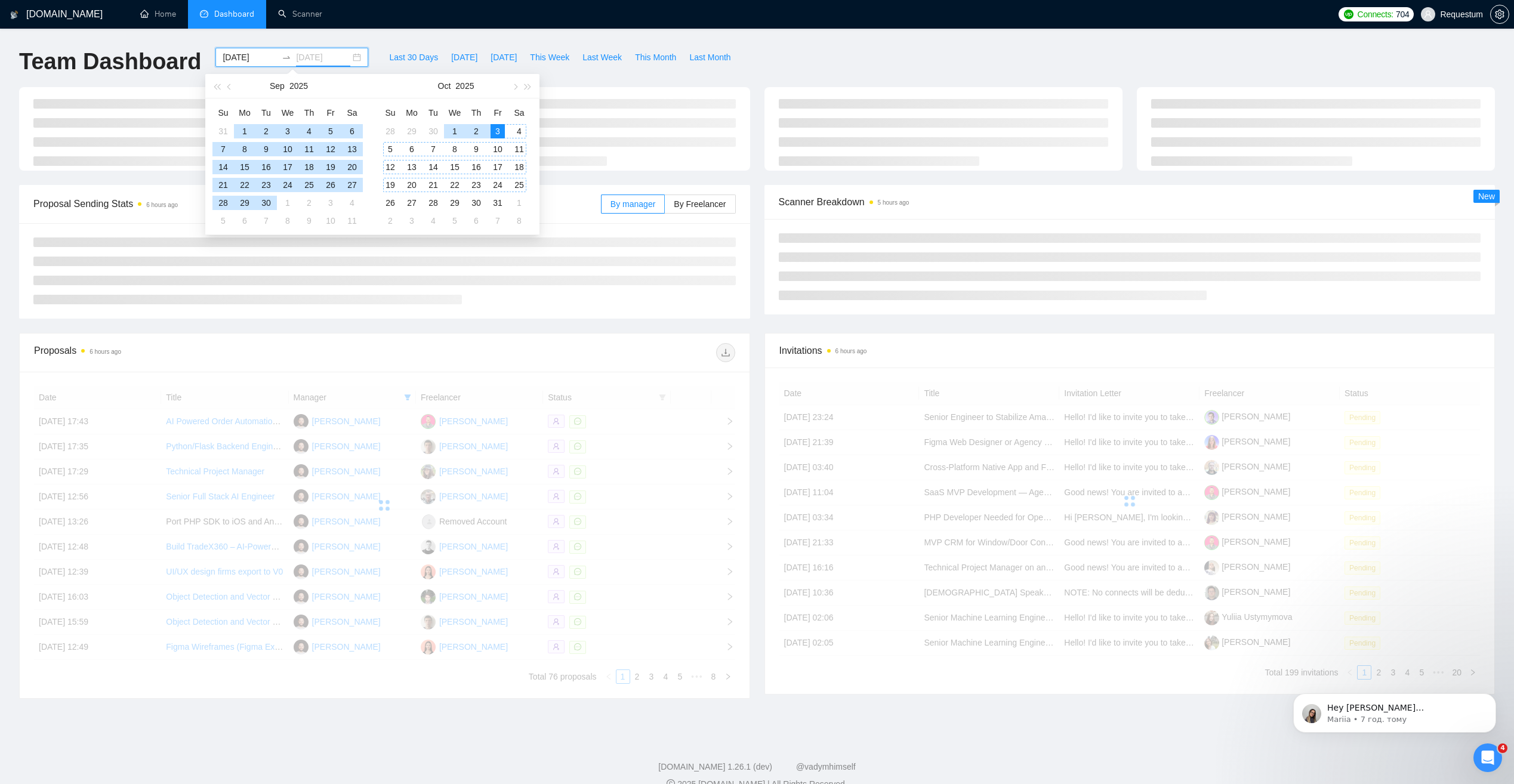
type input "[DATE]"
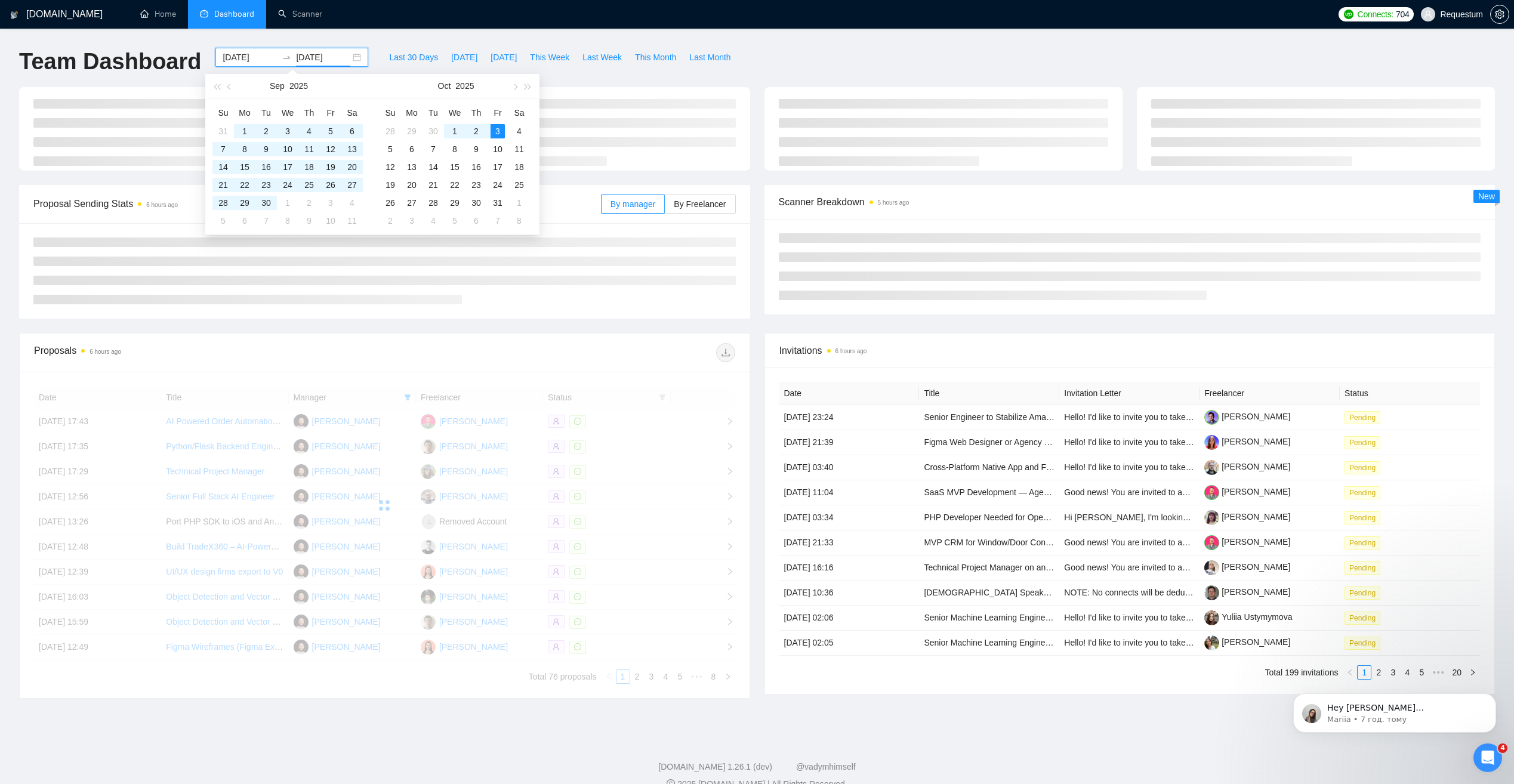
click at [570, 201] on span "Proposal Sending Stats 6 hours ago" at bounding box center [317, 204] width 568 height 15
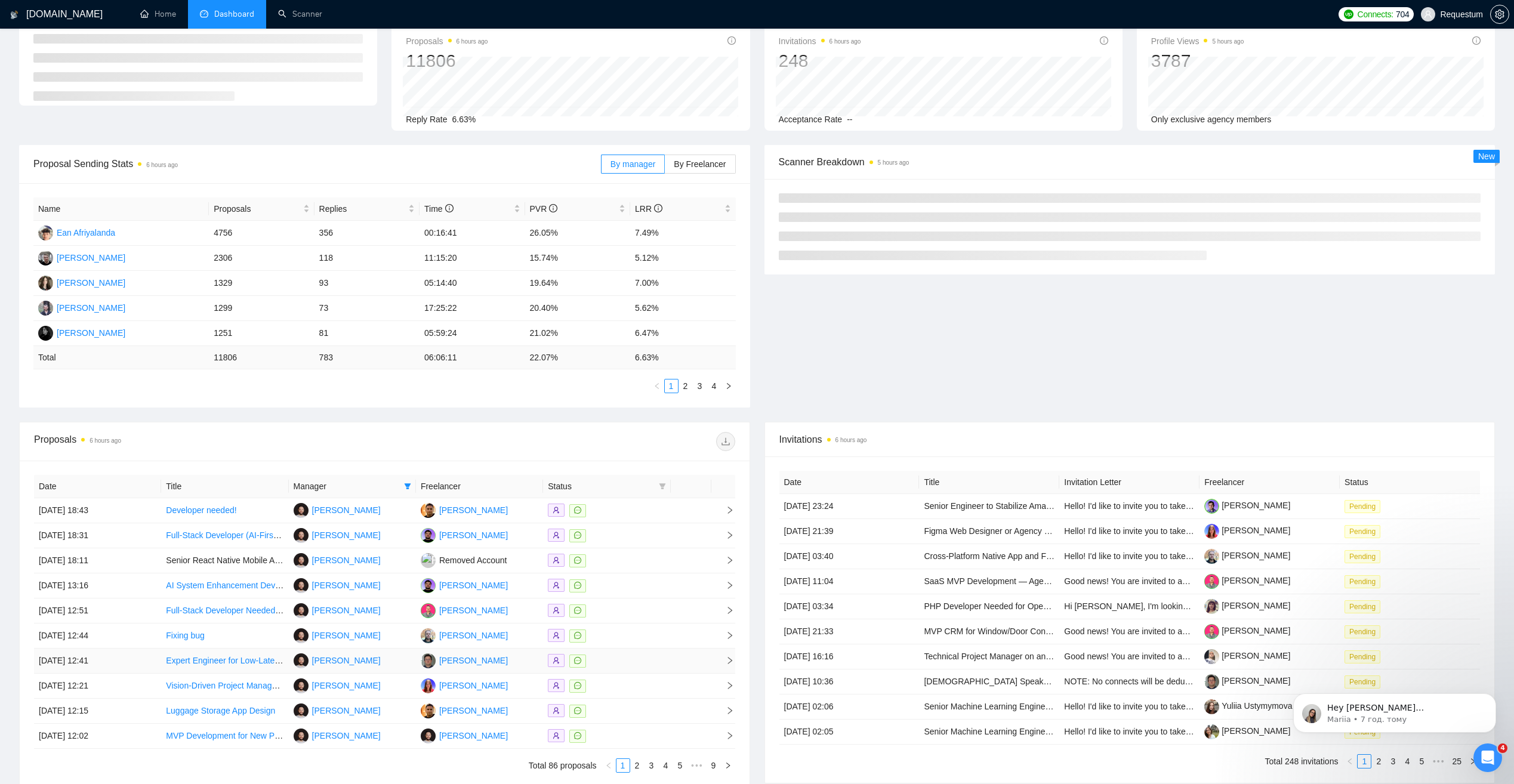
scroll to position [175, 0]
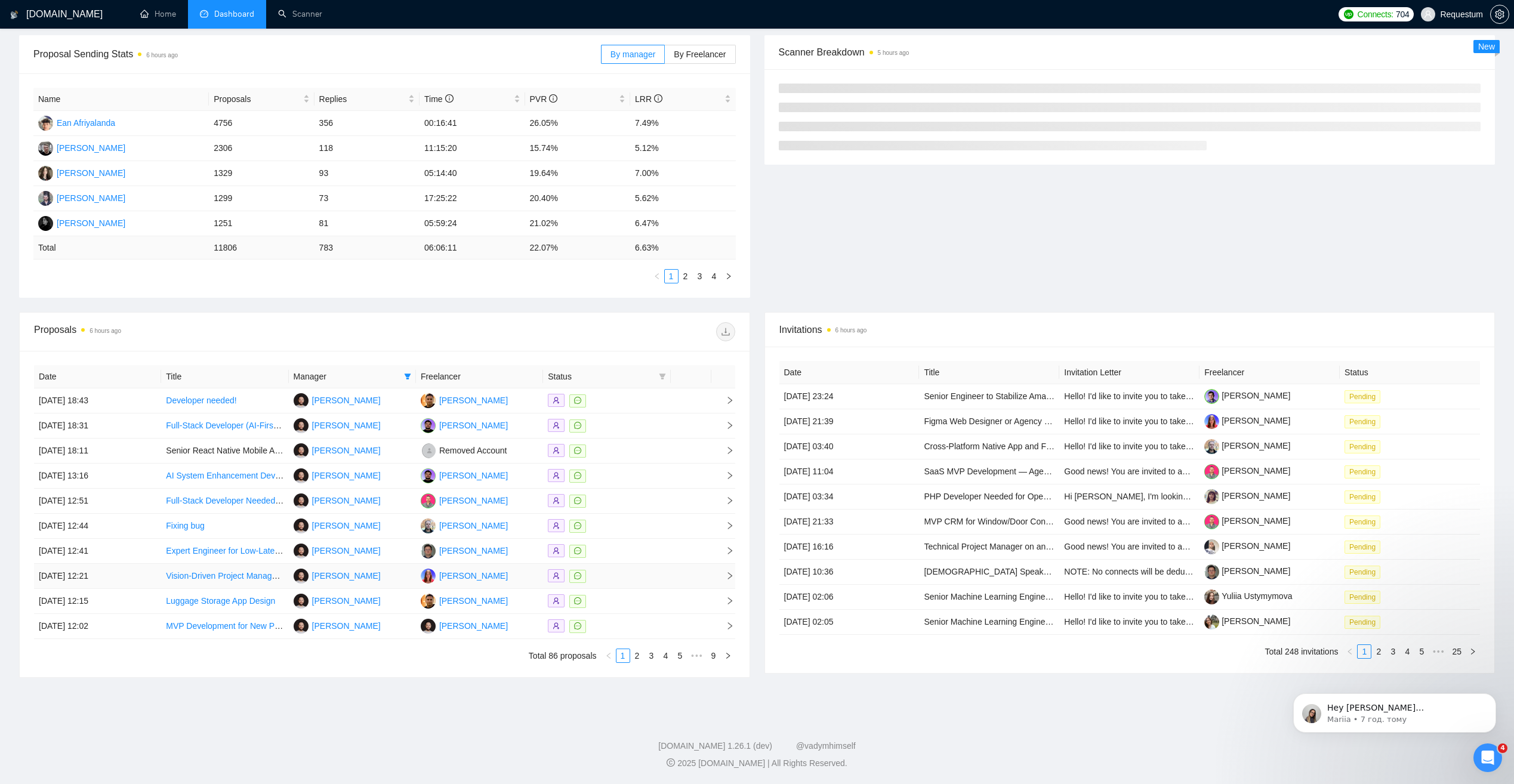
click at [629, 574] on div at bounding box center [607, 576] width 118 height 14
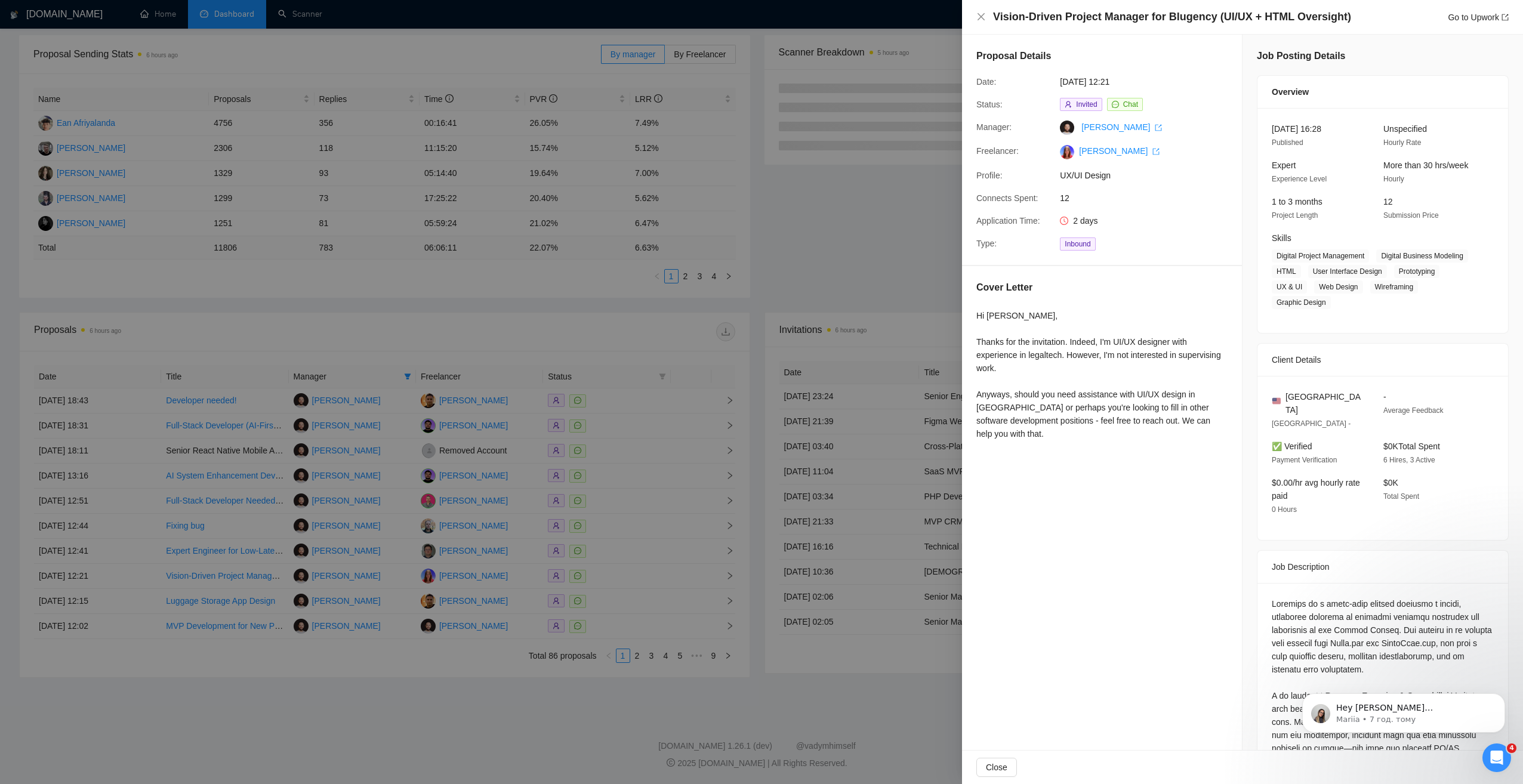
click at [468, 668] on div at bounding box center [762, 392] width 1523 height 784
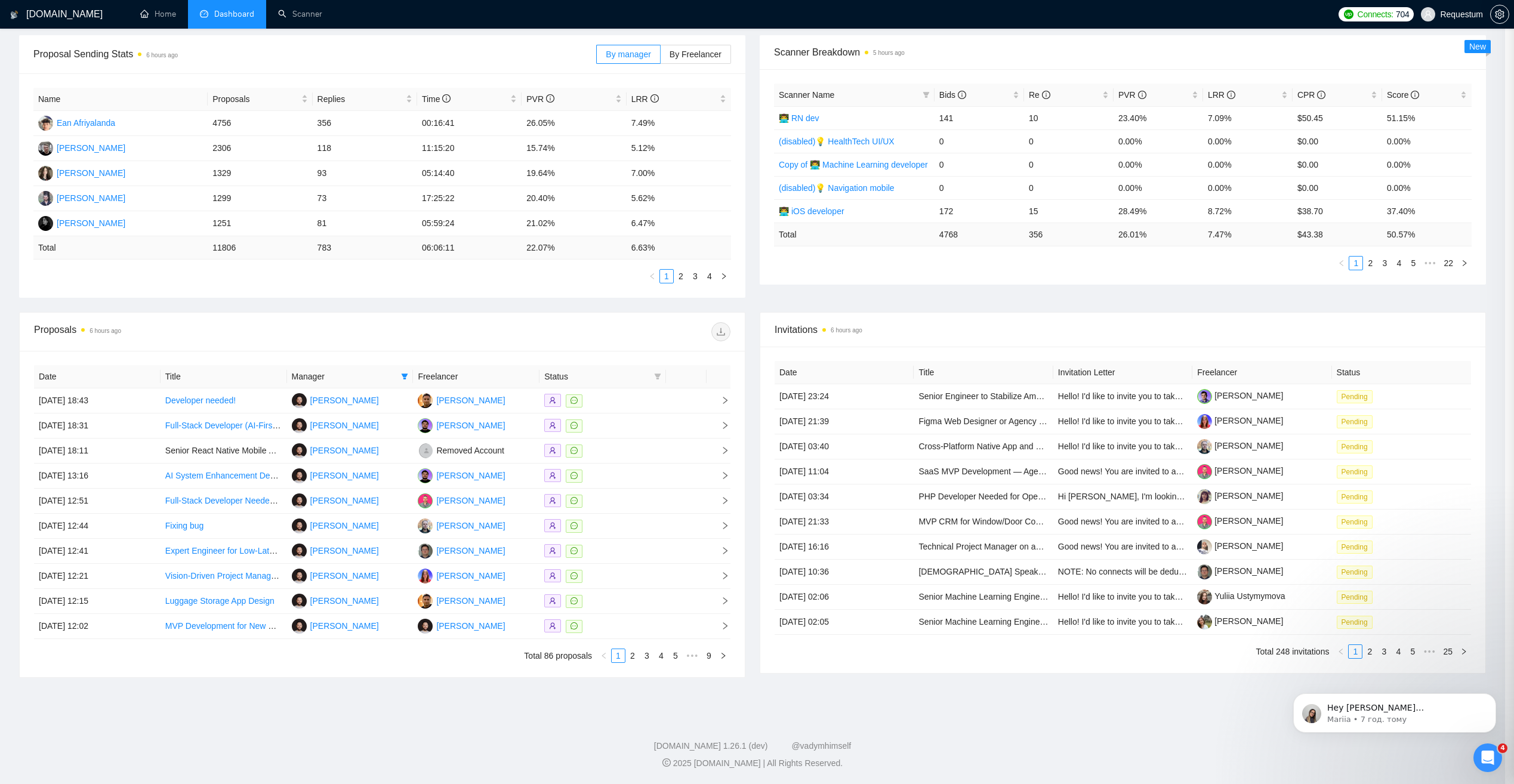
click at [633, 656] on link "2" at bounding box center [633, 655] width 13 height 13
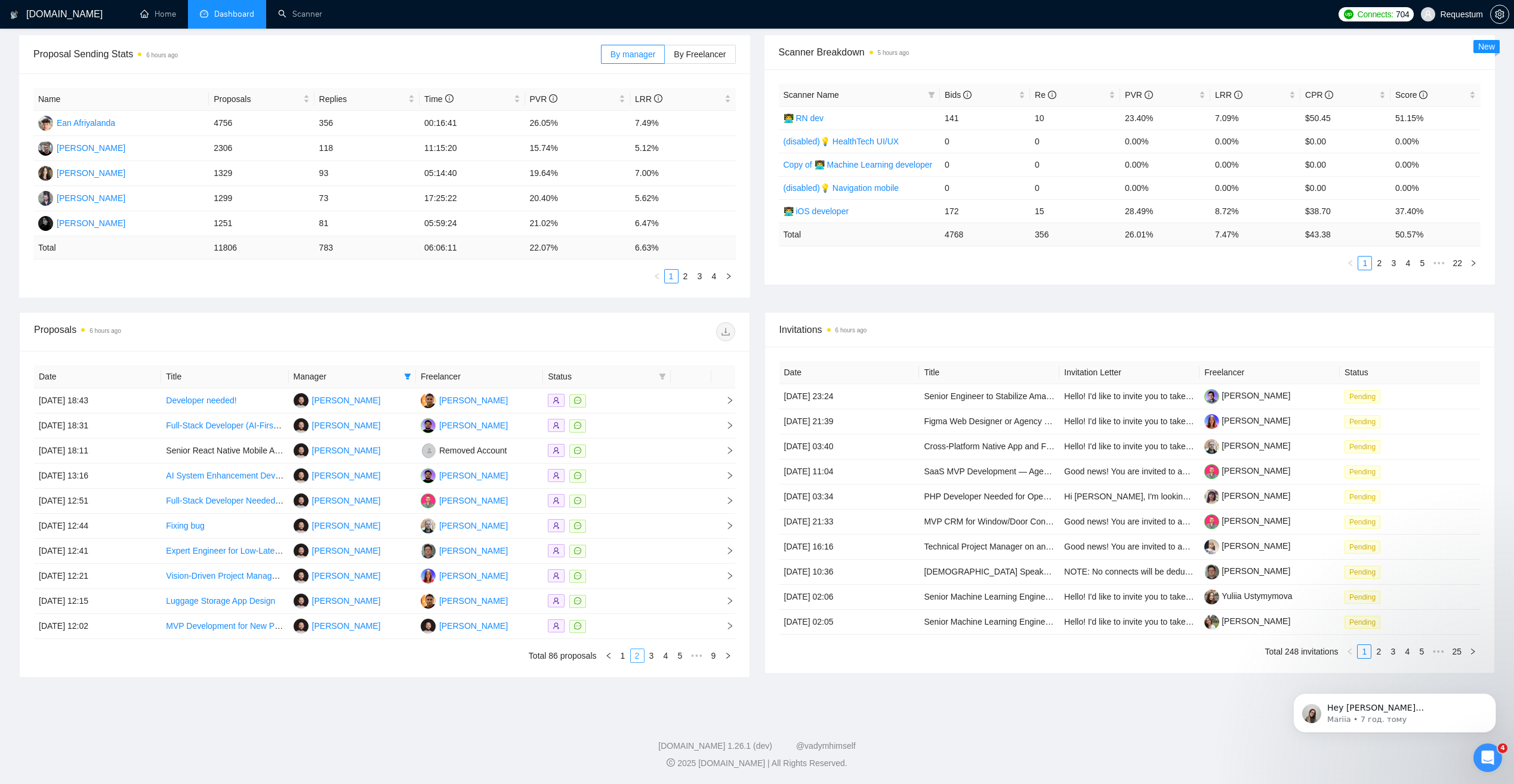
click at [635, 656] on div "Date Title Manager Freelancer Status [DATE] 18:43 Developer needed! Andrii Blon…" at bounding box center [384, 513] width 701 height 297
click at [650, 656] on link "3" at bounding box center [652, 655] width 13 height 13
click at [613, 554] on div at bounding box center [607, 550] width 118 height 14
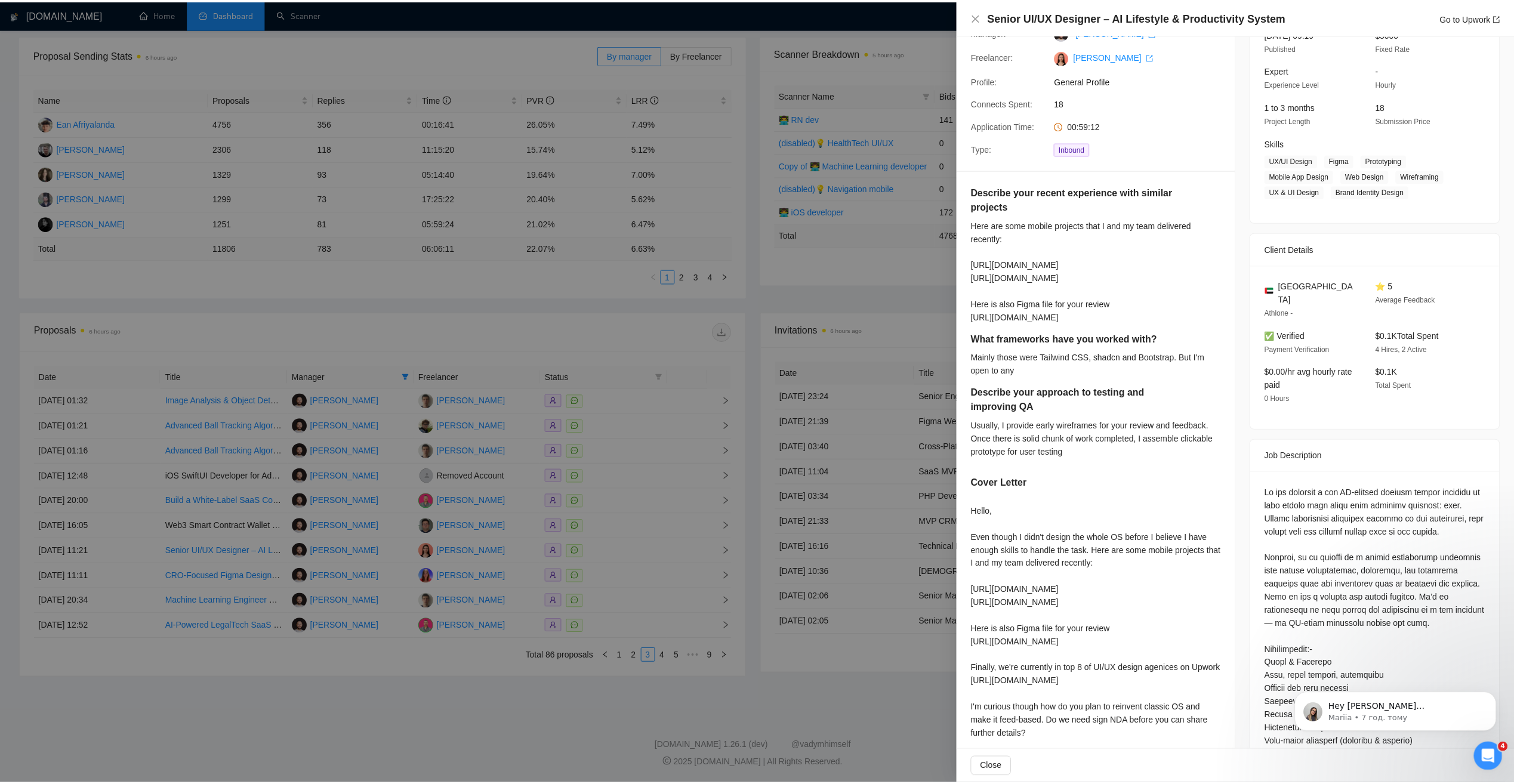
scroll to position [358, 0]
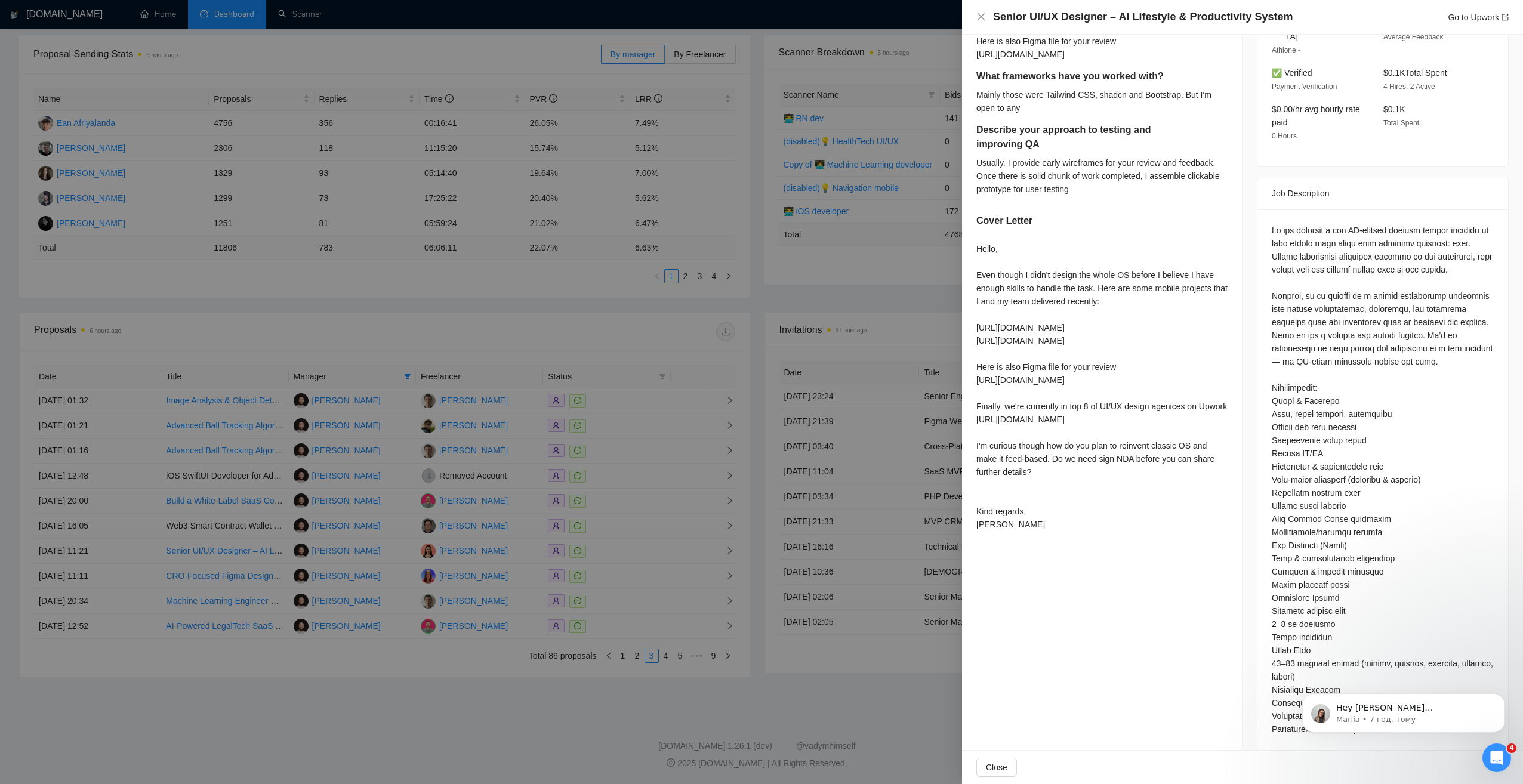
click at [517, 670] on div at bounding box center [762, 392] width 1523 height 784
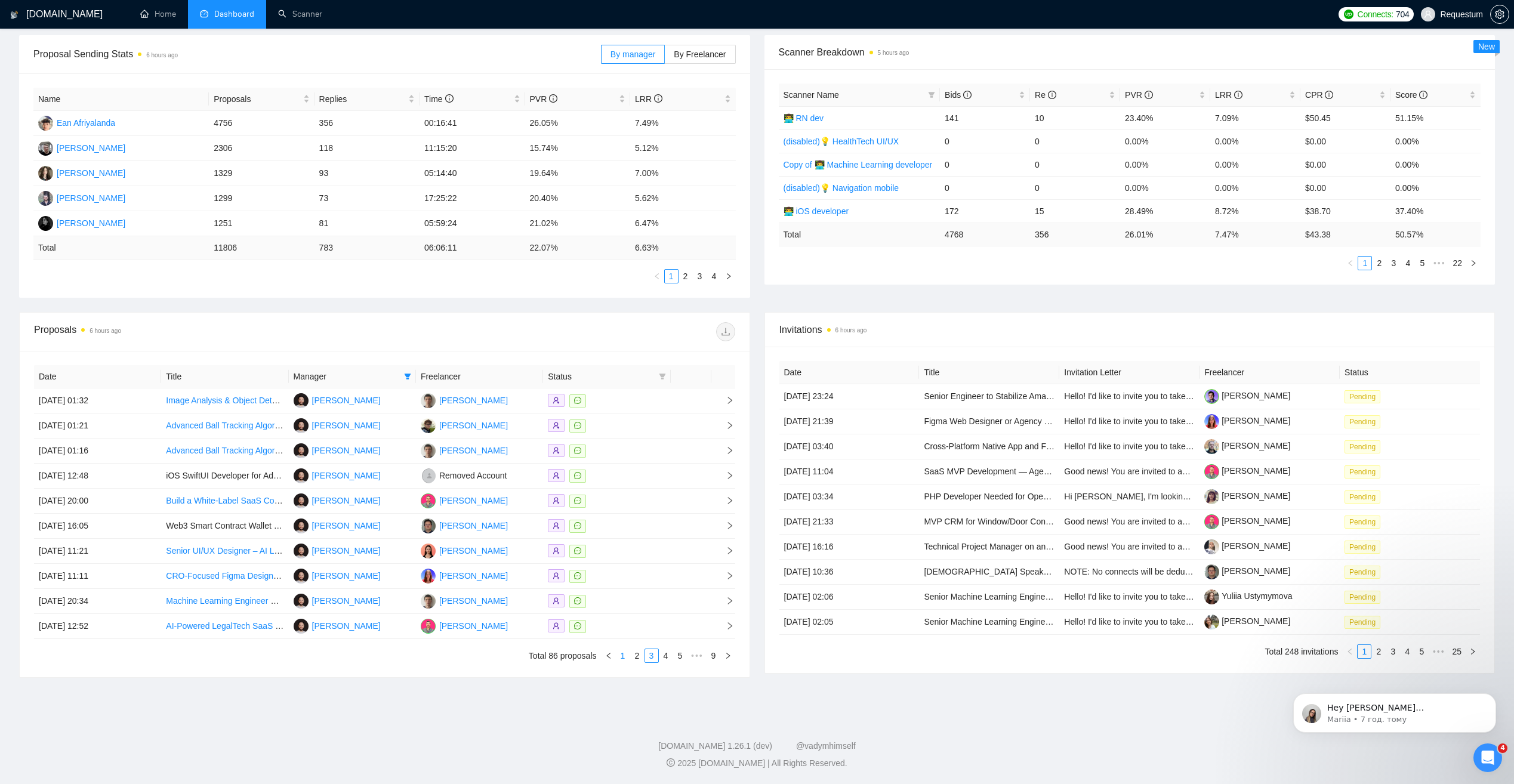
click at [627, 656] on link "1" at bounding box center [623, 655] width 13 height 13
click at [638, 656] on link "2" at bounding box center [637, 655] width 13 height 13
click at [638, 556] on div at bounding box center [607, 550] width 118 height 14
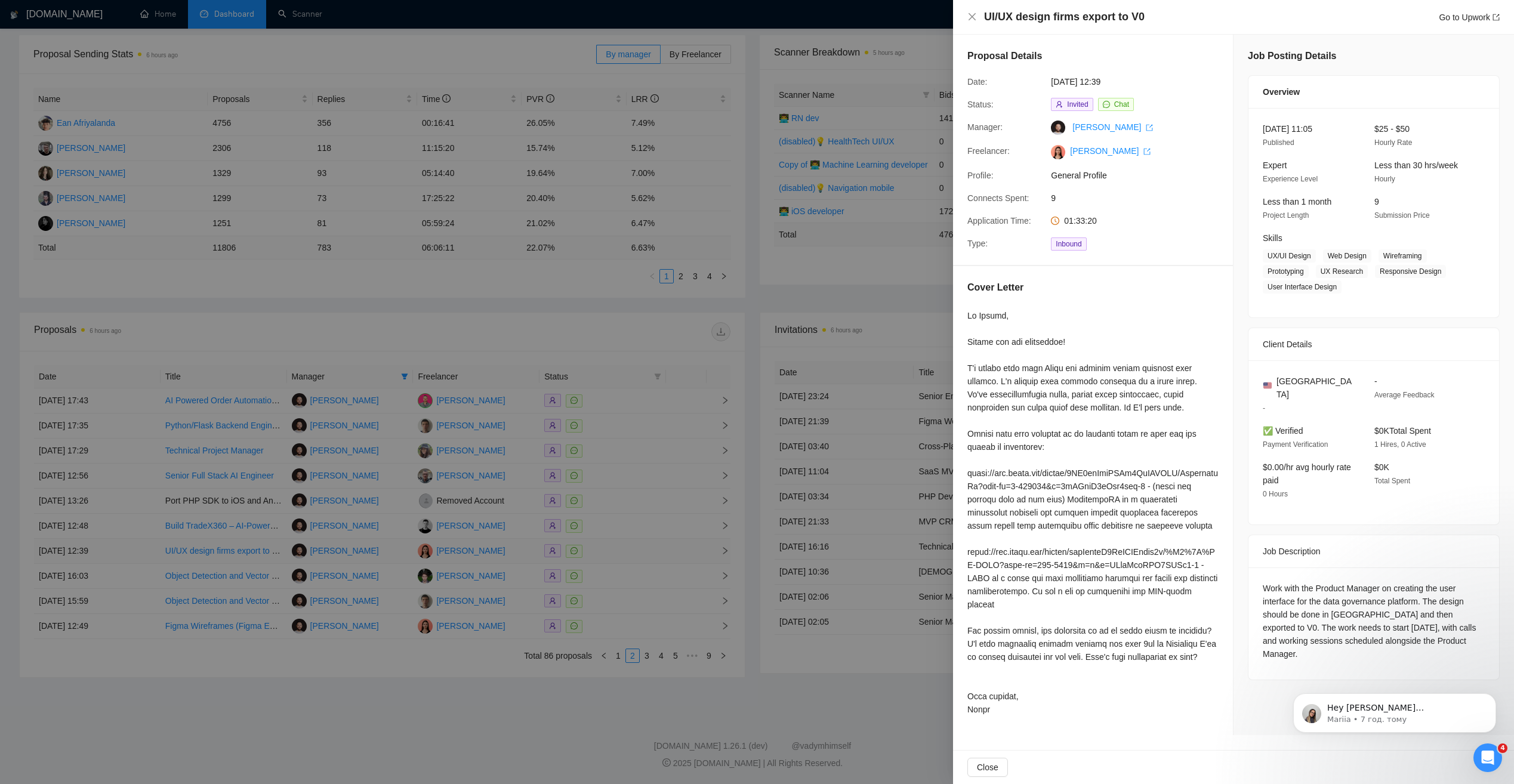
scroll to position [0, 0]
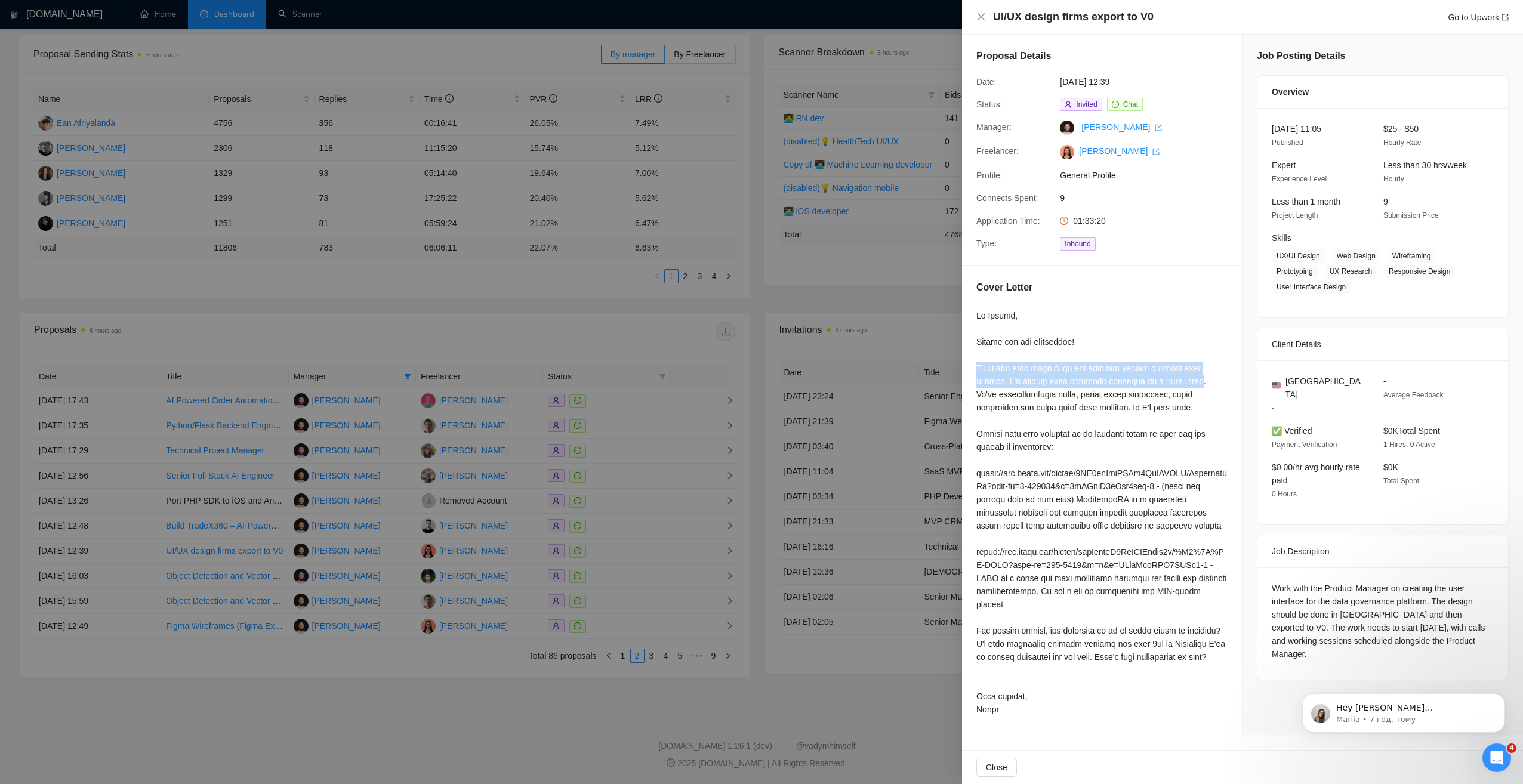
drag, startPoint x: 974, startPoint y: 369, endPoint x: 1166, endPoint y: 385, distance: 192.7
click at [1166, 385] on div "Cover Letter" at bounding box center [1102, 500] width 280 height 469
click at [1018, 399] on div at bounding box center [1102, 512] width 251 height 407
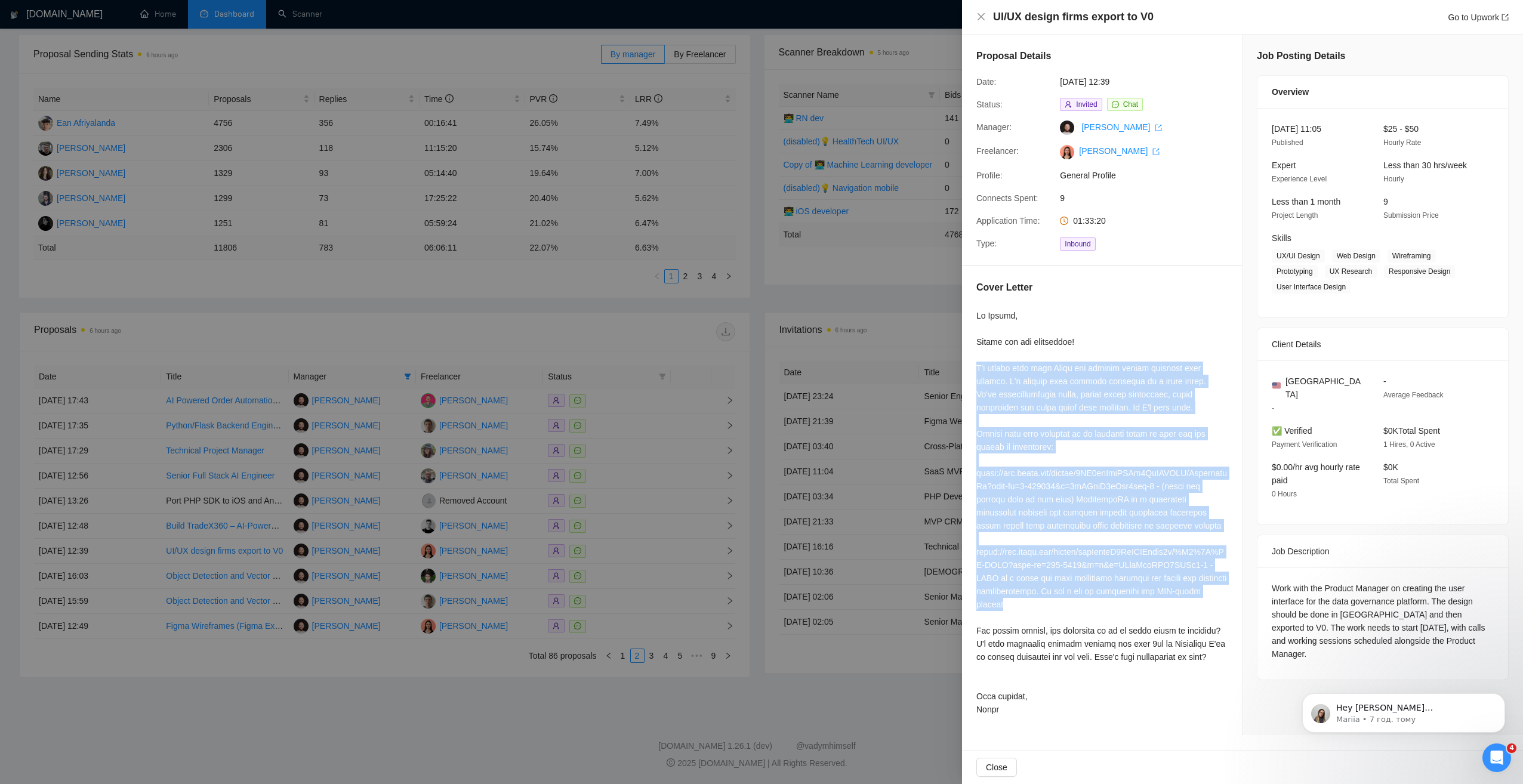
drag, startPoint x: 977, startPoint y: 364, endPoint x: 1220, endPoint y: 594, distance: 334.6
click at [1220, 594] on div at bounding box center [1102, 512] width 251 height 407
copy div "I'm pretty good with Figma and started sevral projects from scratch. I'm workin…"
click at [1004, 444] on div at bounding box center [1102, 512] width 251 height 407
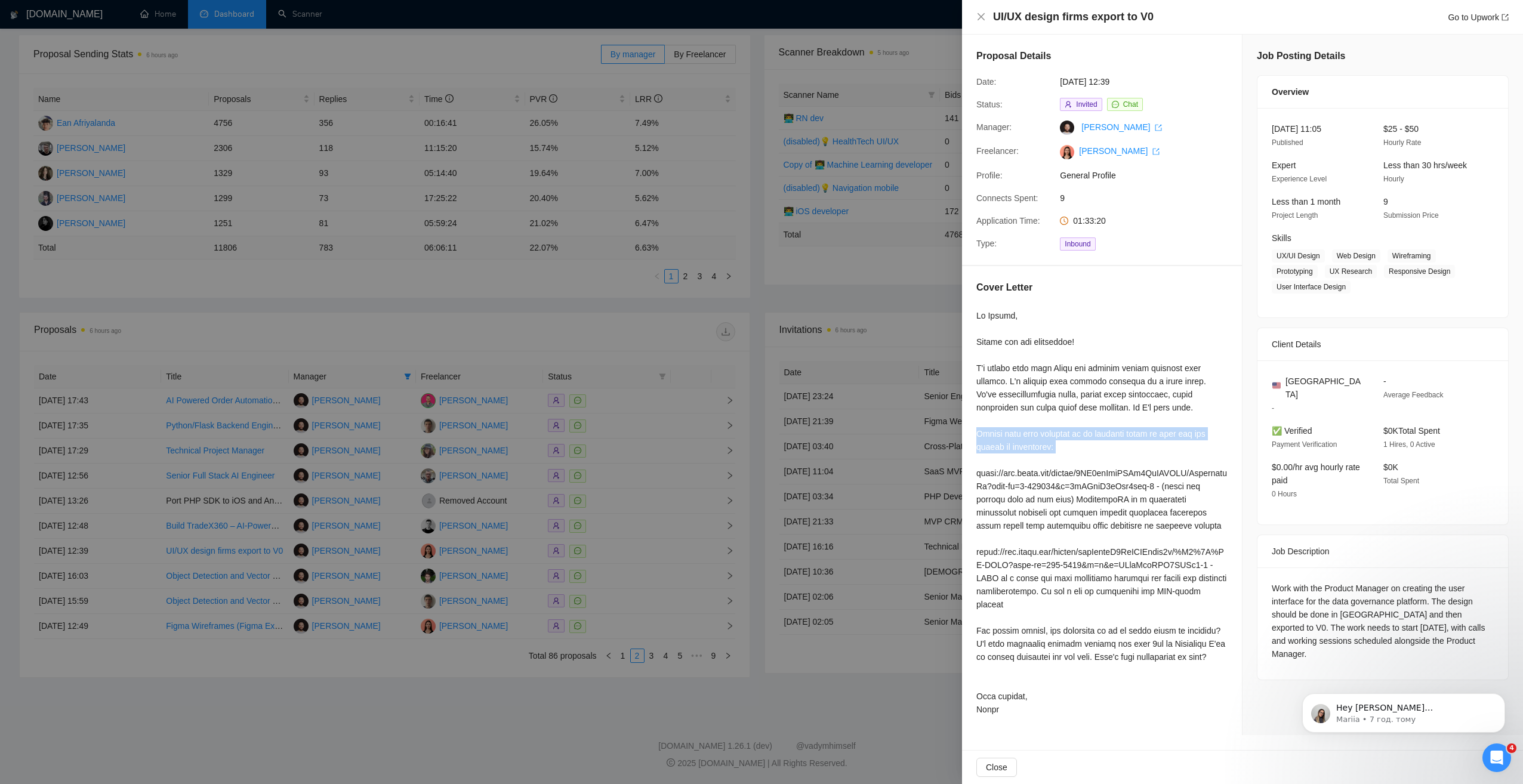
drag, startPoint x: 974, startPoint y: 433, endPoint x: 1069, endPoint y: 455, distance: 97.5
click at [1069, 455] on div "Cover Letter" at bounding box center [1102, 500] width 280 height 469
click at [1117, 414] on div at bounding box center [1102, 512] width 251 height 407
click at [1093, 408] on div at bounding box center [1102, 512] width 251 height 407
drag, startPoint x: 975, startPoint y: 432, endPoint x: 1060, endPoint y: 450, distance: 86.9
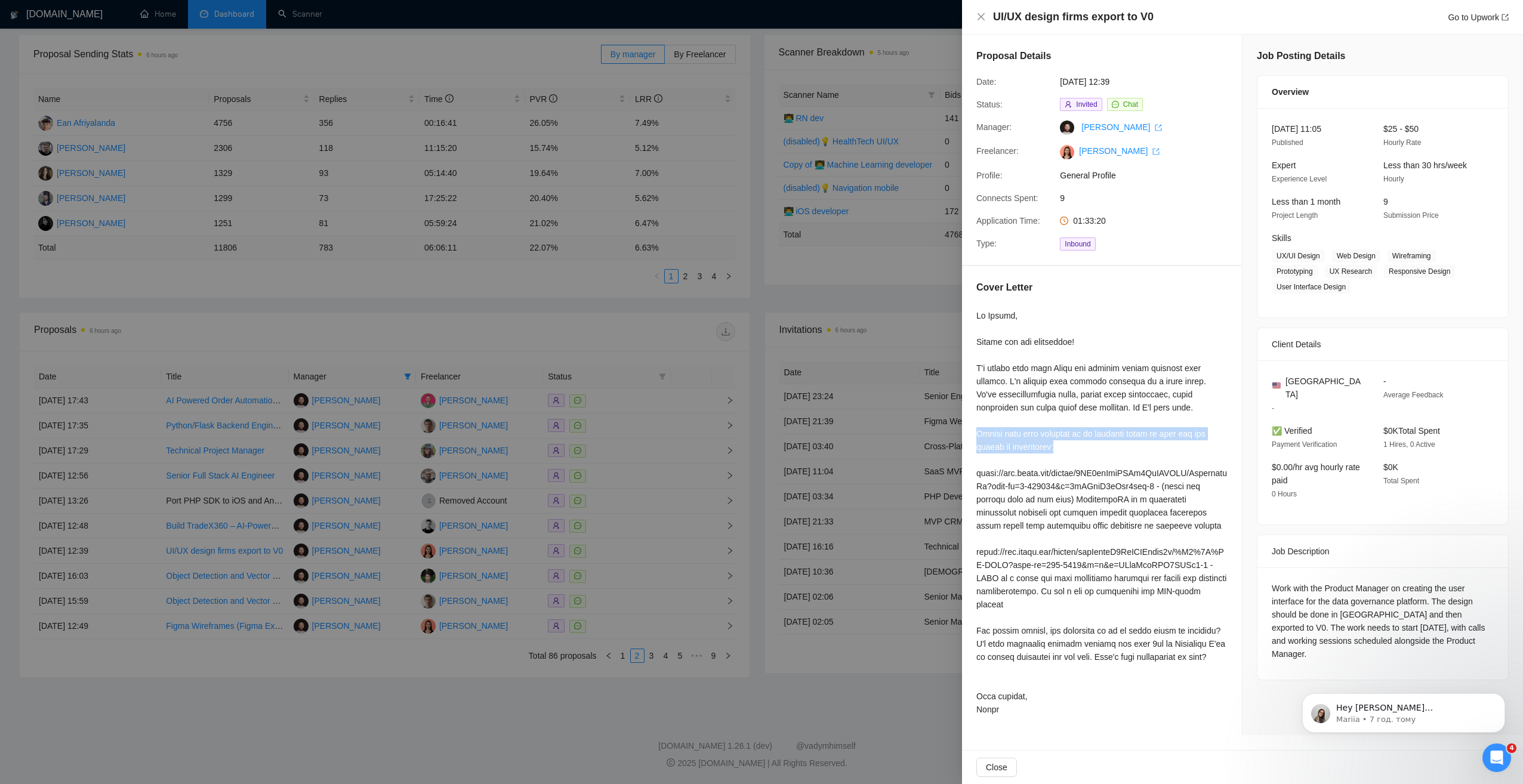
click at [1060, 450] on div "Cover Letter" at bounding box center [1102, 500] width 280 height 469
copy div "Please find some examples of my previous works so that you can verify my experi…"
click at [1015, 390] on div at bounding box center [1102, 512] width 251 height 407
drag, startPoint x: 531, startPoint y: 323, endPoint x: 525, endPoint y: 328, distance: 7.8
click at [530, 323] on div at bounding box center [762, 392] width 1523 height 784
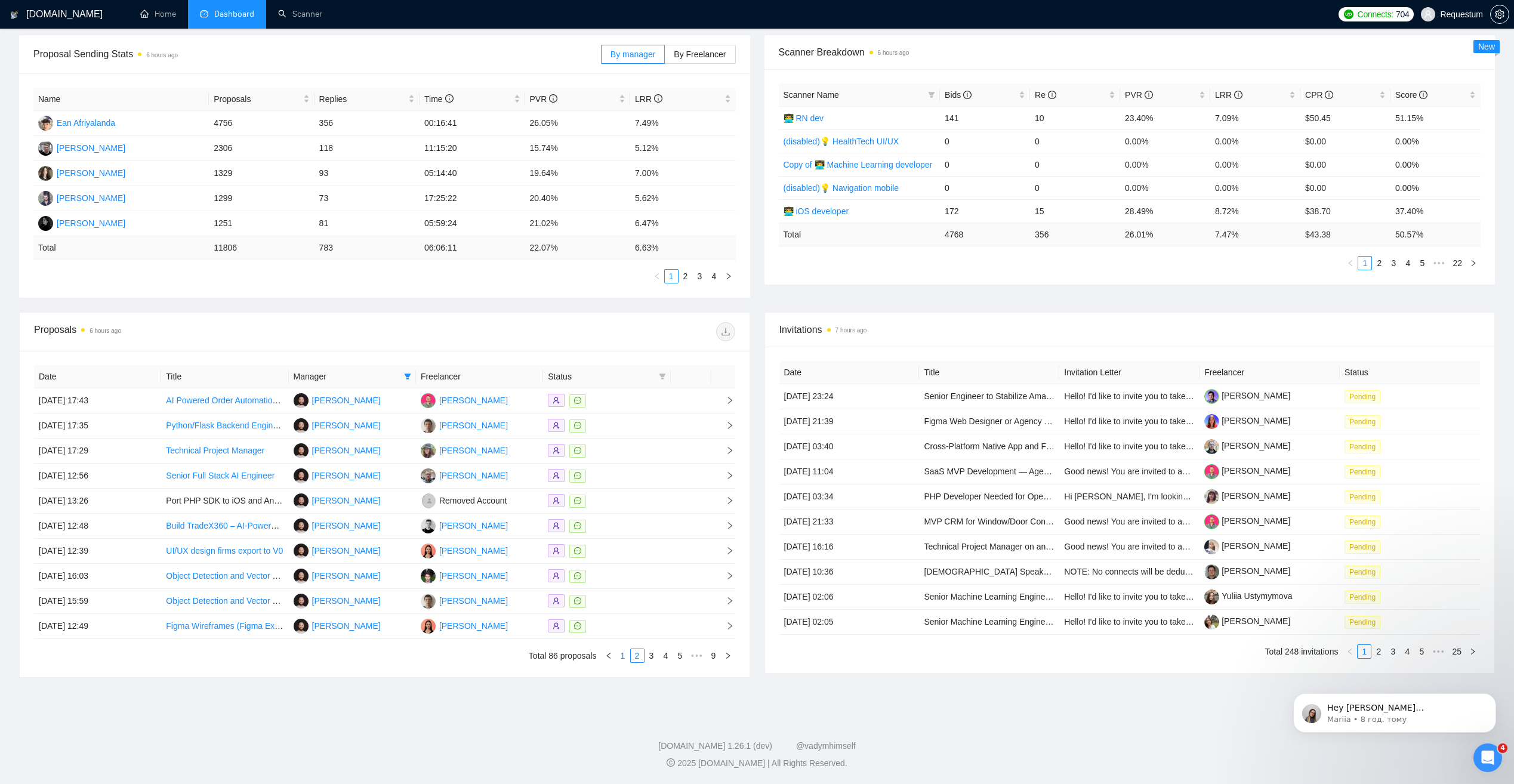
click at [627, 654] on link "1" at bounding box center [623, 655] width 13 height 13
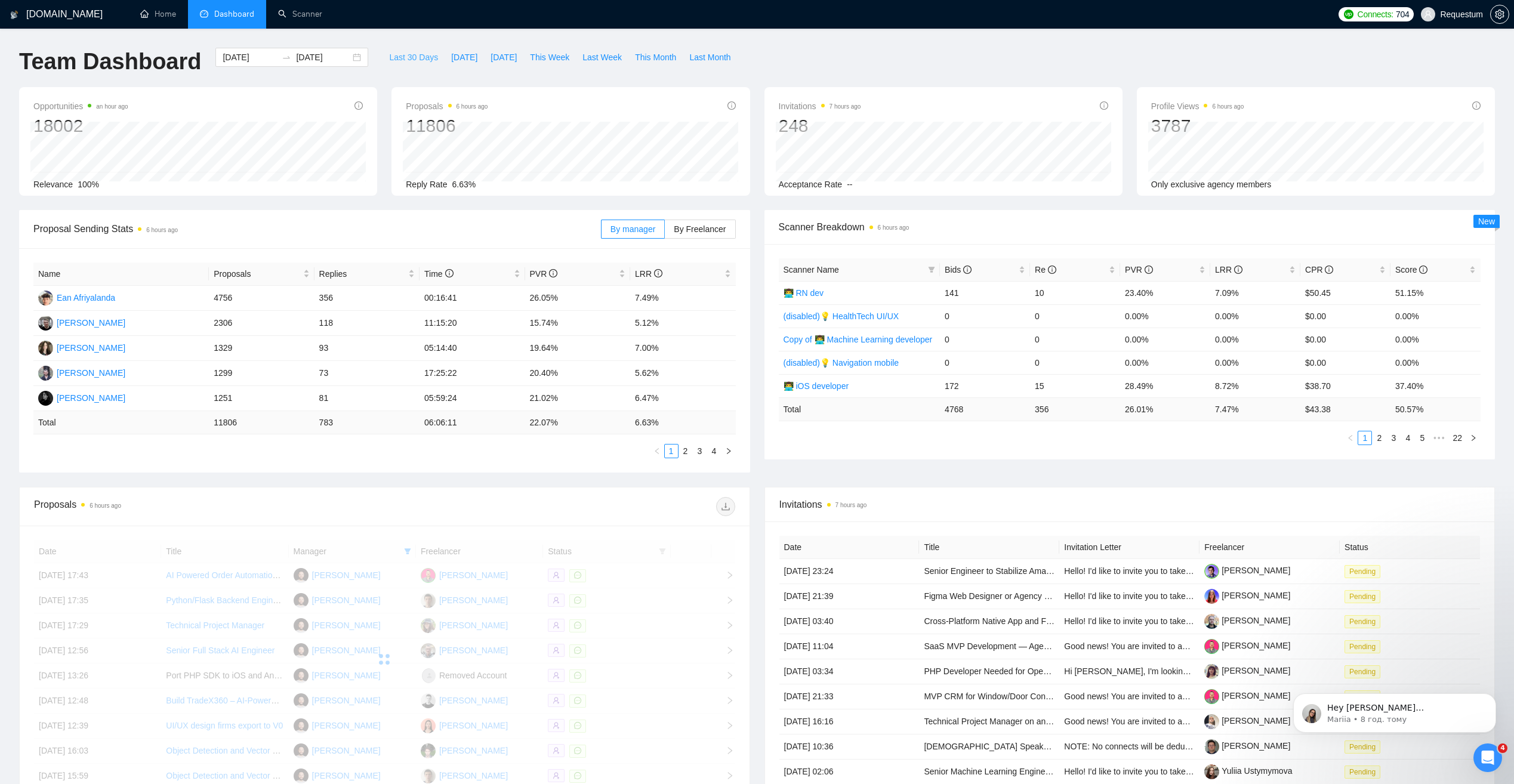
click at [394, 49] on button "Last 30 Days" at bounding box center [413, 57] width 62 height 19
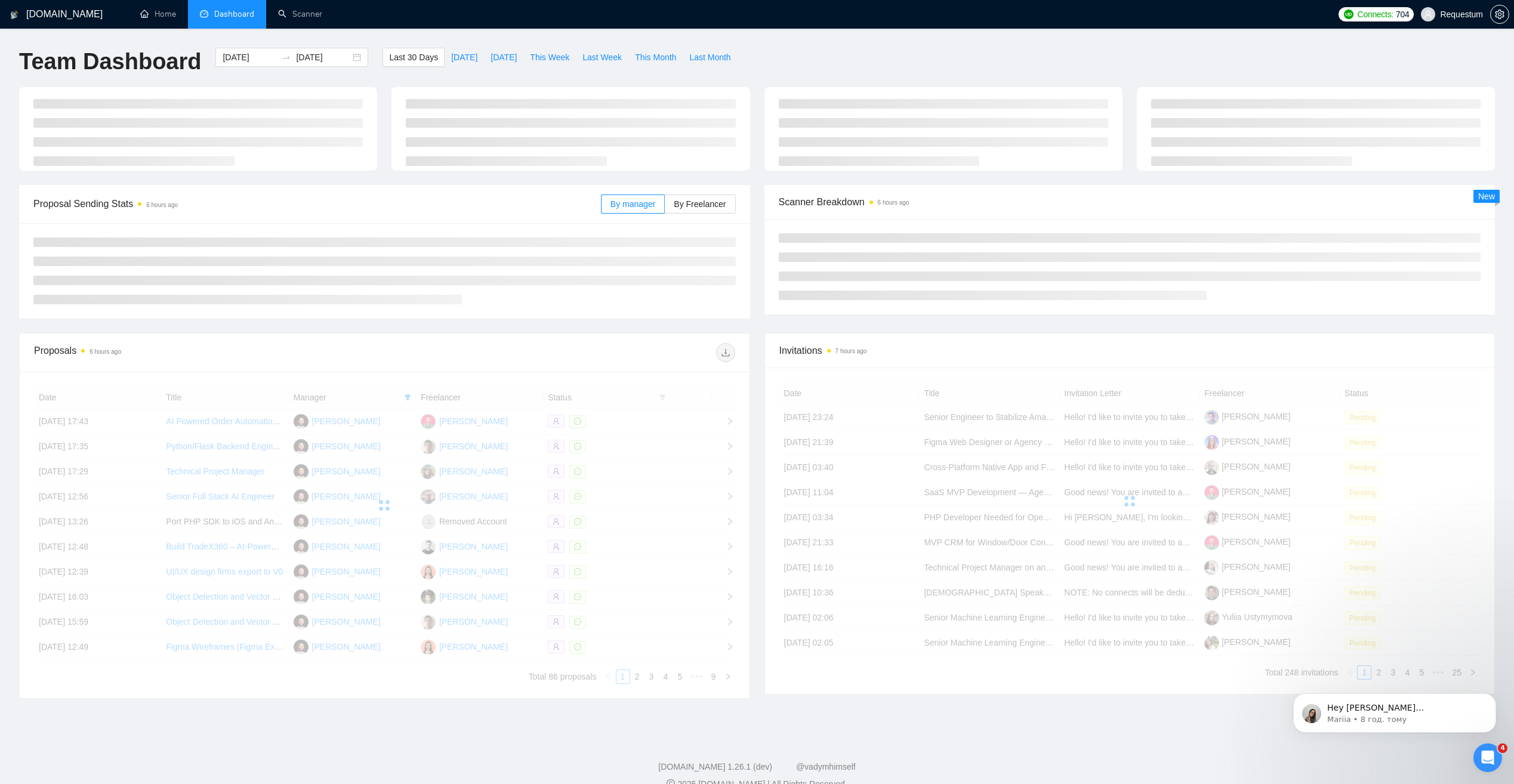
type input "[DATE]"
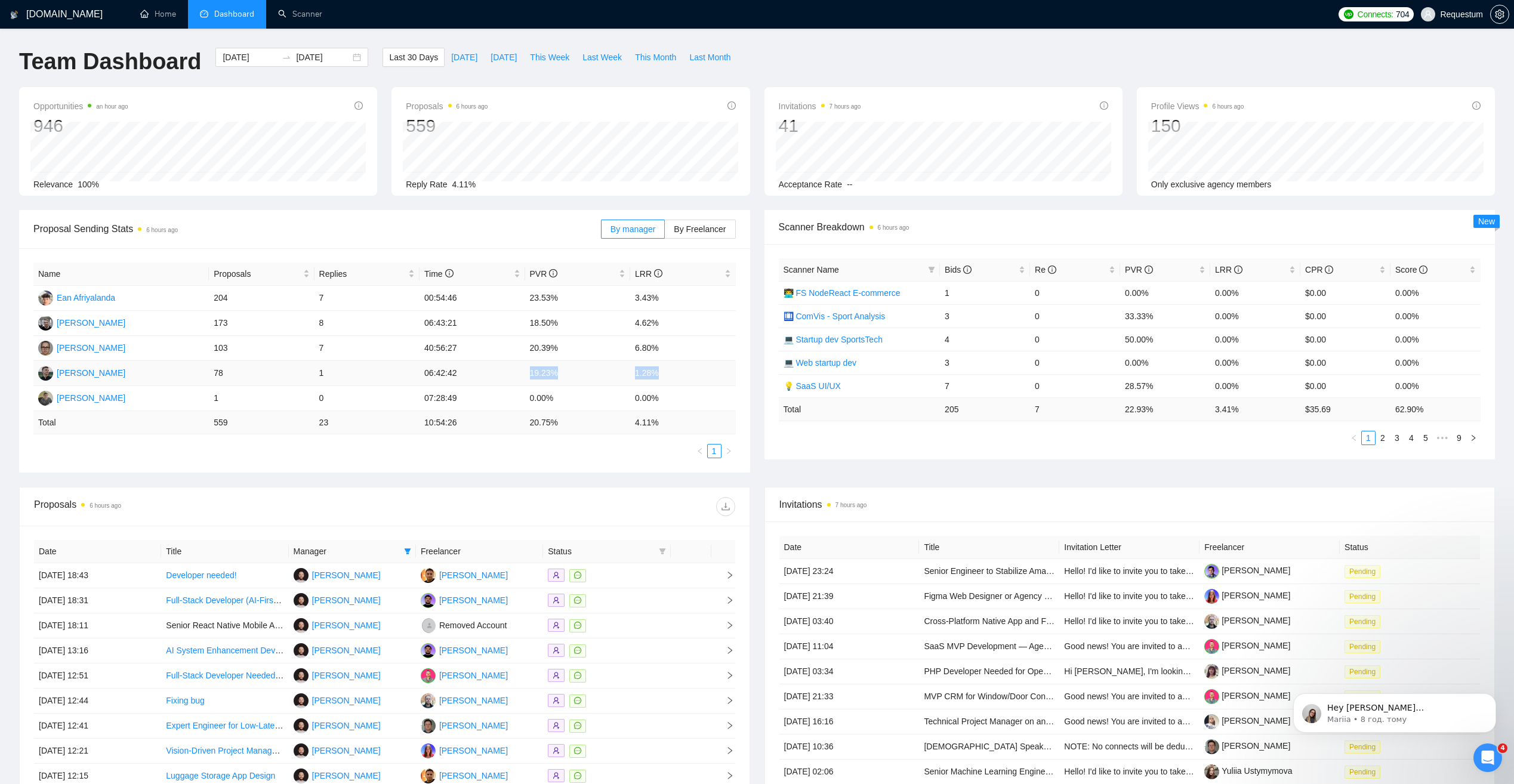
drag, startPoint x: 530, startPoint y: 372, endPoint x: 667, endPoint y: 366, distance: 137.1
click at [667, 366] on tr "[PERSON_NAME] 78 1 06:42:42 19.23% 1.28%" at bounding box center [384, 373] width 702 height 25
drag, startPoint x: 667, startPoint y: 366, endPoint x: 680, endPoint y: 369, distance: 13.3
click at [680, 369] on td "1.28%" at bounding box center [683, 373] width 105 height 25
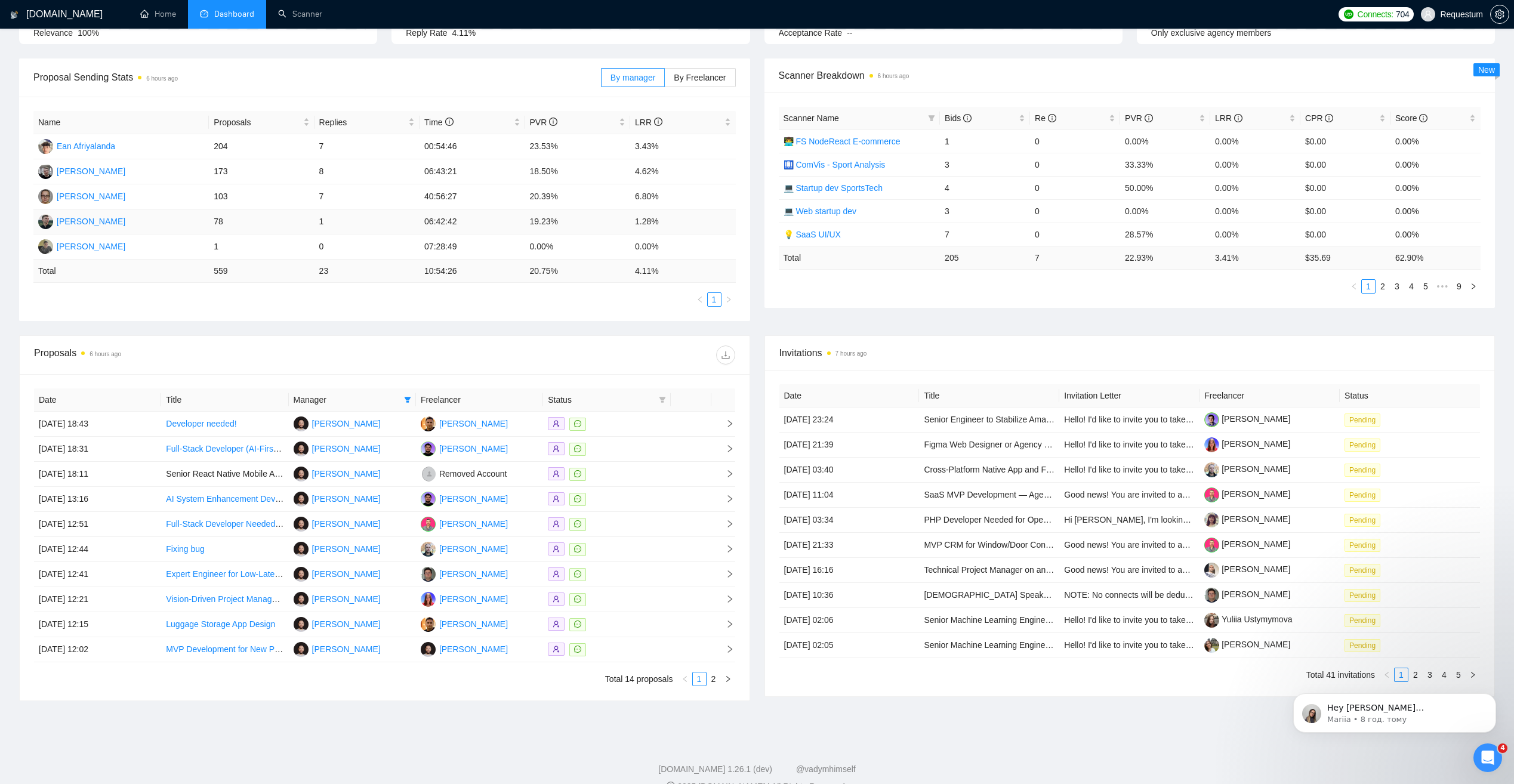
scroll to position [175, 0]
